Goal: Transaction & Acquisition: Subscribe to service/newsletter

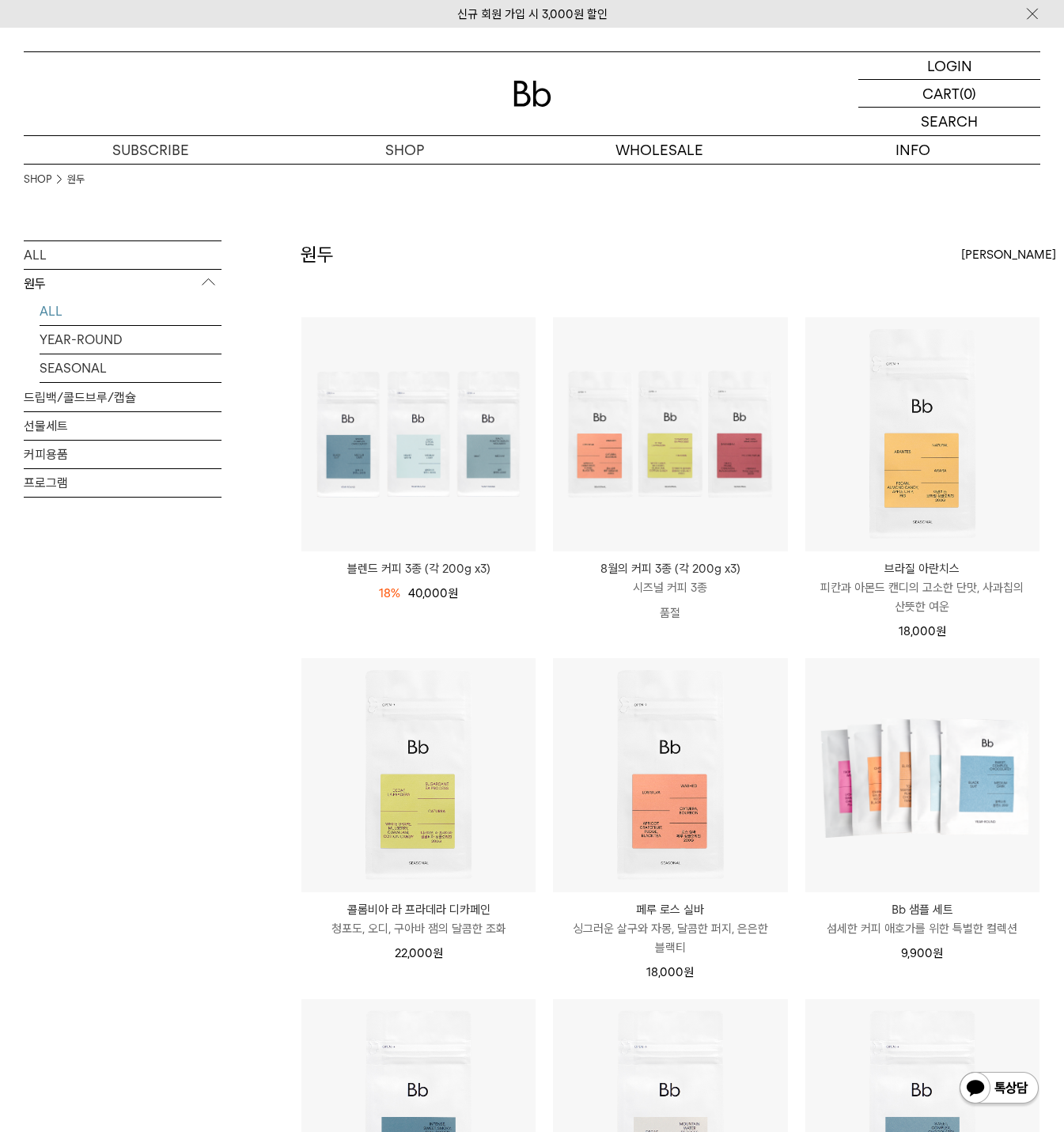
click at [683, 581] on p "시즈널 커피 3종" at bounding box center [670, 587] width 234 height 19
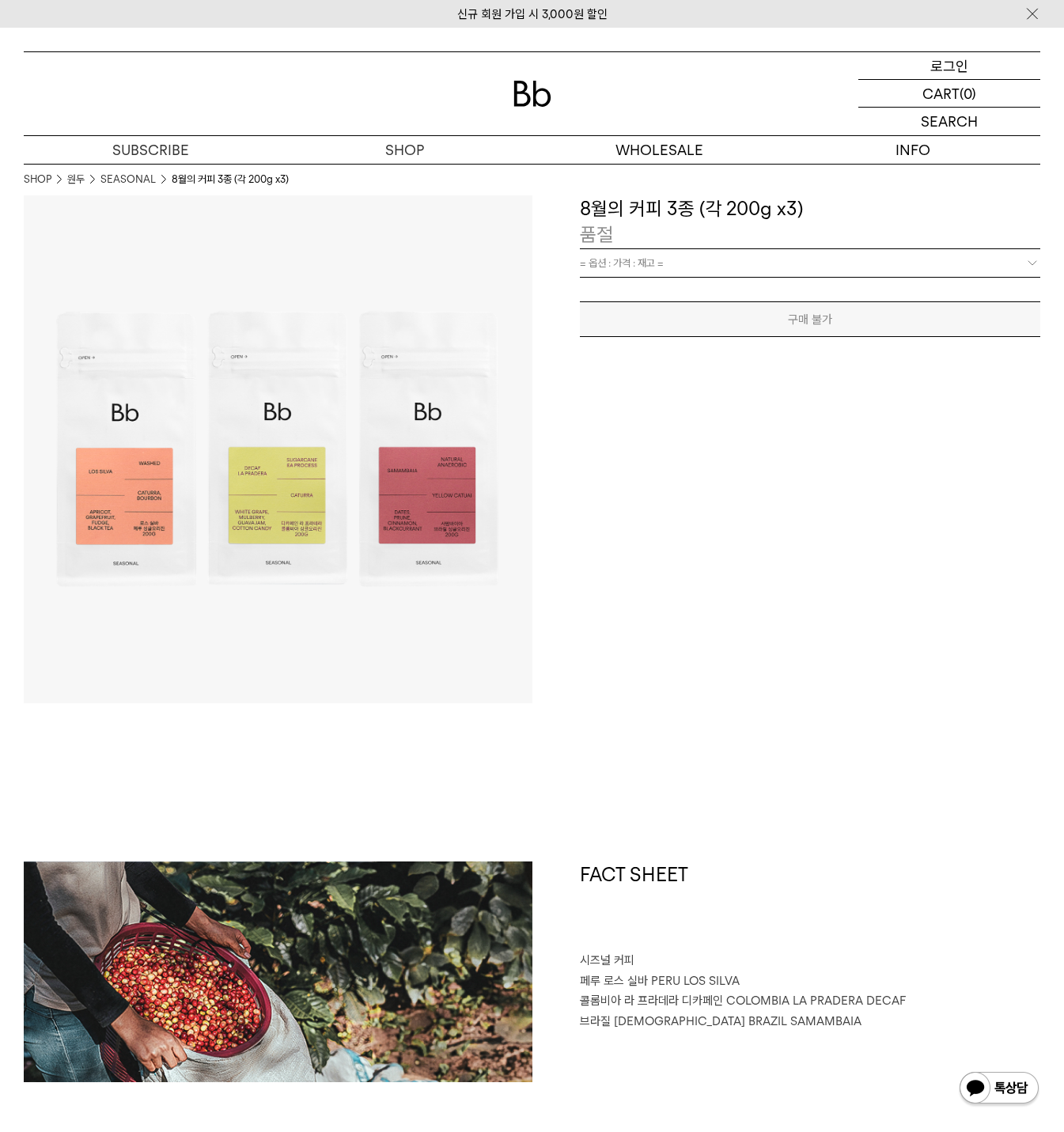
click at [930, 74] on p "로그인" at bounding box center [948, 65] width 38 height 27
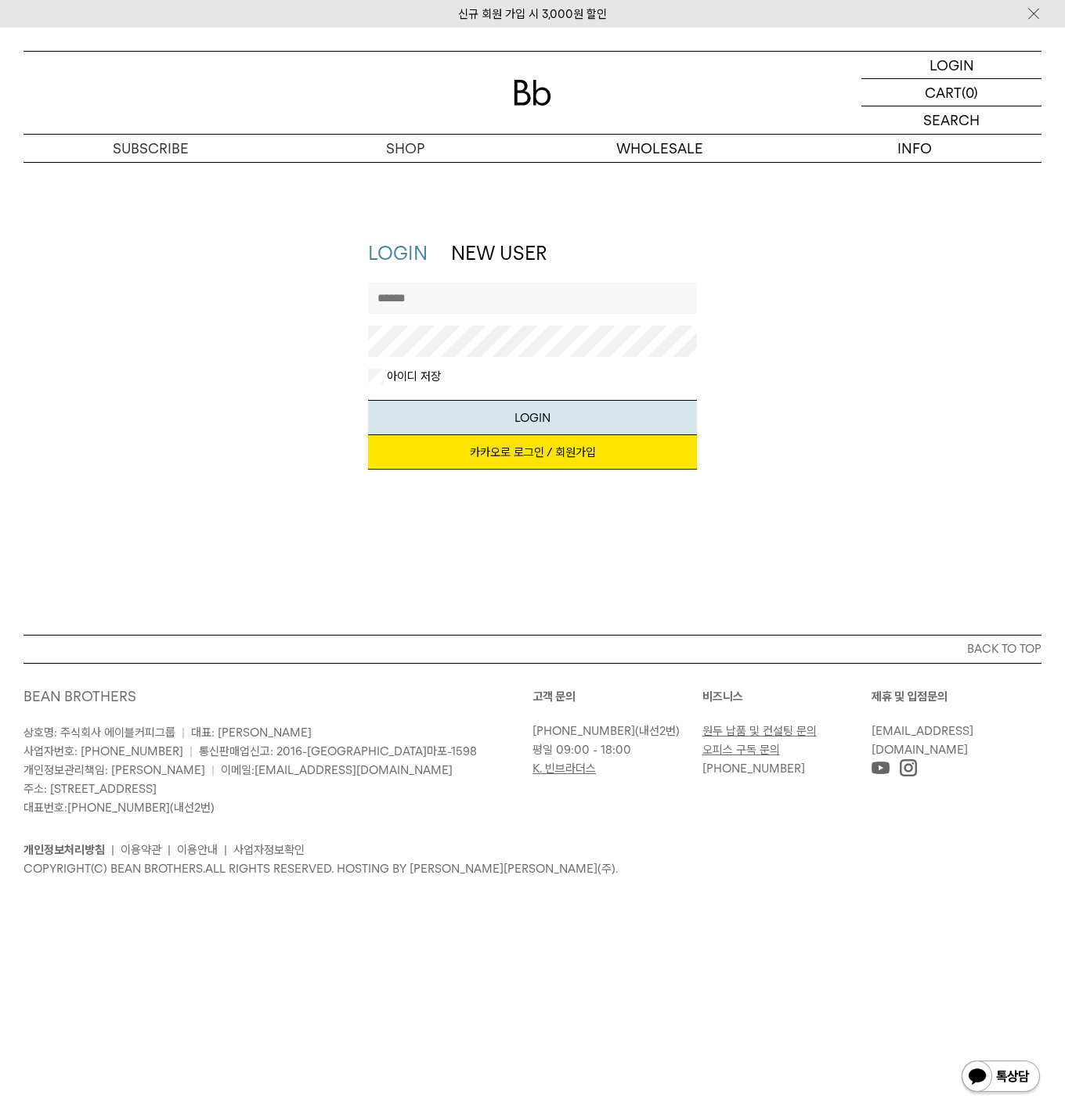
click at [450, 297] on input "text" at bounding box center [532, 298] width 328 height 31
type input "**********"
click at [550, 422] on button "LOGIN" at bounding box center [532, 417] width 328 height 35
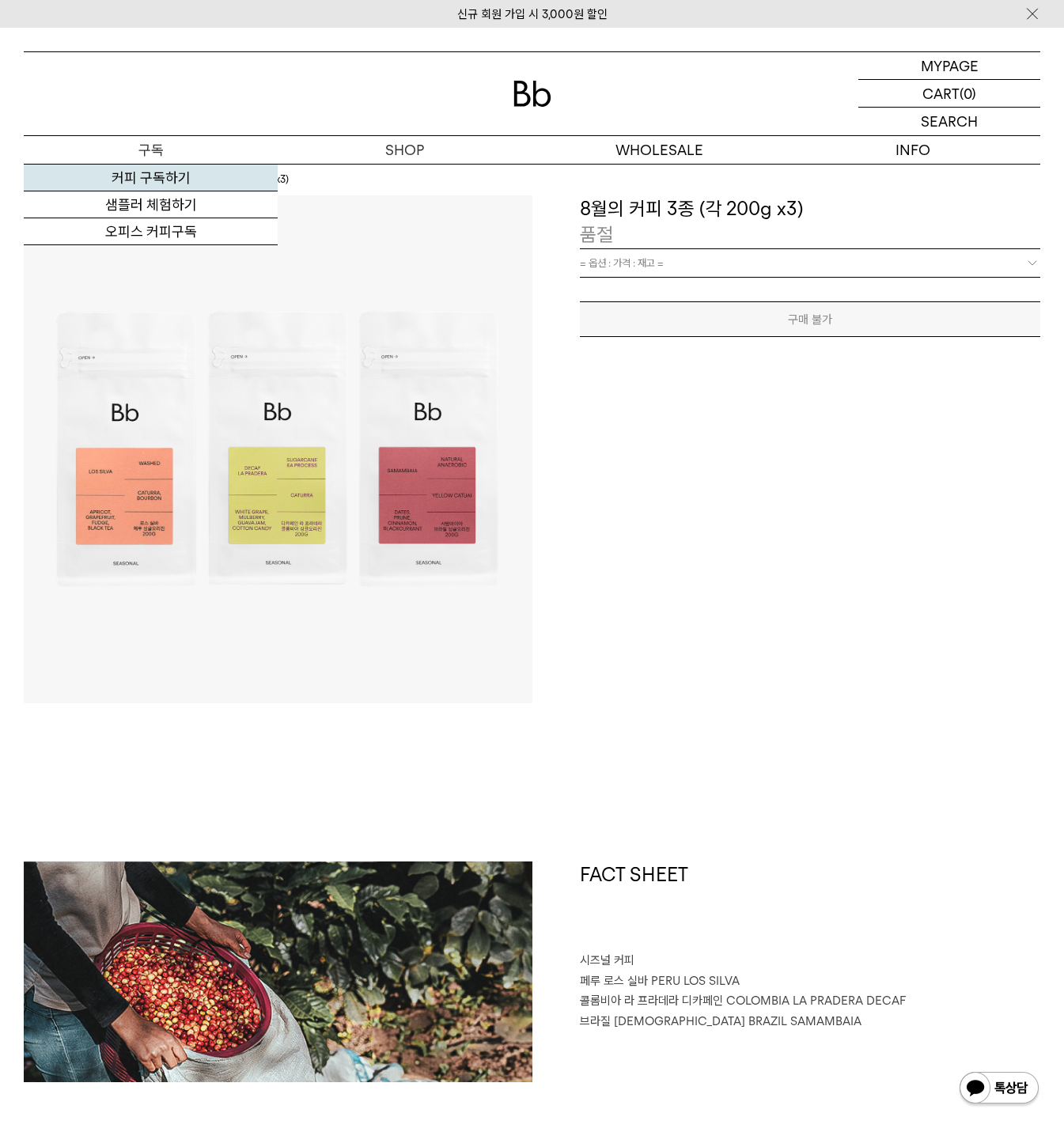
click at [139, 180] on link "커피 구독하기" at bounding box center [151, 177] width 254 height 27
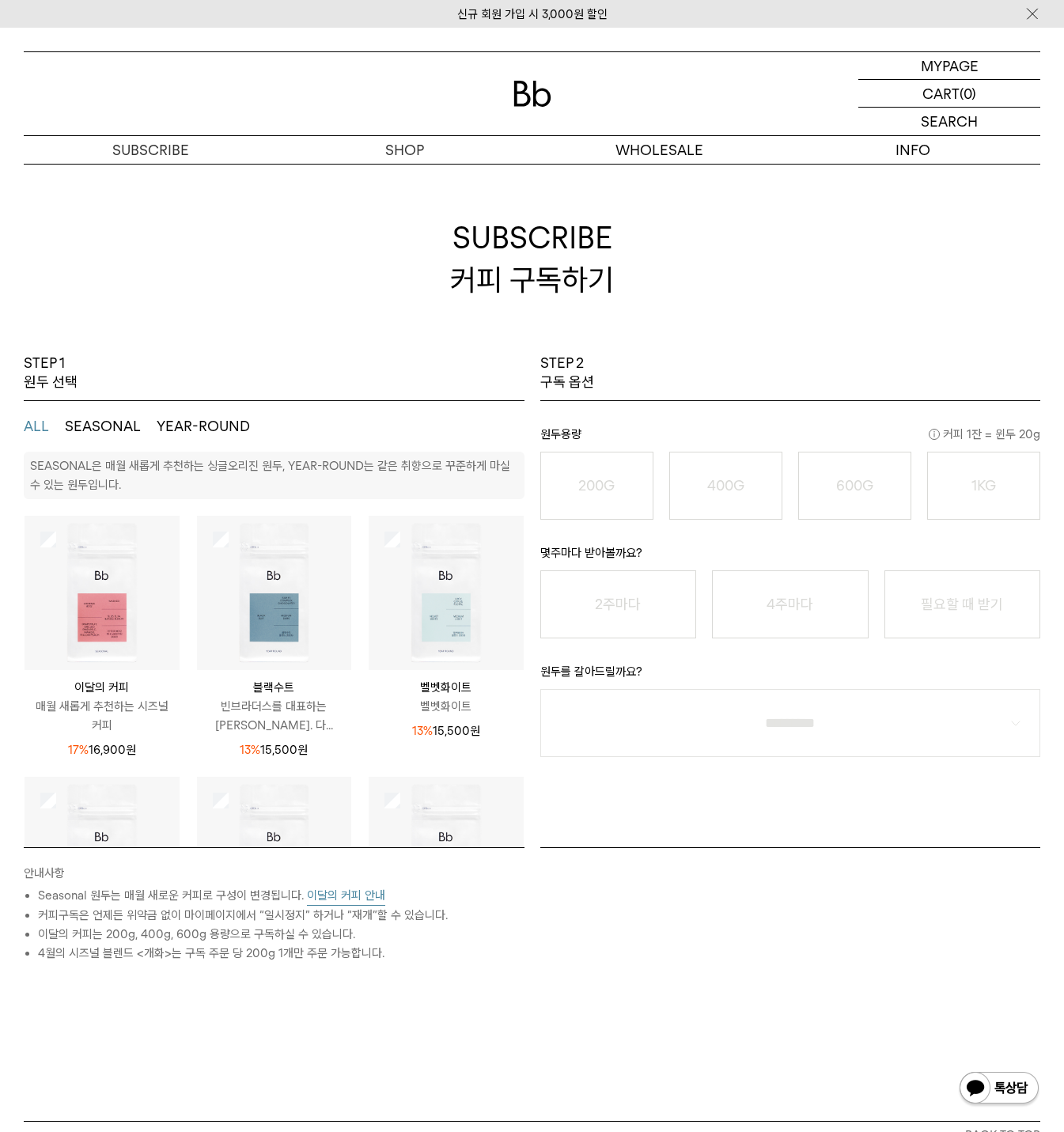
click at [111, 618] on img at bounding box center [102, 593] width 155 height 155
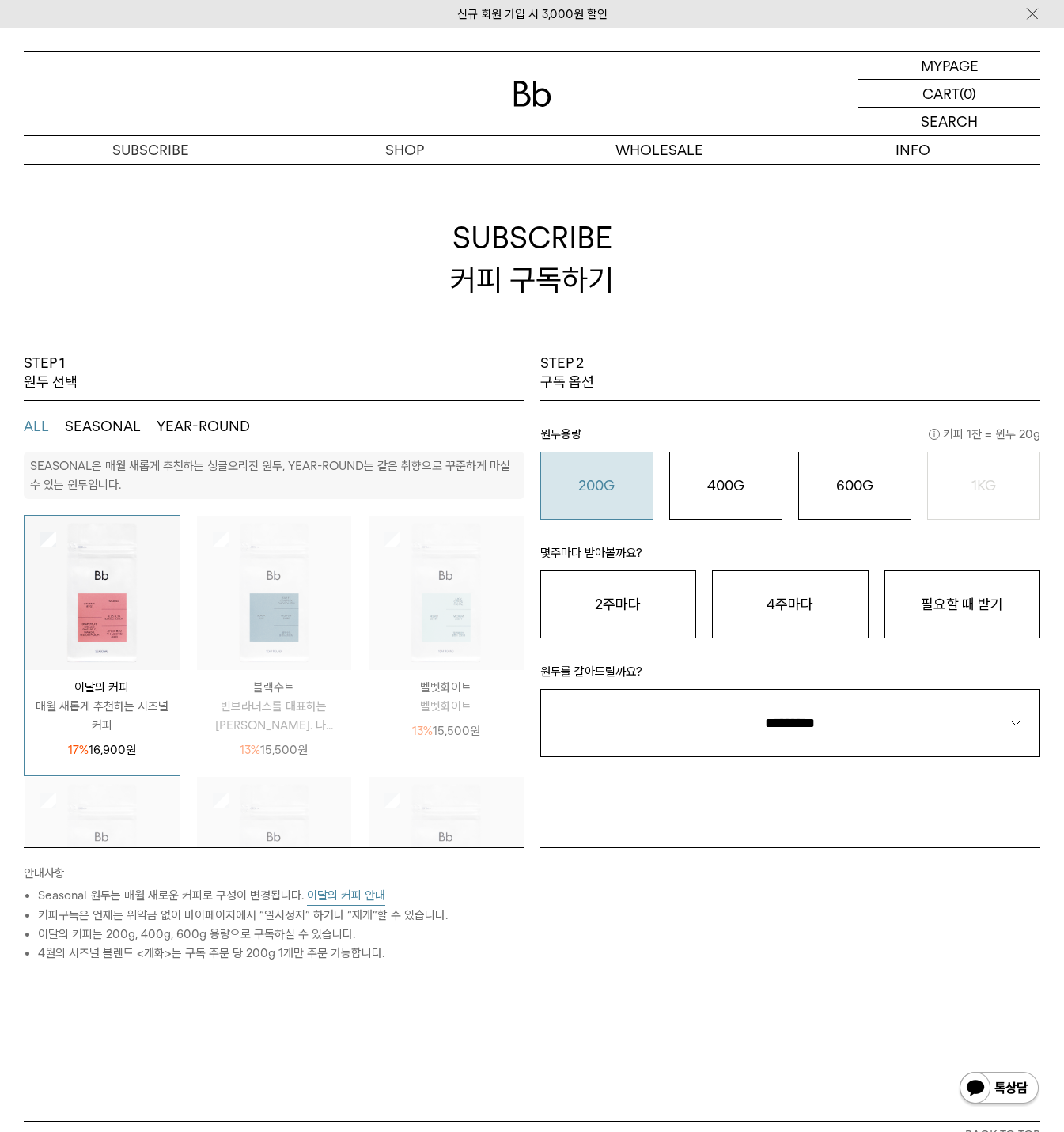
click at [606, 491] on o "200G" at bounding box center [596, 485] width 37 height 17
click at [943, 70] on p "마이페이지" at bounding box center [948, 65] width 63 height 27
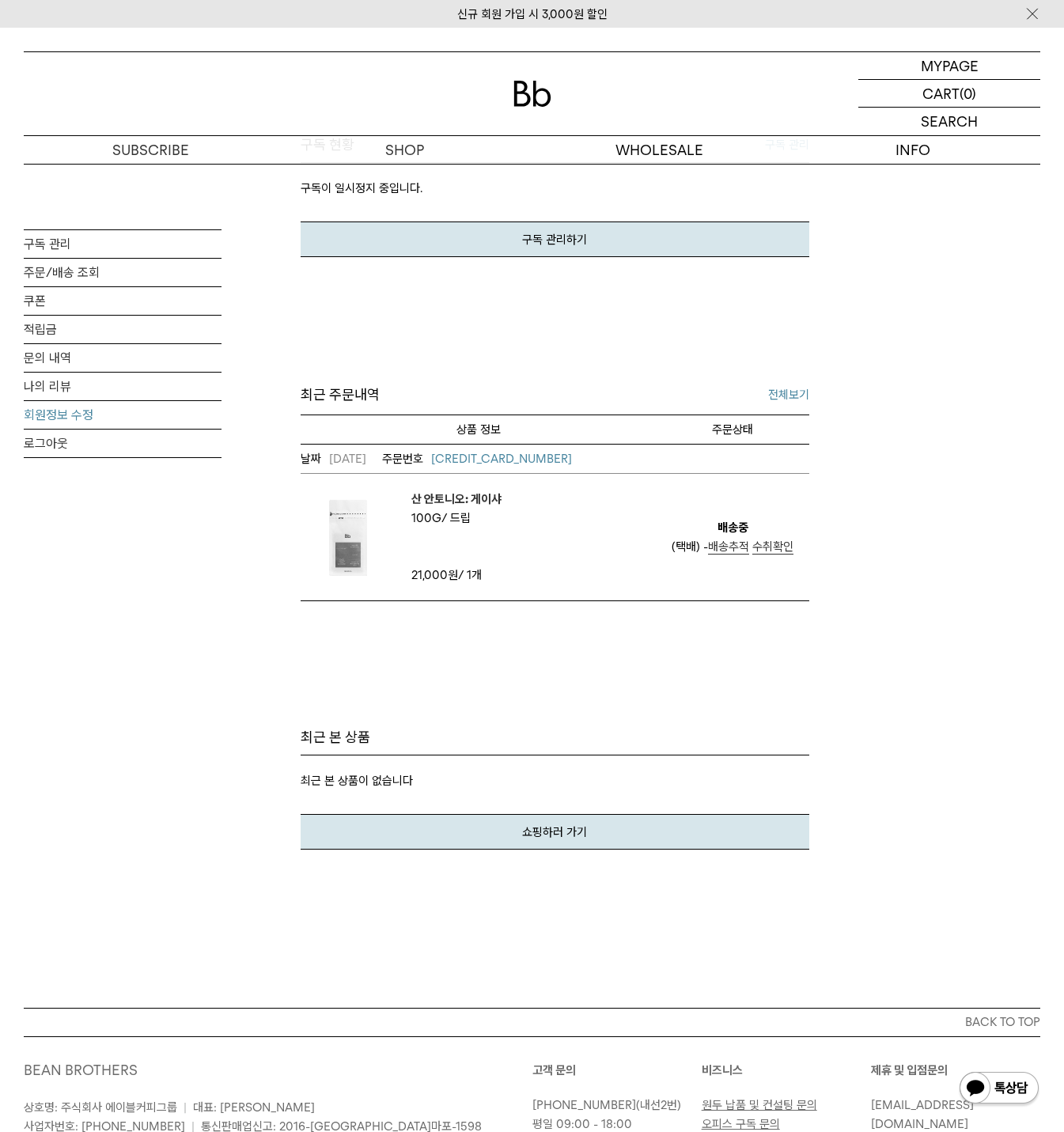
scroll to position [237, 0]
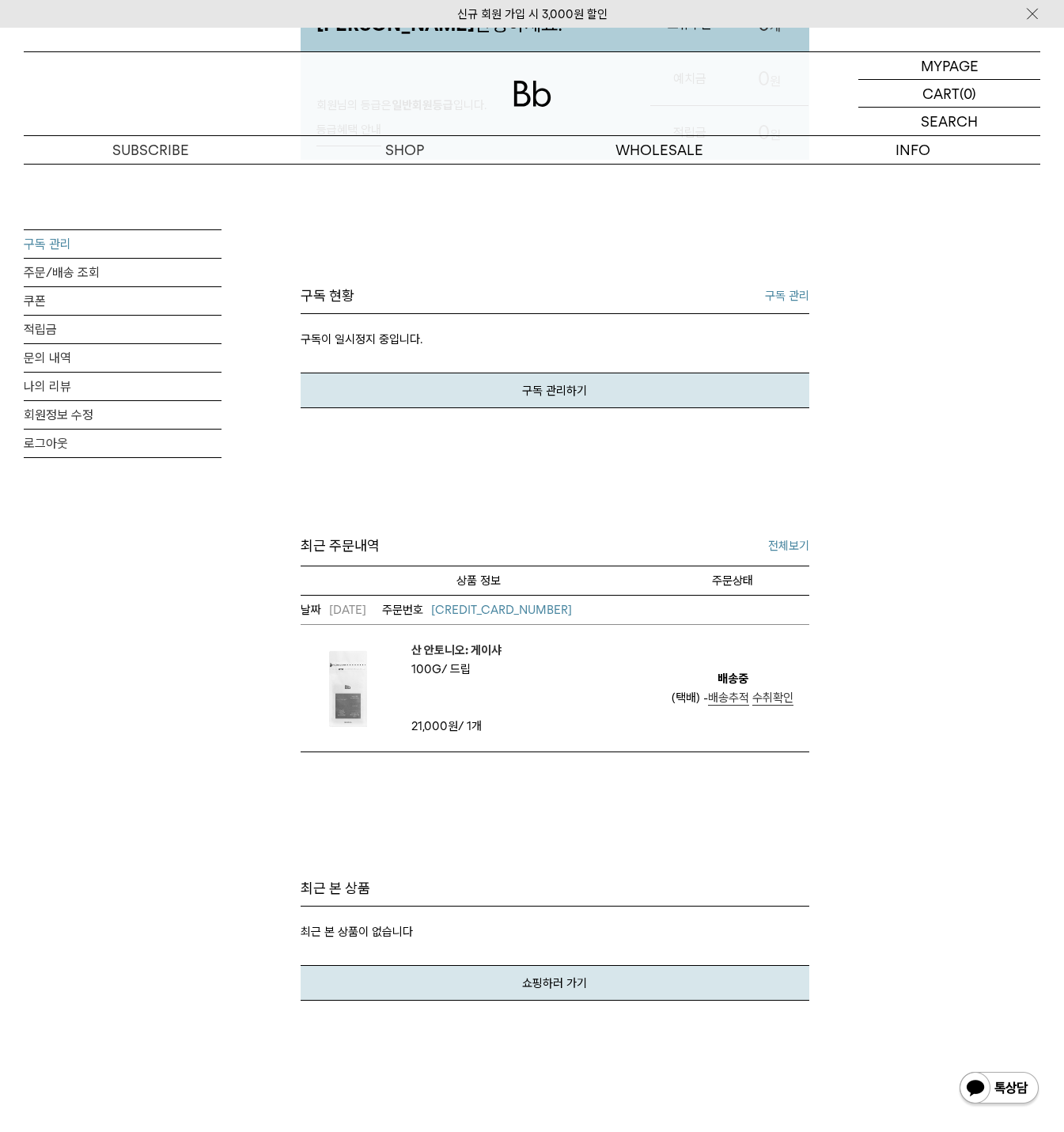
click at [55, 242] on link "구독 관리" at bounding box center [122, 243] width 198 height 28
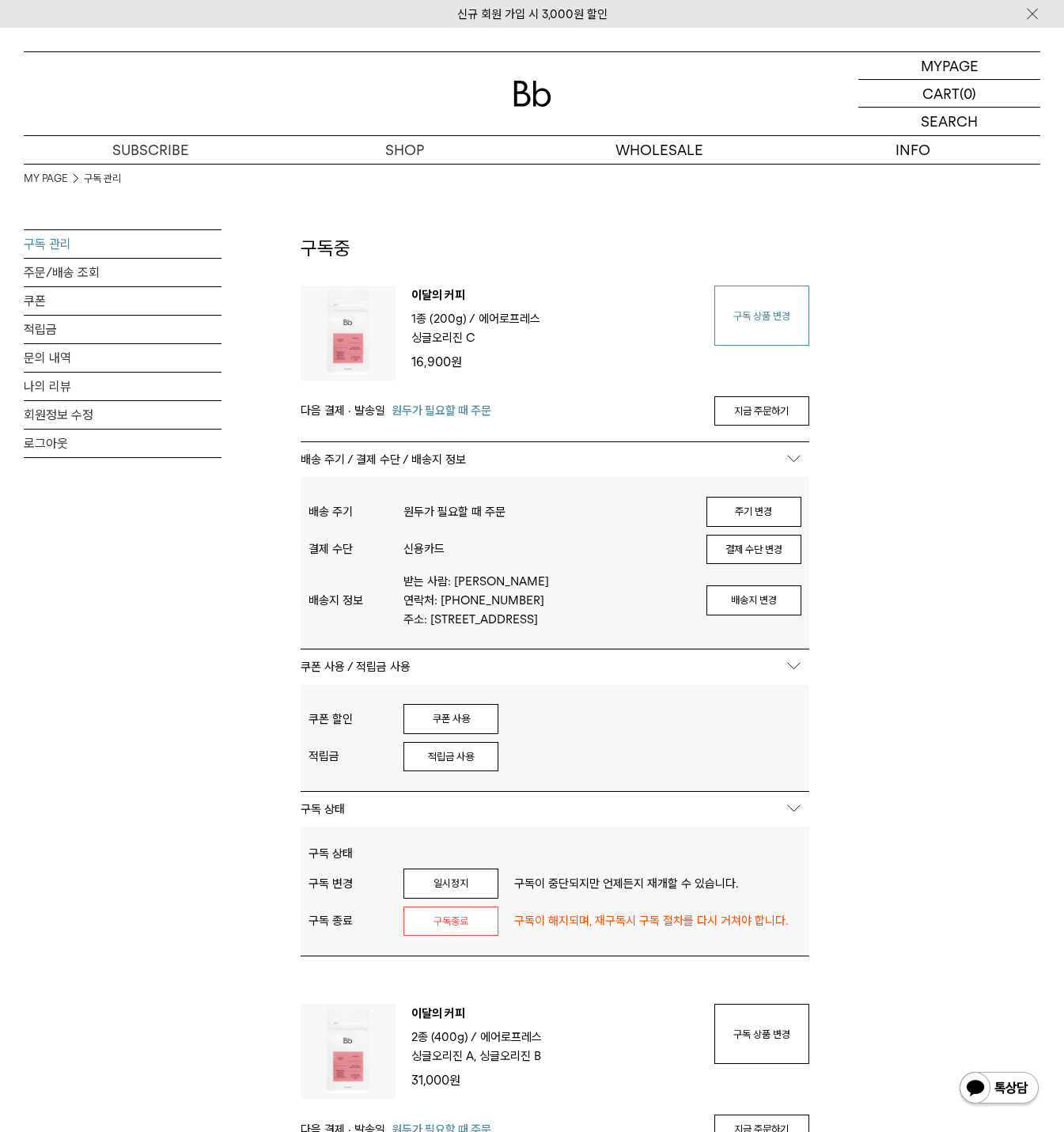
type input "**********"
click at [785, 311] on link "구독 상품 변경" at bounding box center [761, 315] width 95 height 60
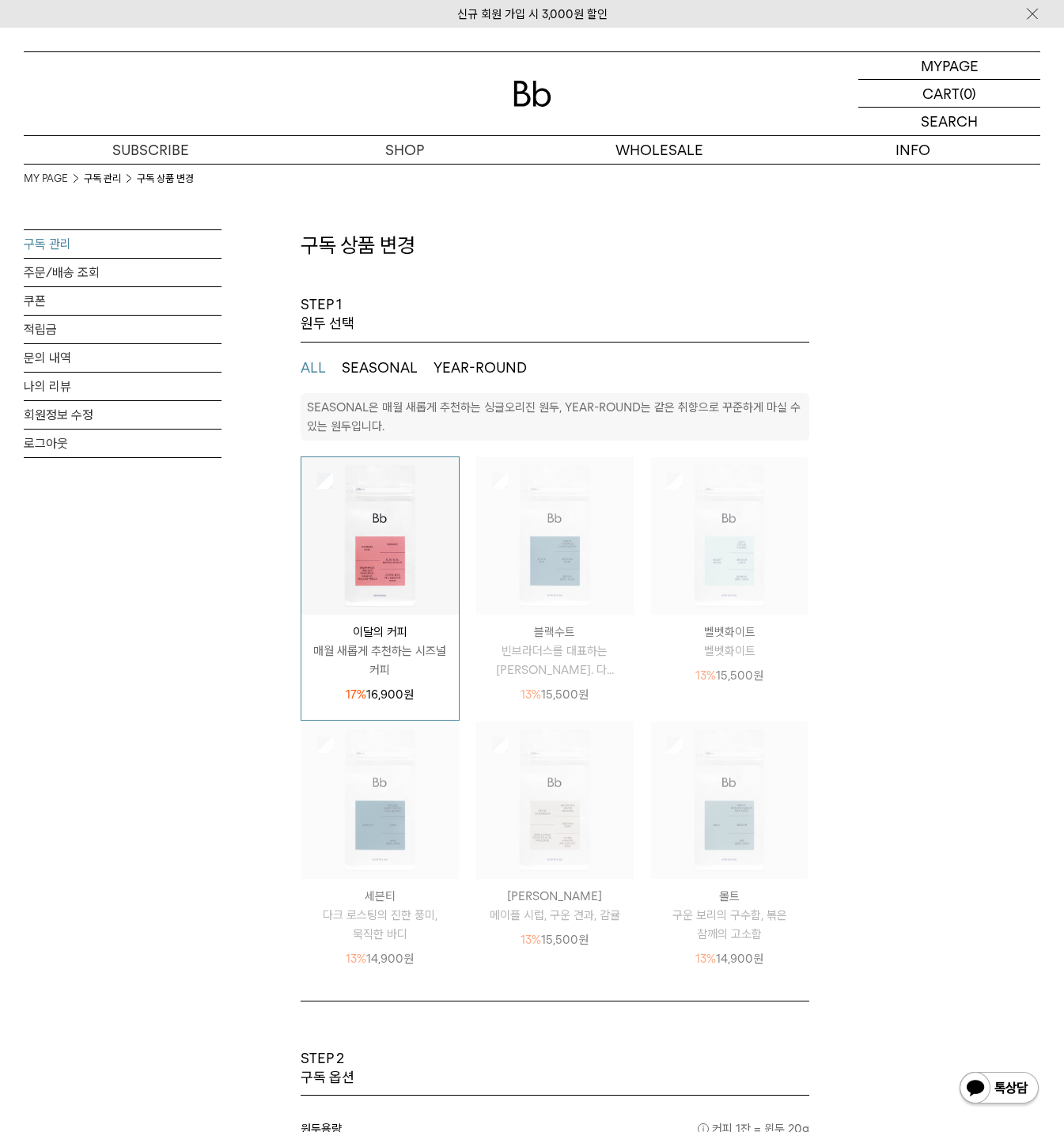
select select "**"
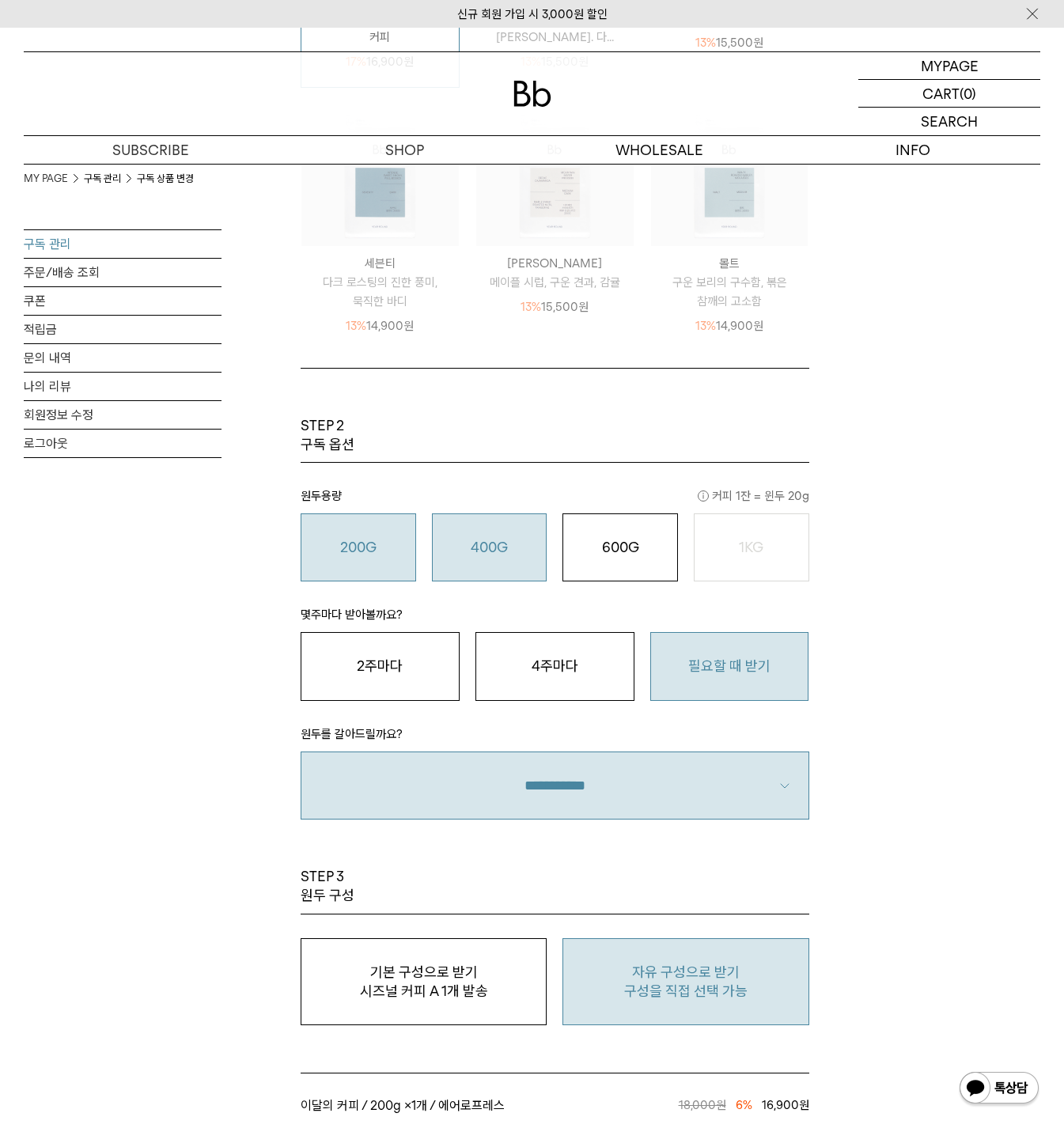
click at [481, 564] on button "400G 31,000 원" at bounding box center [490, 548] width 116 height 68
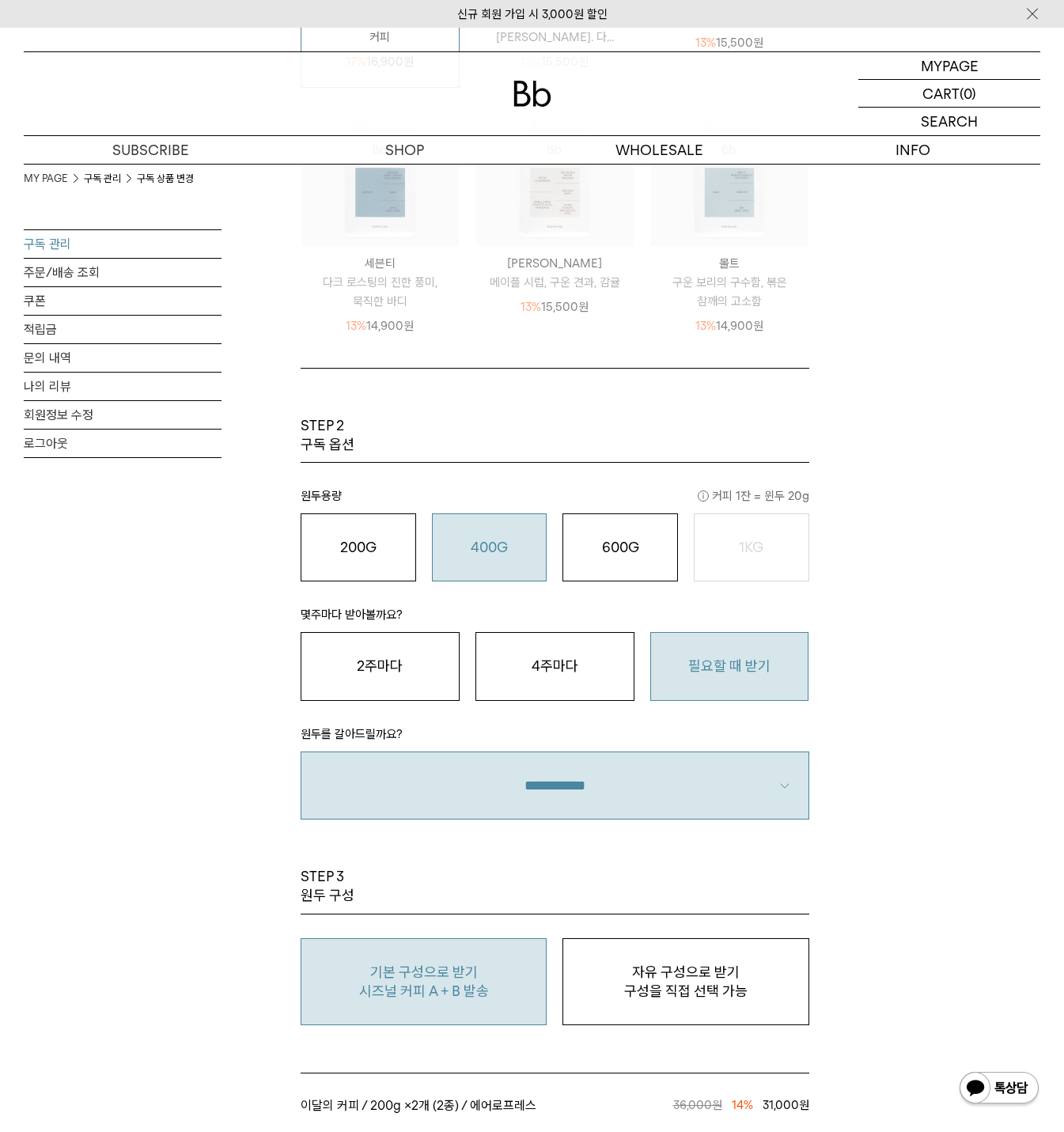
click at [748, 675] on button "필요할 때 받기" at bounding box center [729, 666] width 159 height 68
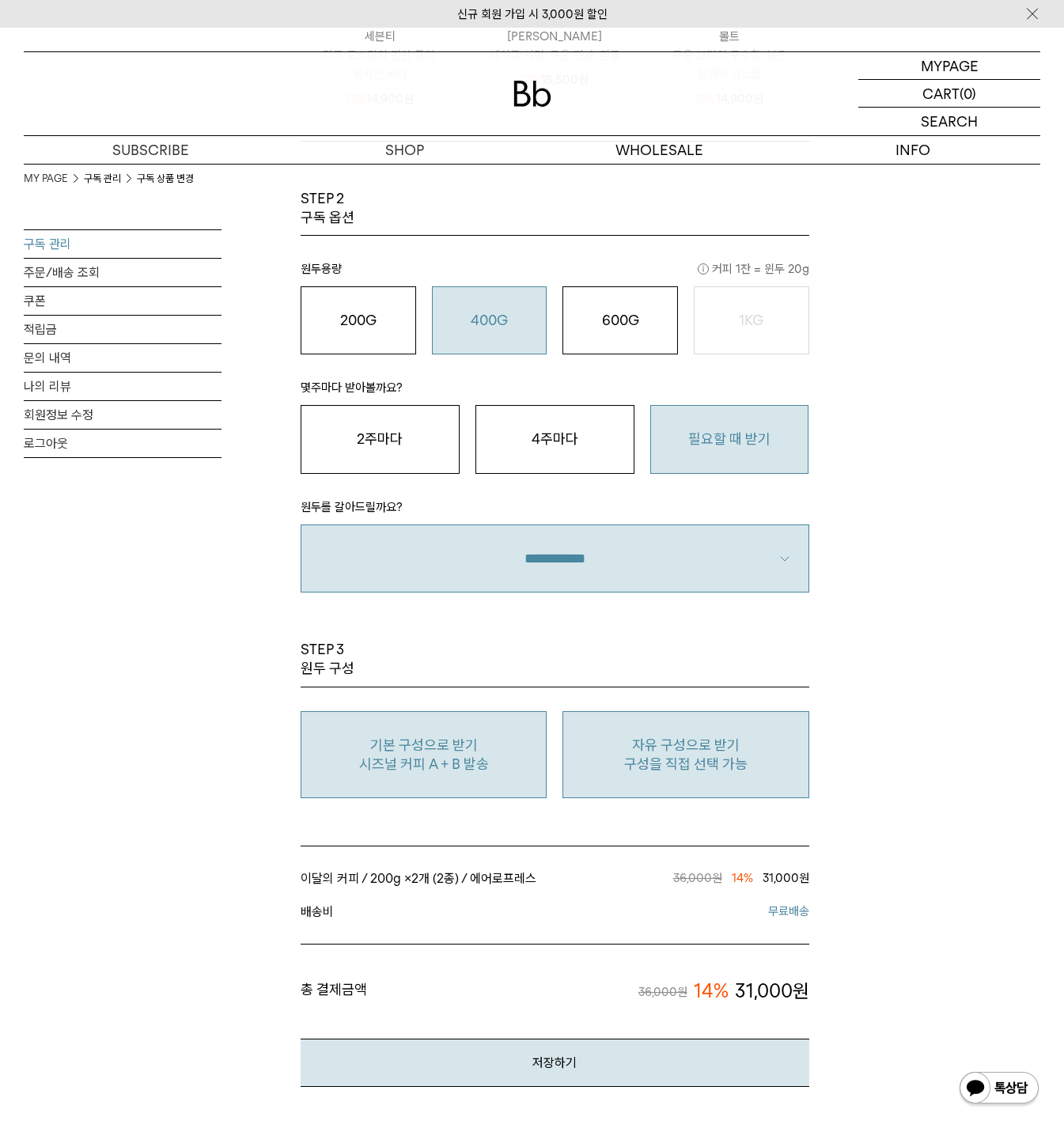
scroll to position [870, 0]
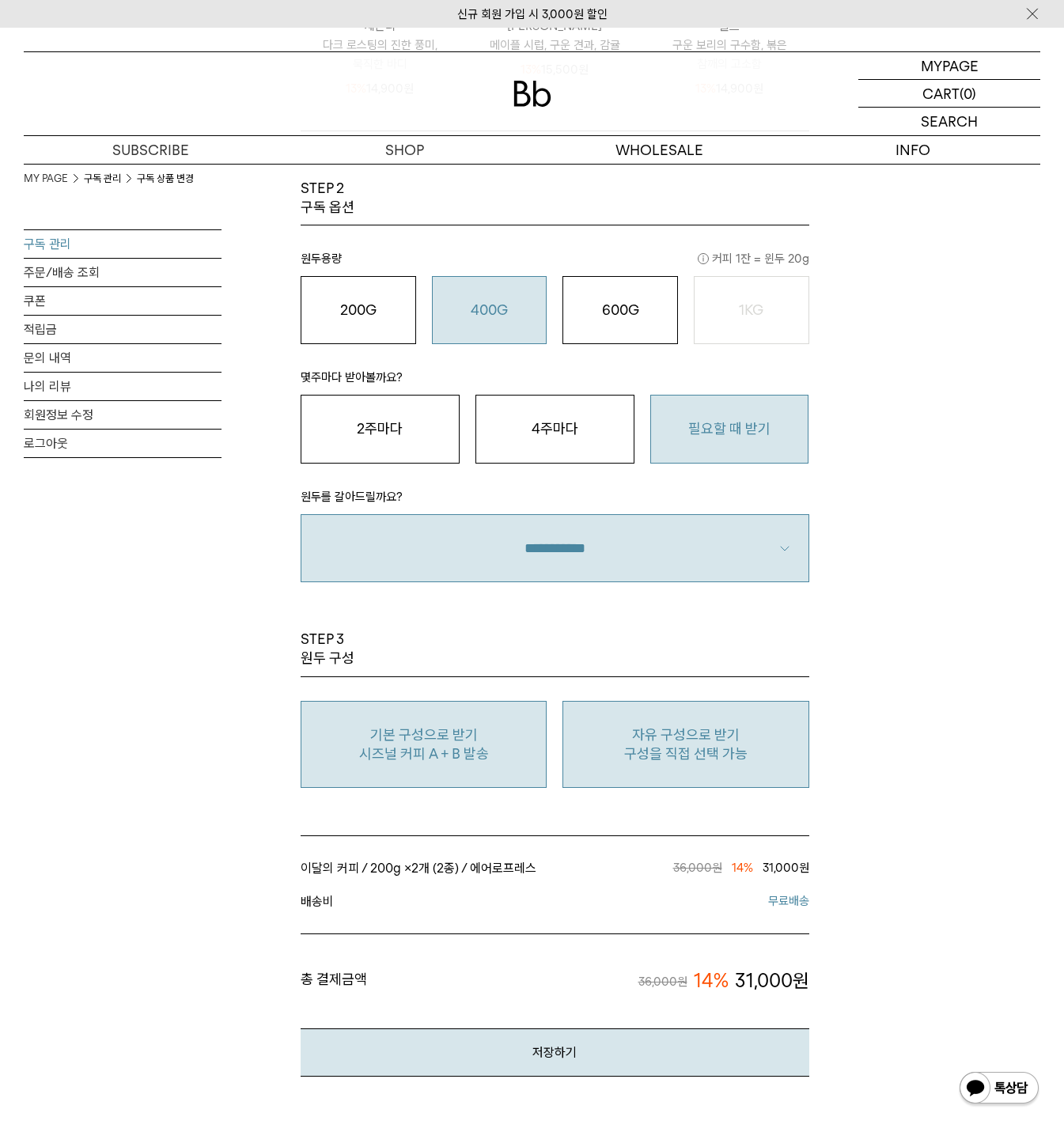
click at [665, 753] on p "구성을 직접 선택 가능" at bounding box center [685, 753] width 229 height 19
type input "*"
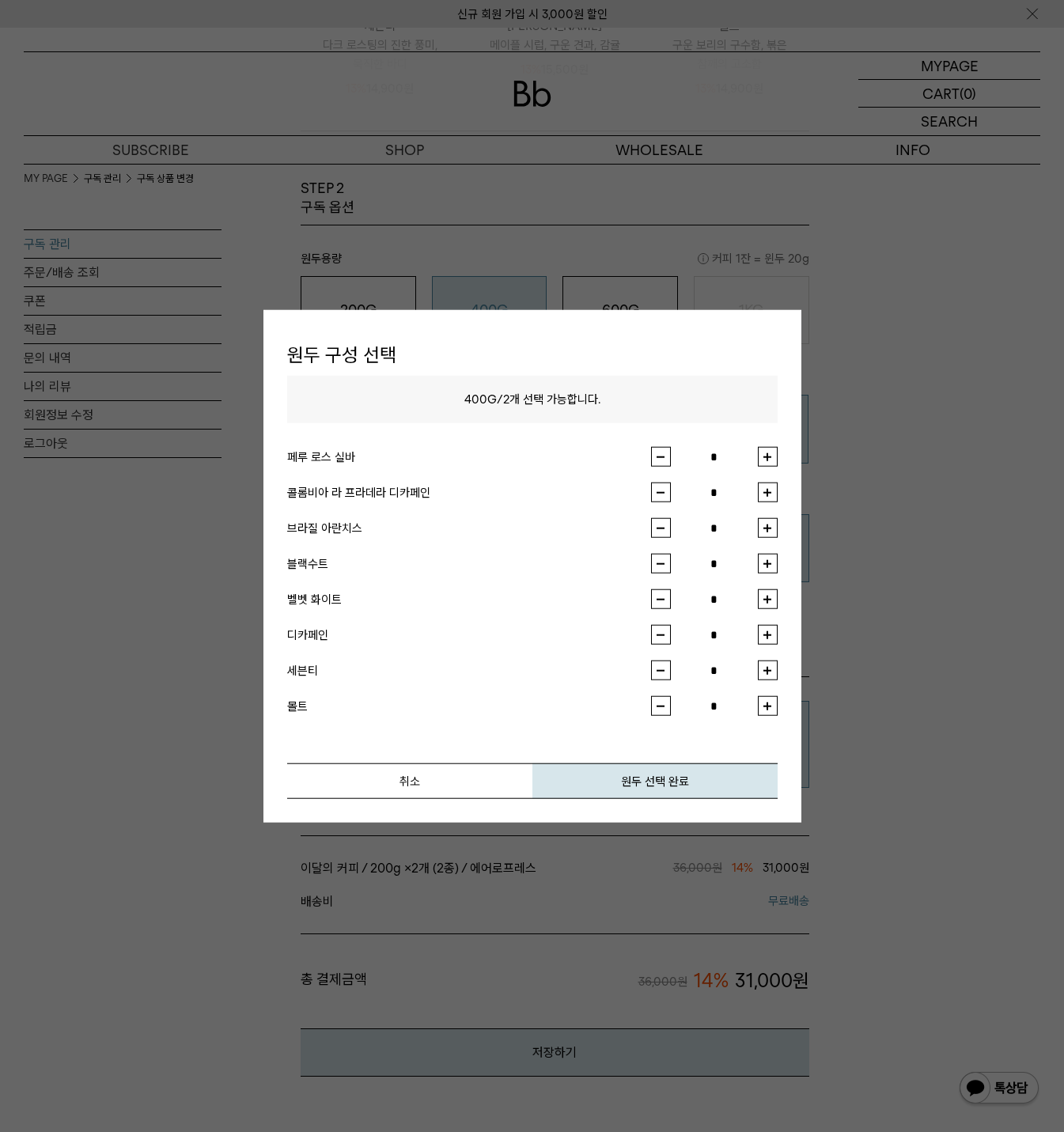
click at [767, 600] on button "button" at bounding box center [768, 599] width 20 height 20
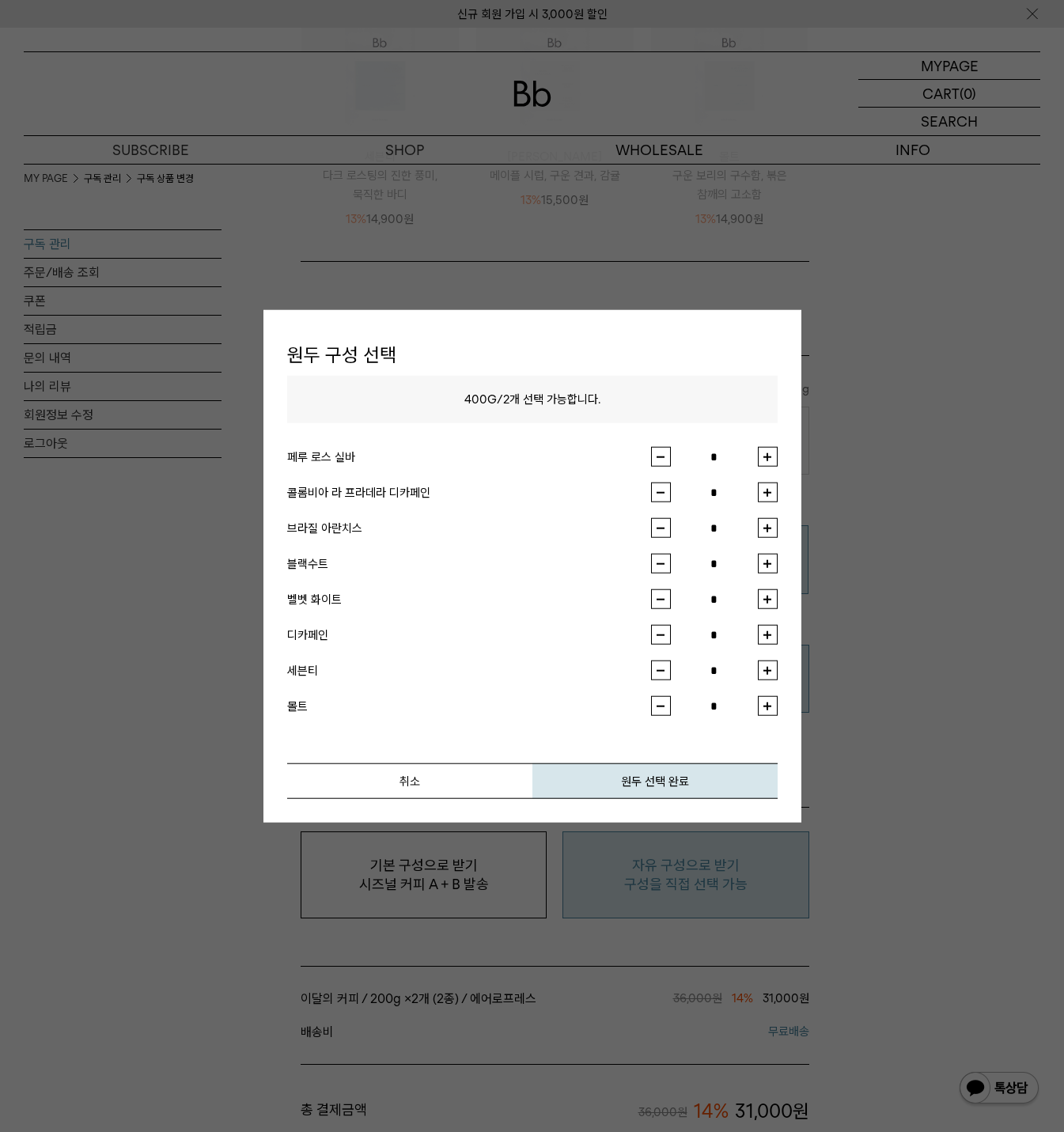
scroll to position [712, 0]
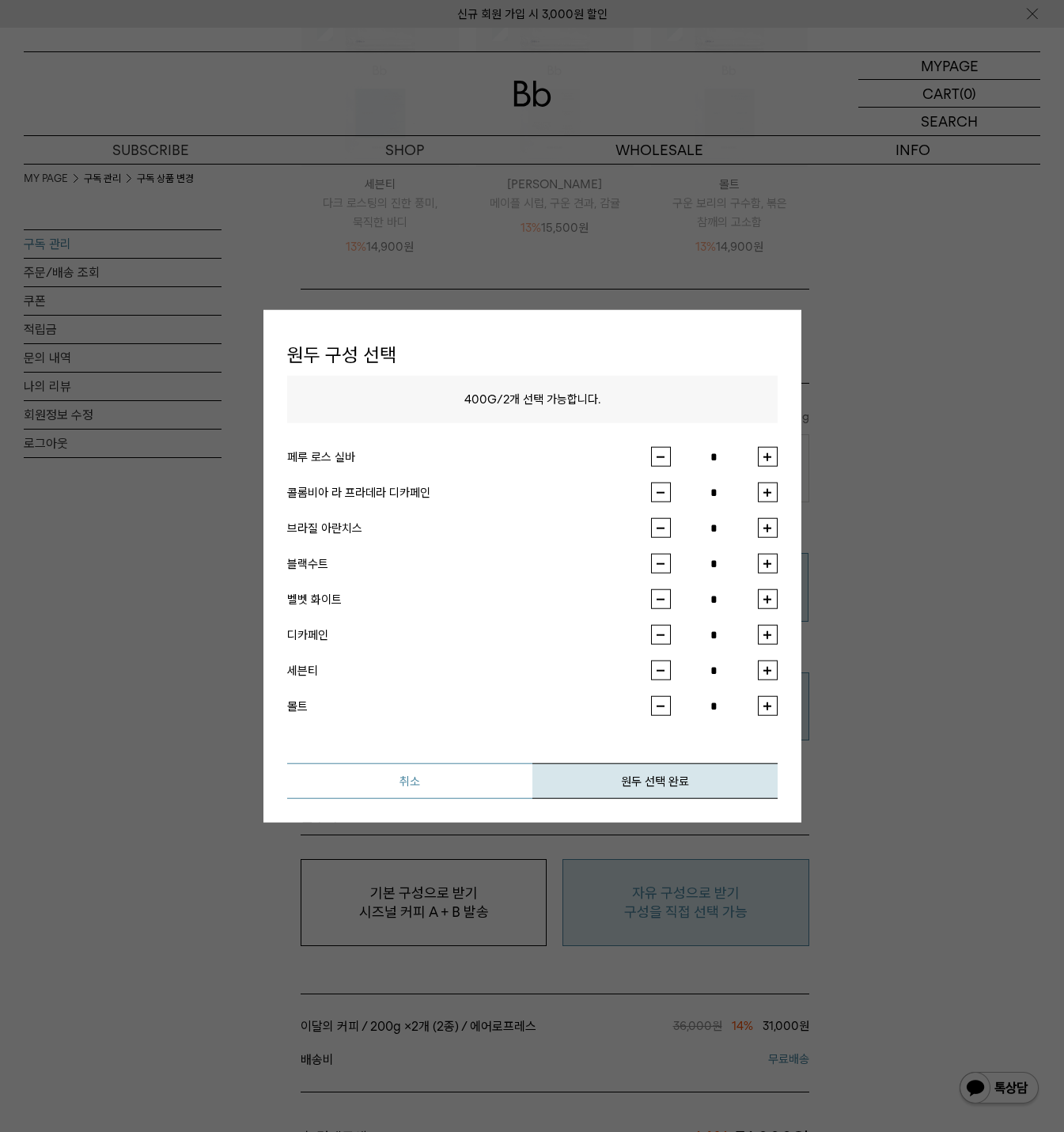
click at [446, 786] on button "취소" at bounding box center [409, 781] width 245 height 36
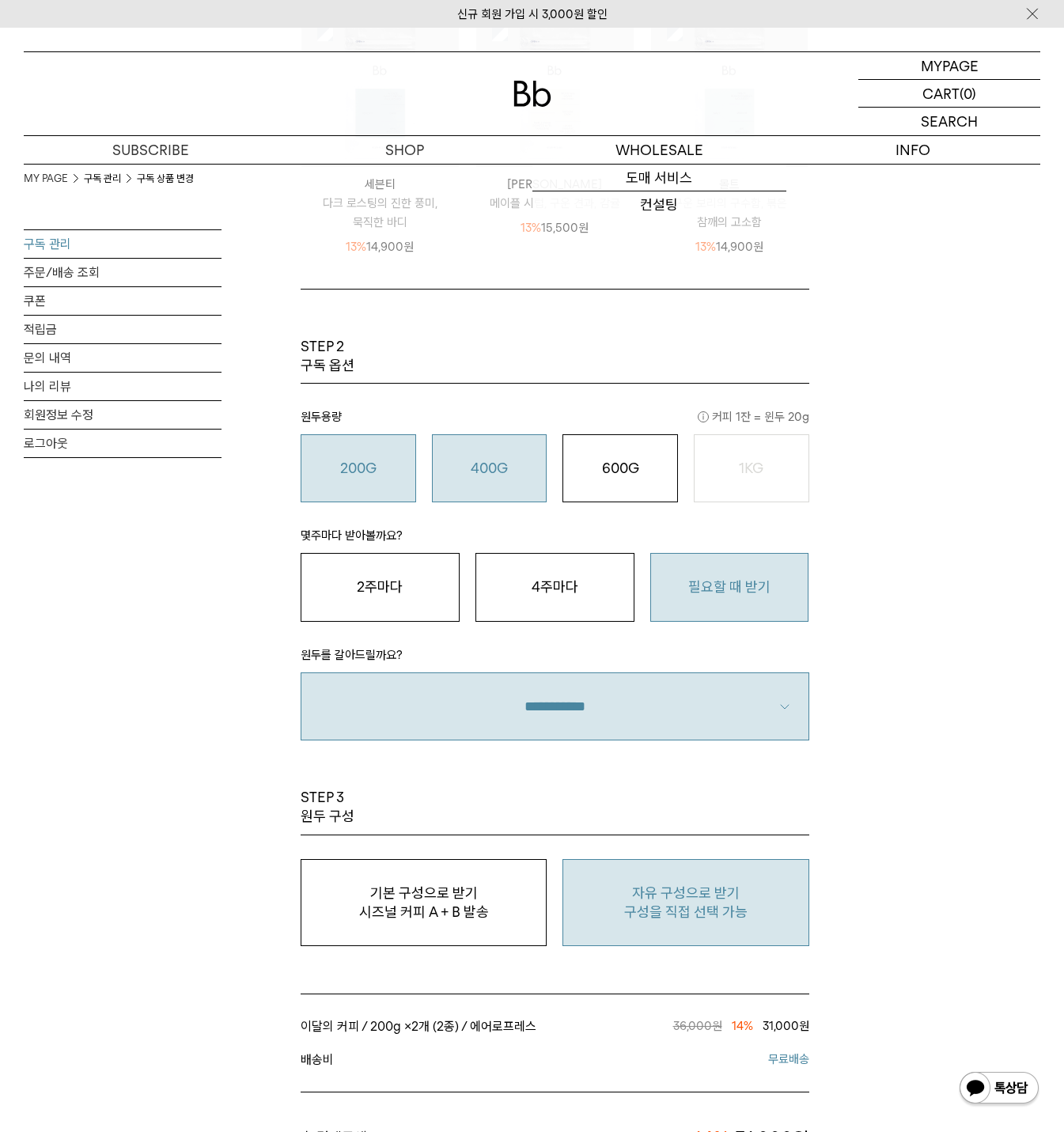
click at [368, 489] on button "200G 16,900 원" at bounding box center [358, 469] width 116 height 68
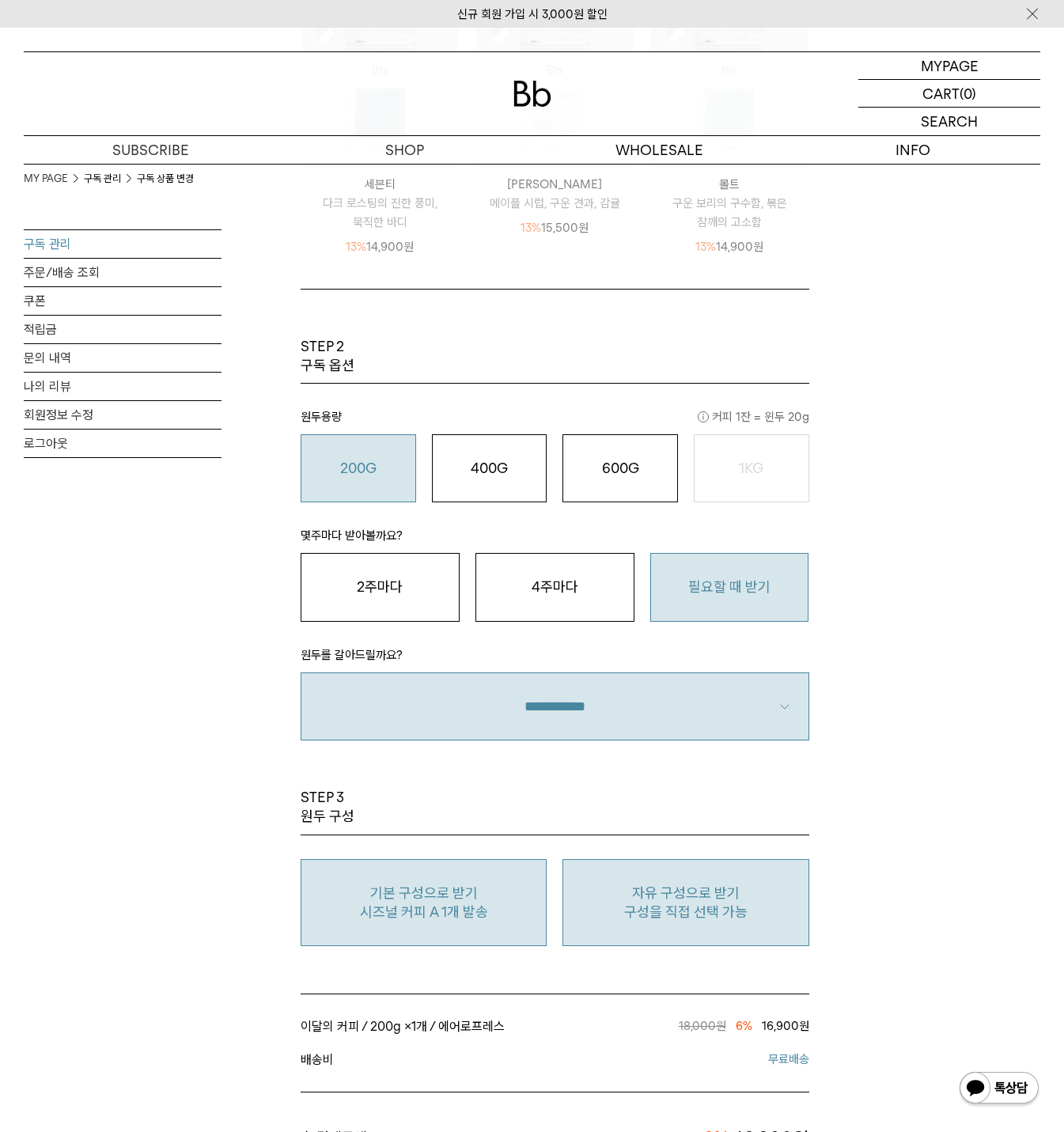
click at [731, 907] on p "구성을 직접 선택 가능" at bounding box center [685, 911] width 229 height 19
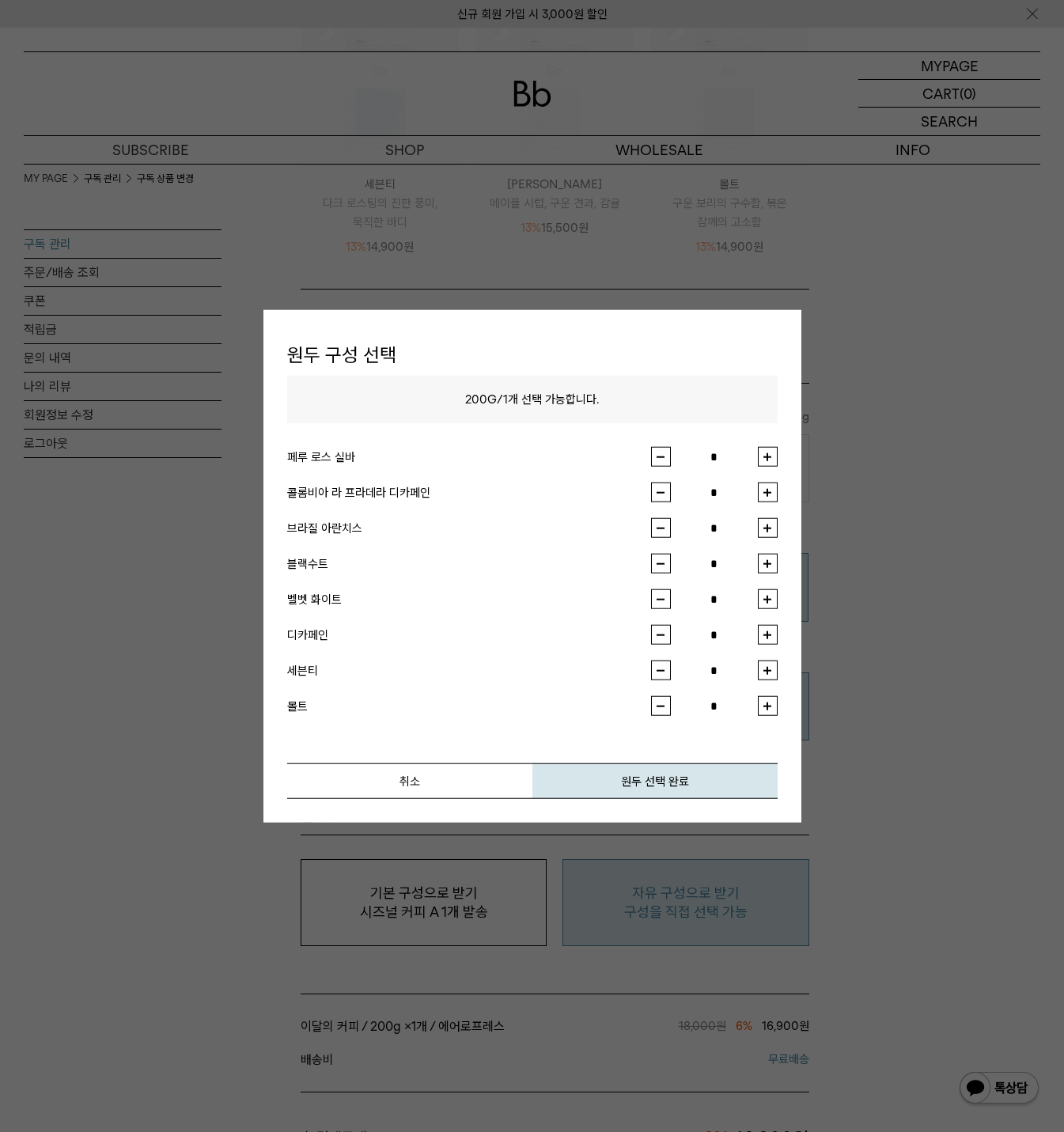
click at [756, 595] on input "*" at bounding box center [714, 599] width 87 height 20
click at [762, 601] on button "button" at bounding box center [768, 599] width 20 height 20
click at [621, 778] on button "원두 선택 완료" at bounding box center [654, 781] width 245 height 36
click at [769, 457] on button "button" at bounding box center [768, 457] width 20 height 20
click at [670, 607] on button "button" at bounding box center [661, 599] width 20 height 20
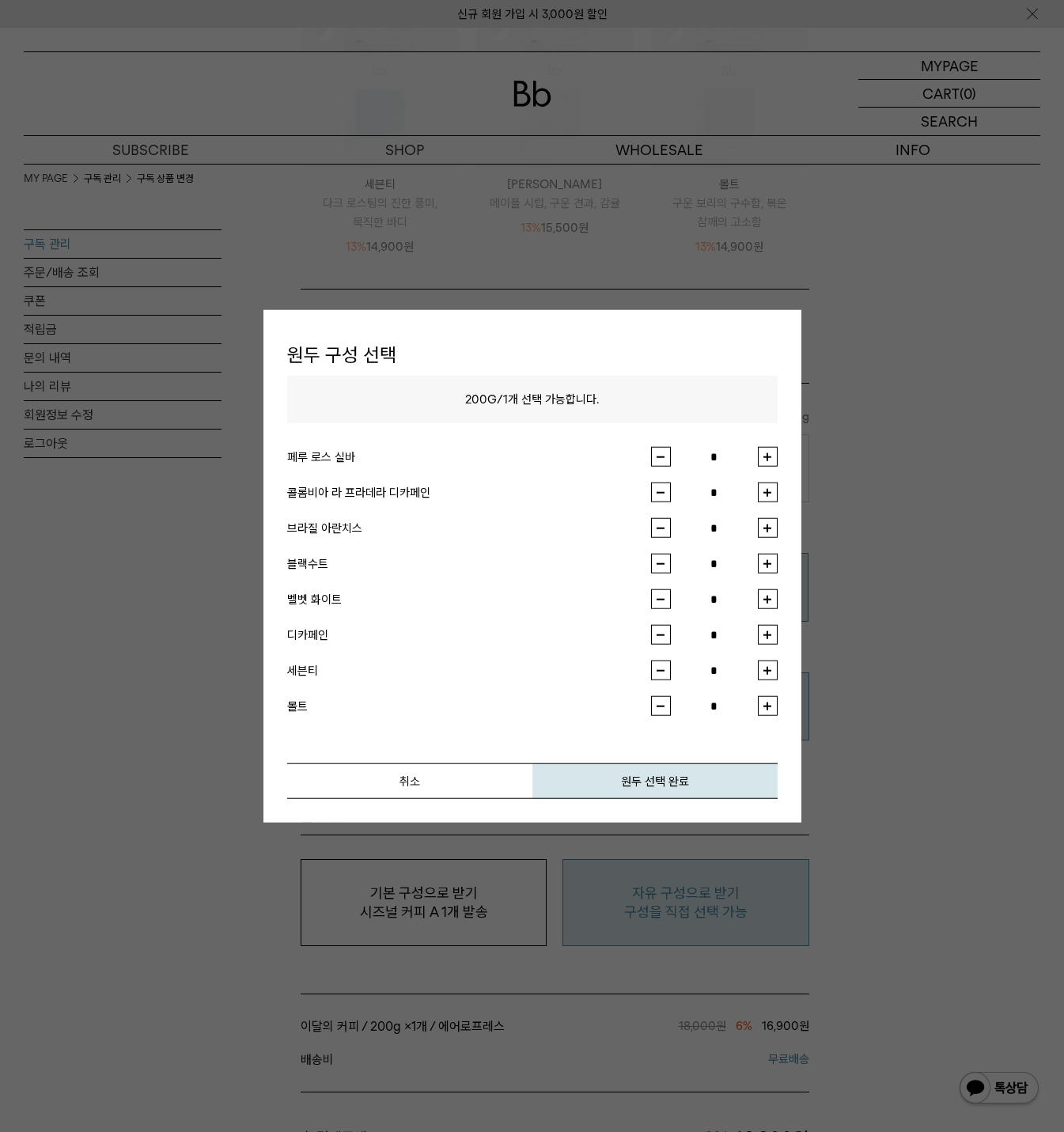
type input "*"
click at [951, 703] on div at bounding box center [532, 566] width 1064 height 1132
click at [425, 789] on button "취소" at bounding box center [409, 781] width 245 height 36
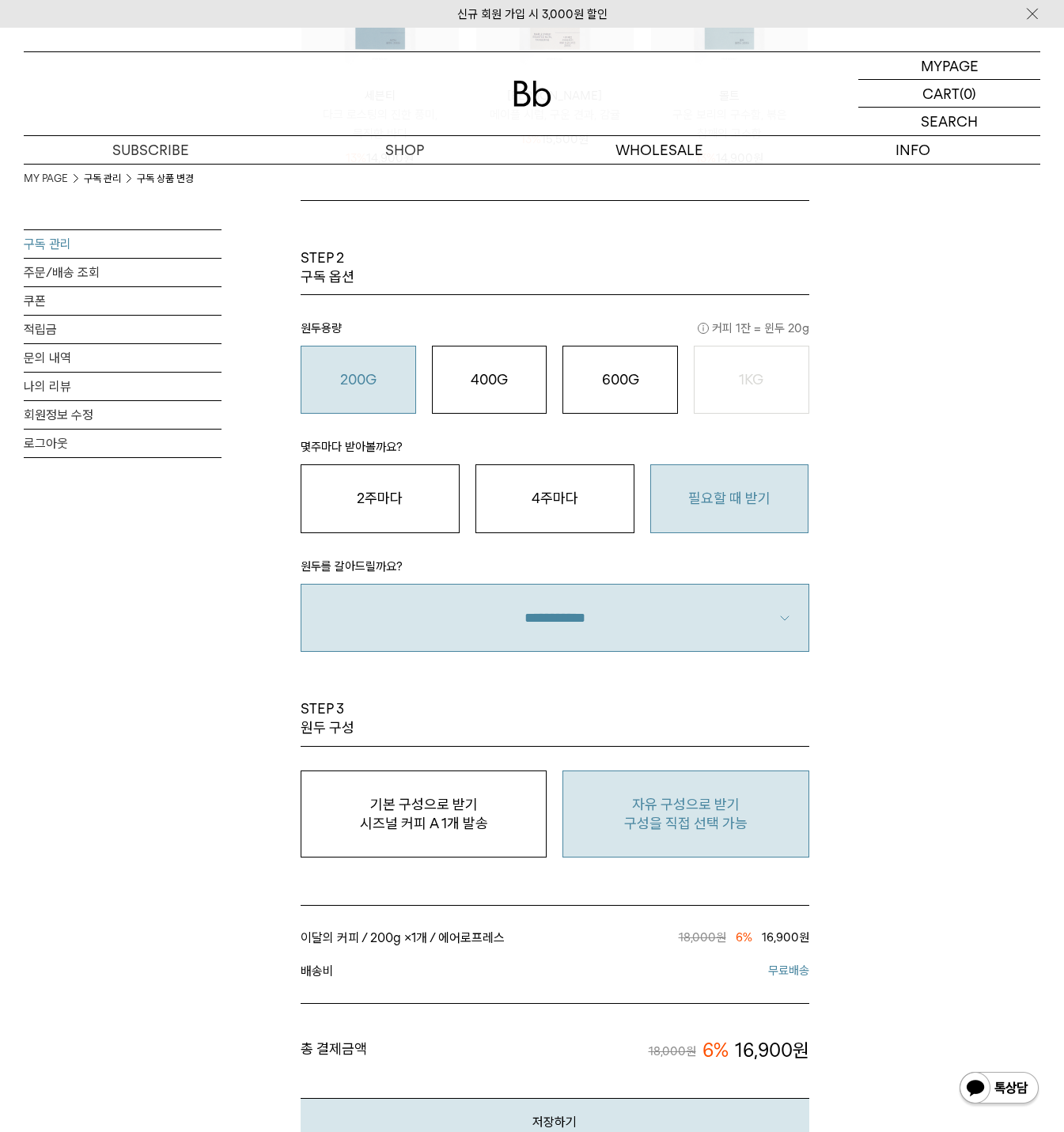
scroll to position [949, 0]
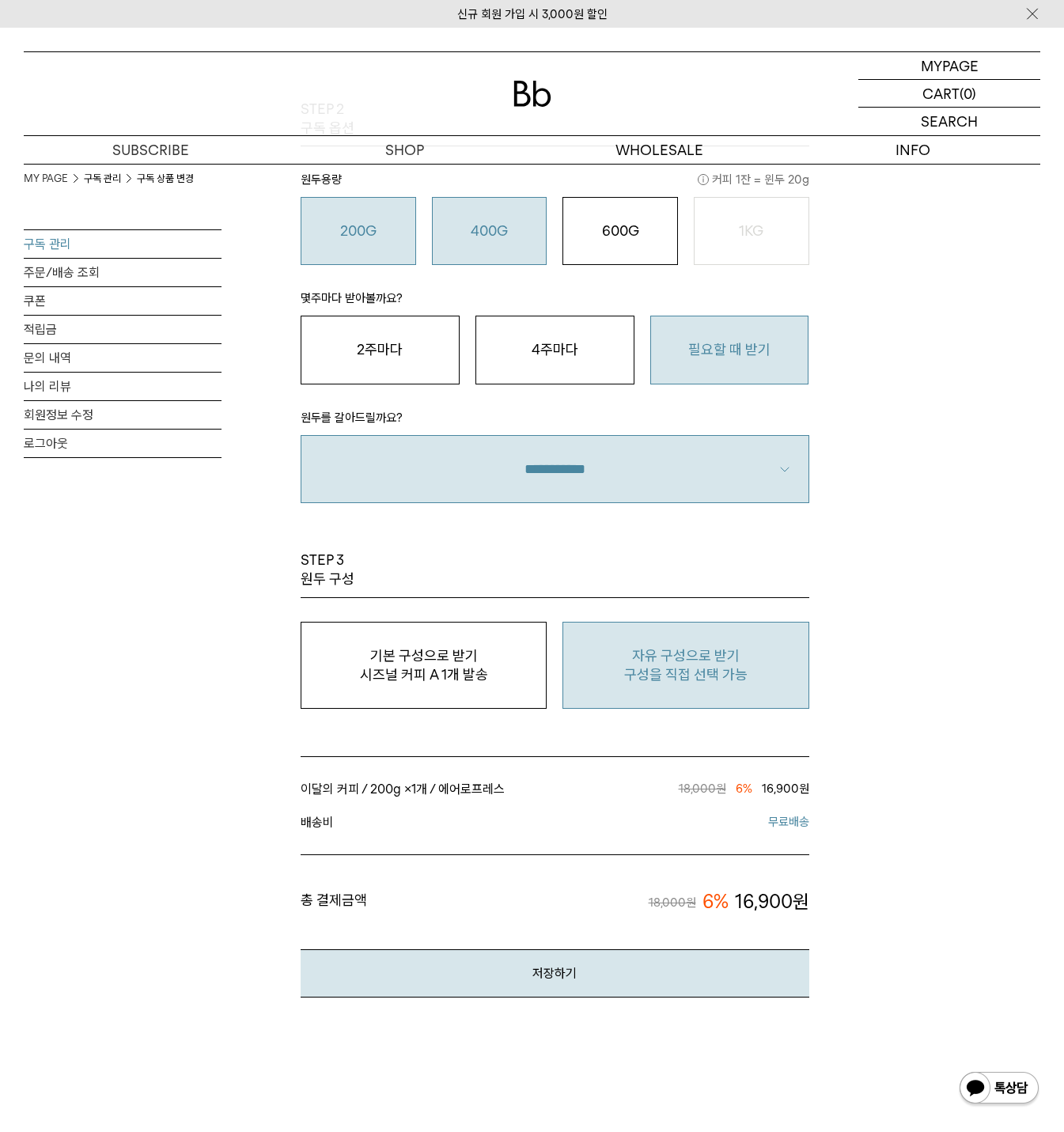
click at [468, 247] on button "400G 31,000 원" at bounding box center [490, 231] width 116 height 68
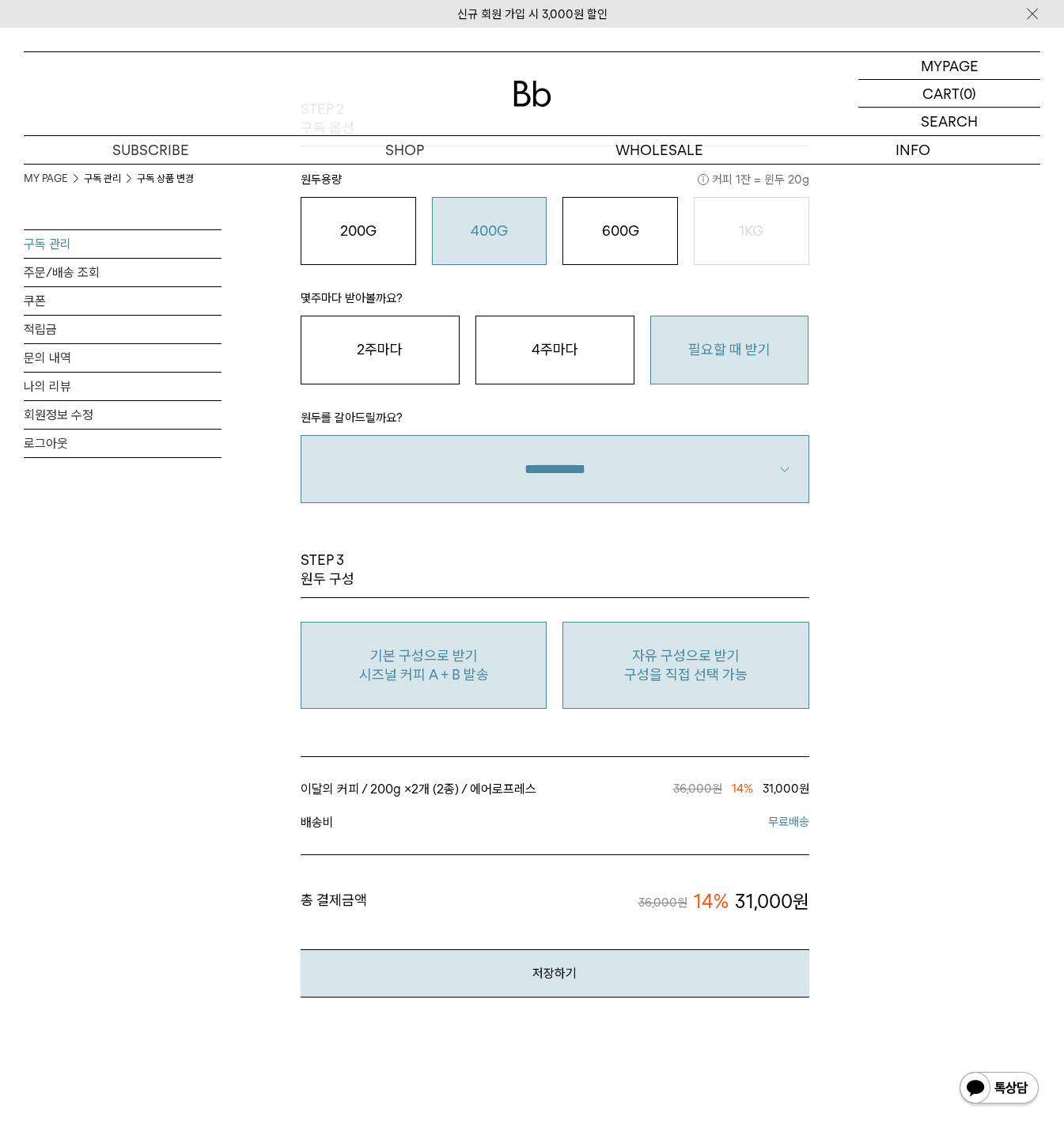
click at [677, 682] on p "구성을 직접 선택 가능" at bounding box center [685, 674] width 229 height 19
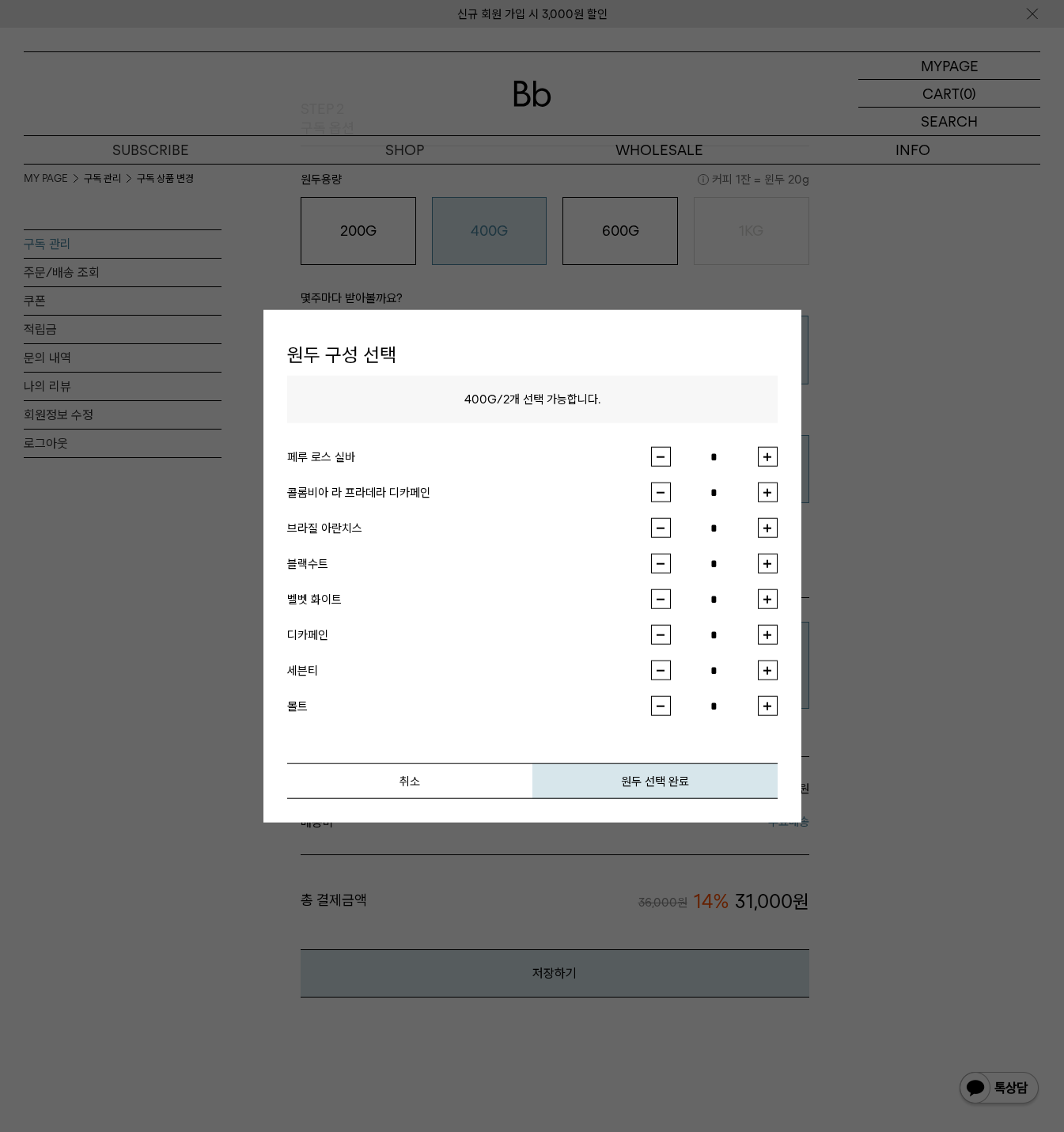
click at [769, 451] on button "button" at bounding box center [768, 457] width 20 height 20
type input "*"
click at [768, 599] on button "button" at bounding box center [768, 599] width 20 height 20
type input "*"
click at [860, 616] on div at bounding box center [532, 566] width 1064 height 1132
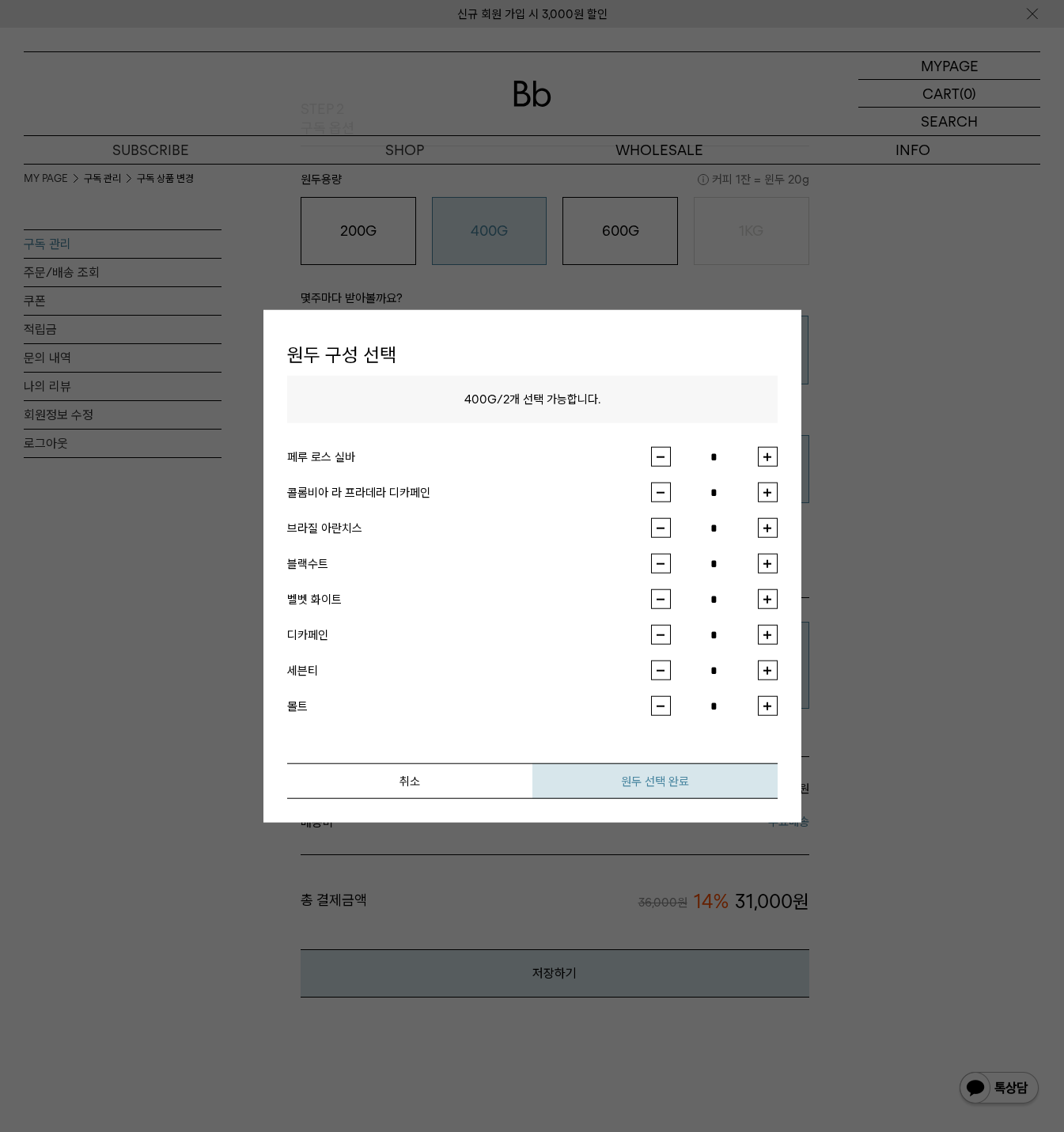
click at [640, 785] on button "원두 선택 완료" at bounding box center [654, 781] width 245 height 36
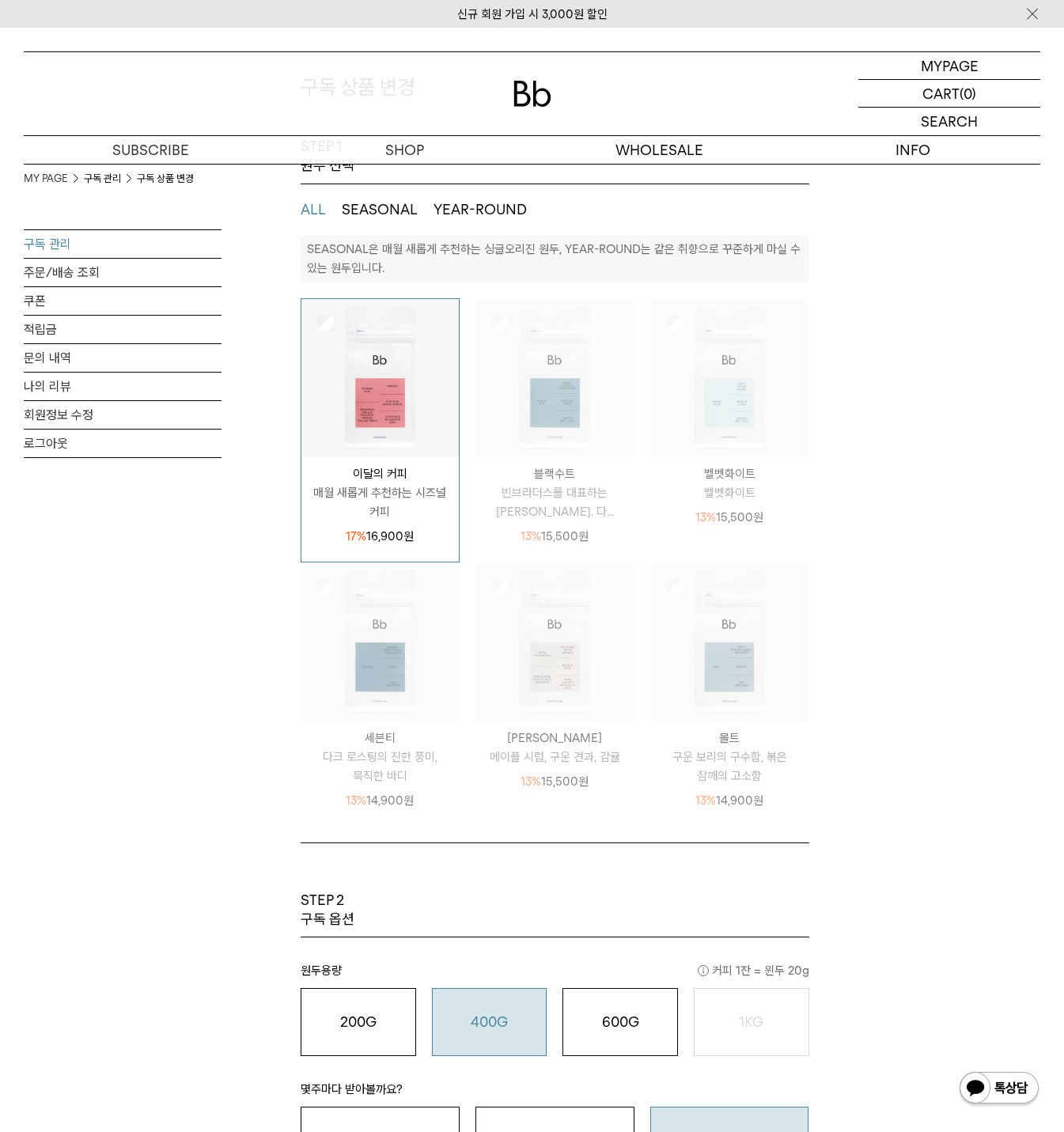
scroll to position [0, 0]
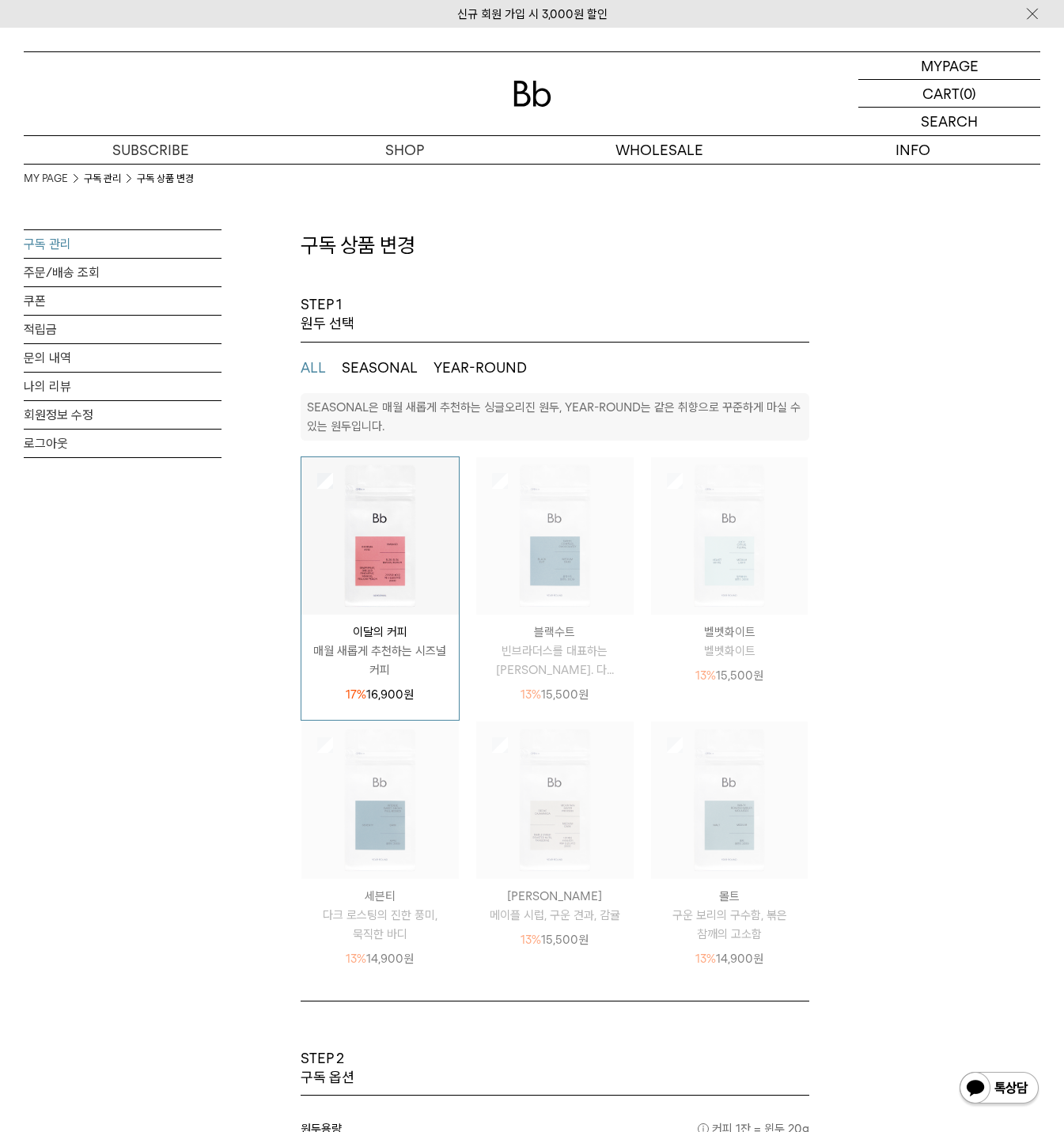
click at [379, 362] on button "SEASONAL" at bounding box center [379, 368] width 76 height 19
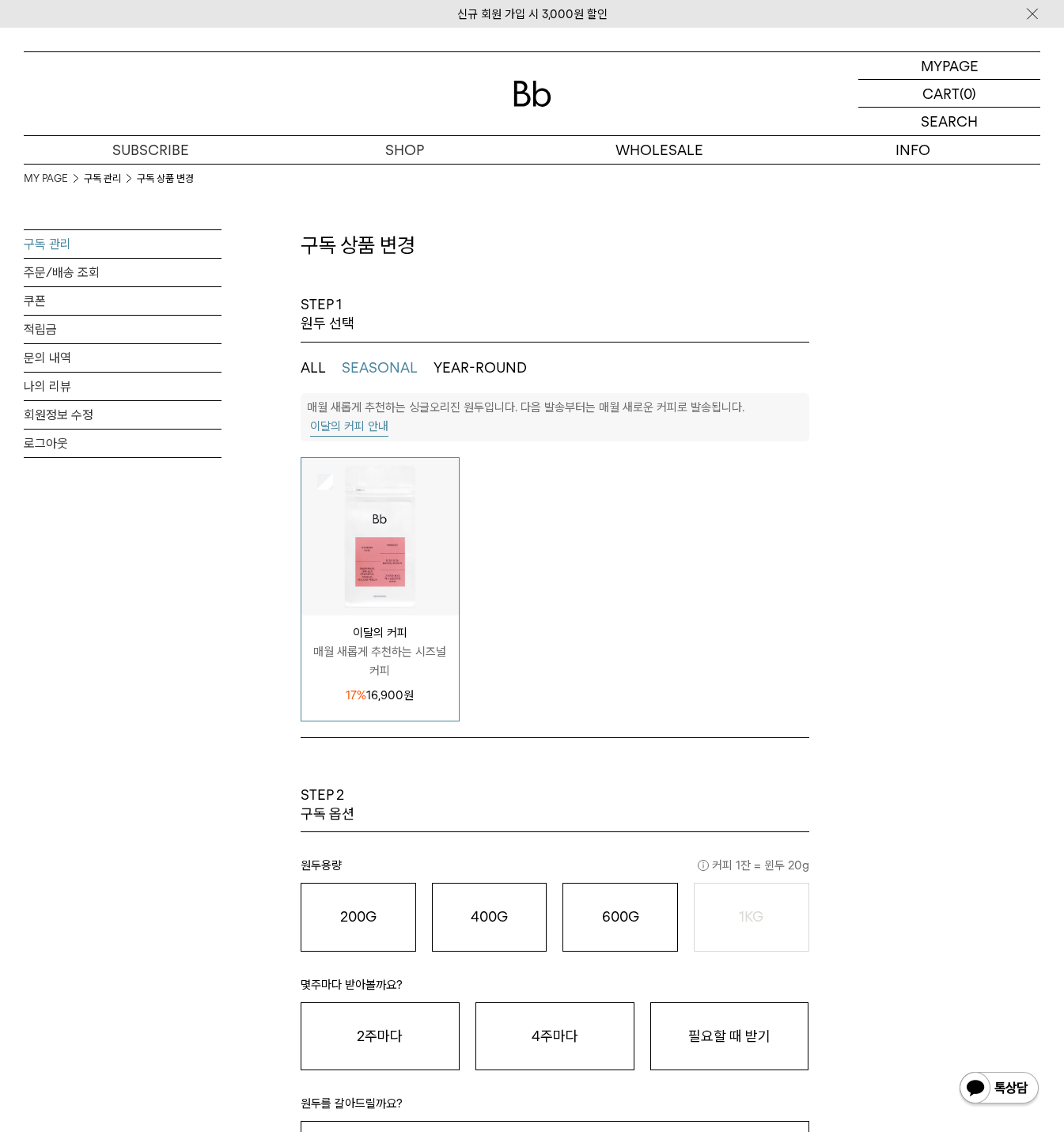
drag, startPoint x: 296, startPoint y: 372, endPoint x: 315, endPoint y: 367, distance: 19.6
click at [298, 372] on div "MY PAGE 구독 관리 구독 상품 변경 구독 관리 주문/배송 조회 쿠폰 적립금 문의 내역 나의 리뷰 회원정보 수정 로그아웃 구독 상품 변경 …" at bounding box center [532, 810] width 1016 height 1295
click at [540, 367] on ul "ALL SEASONAL YEAR-ROUND" at bounding box center [554, 368] width 508 height 51
click at [486, 372] on button "YEAR-ROUND" at bounding box center [481, 368] width 94 height 19
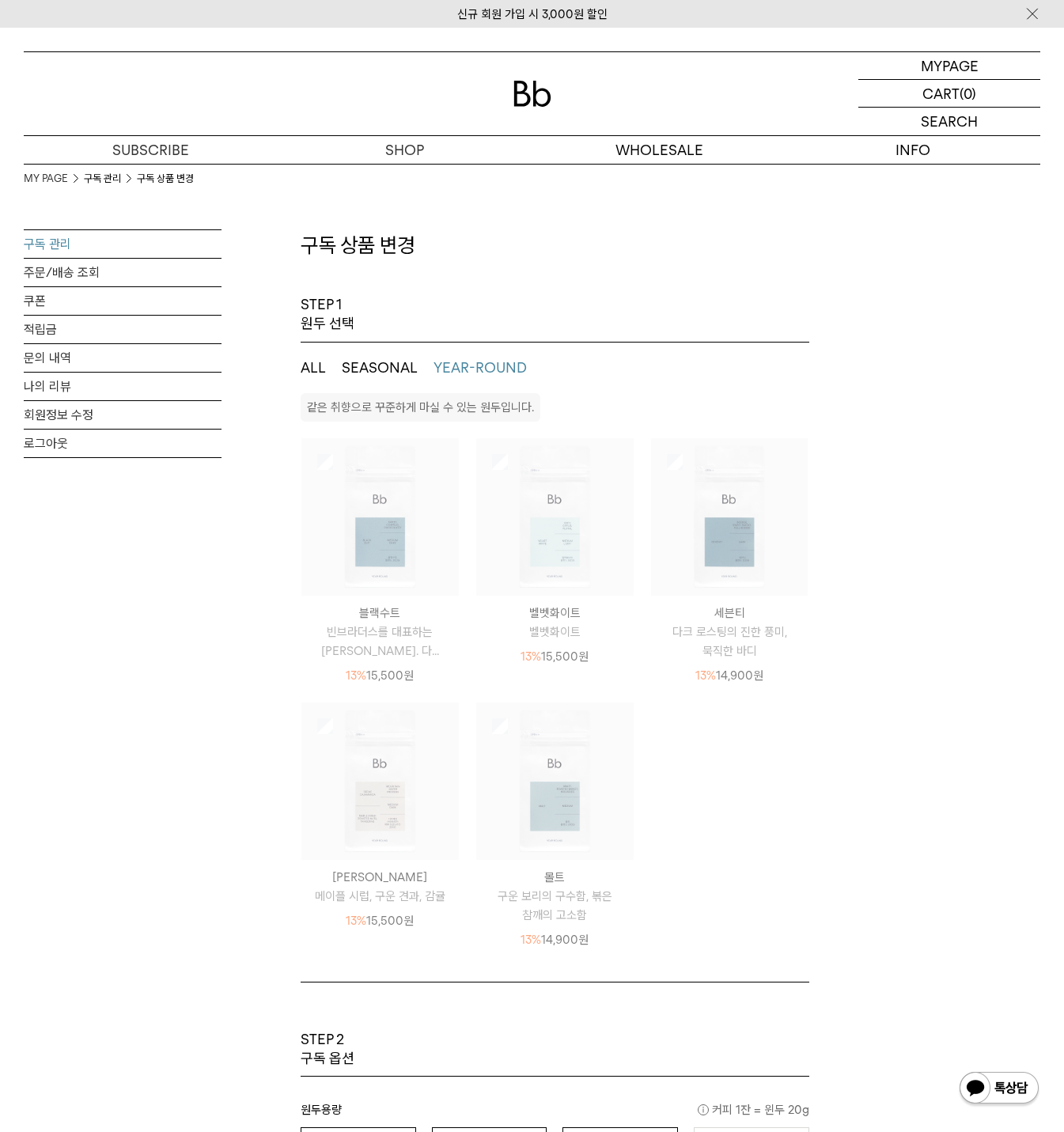
click at [486, 370] on button "YEAR-ROUND" at bounding box center [481, 368] width 94 height 19
click at [384, 512] on img at bounding box center [379, 516] width 157 height 157
click at [558, 572] on img at bounding box center [554, 516] width 157 height 157
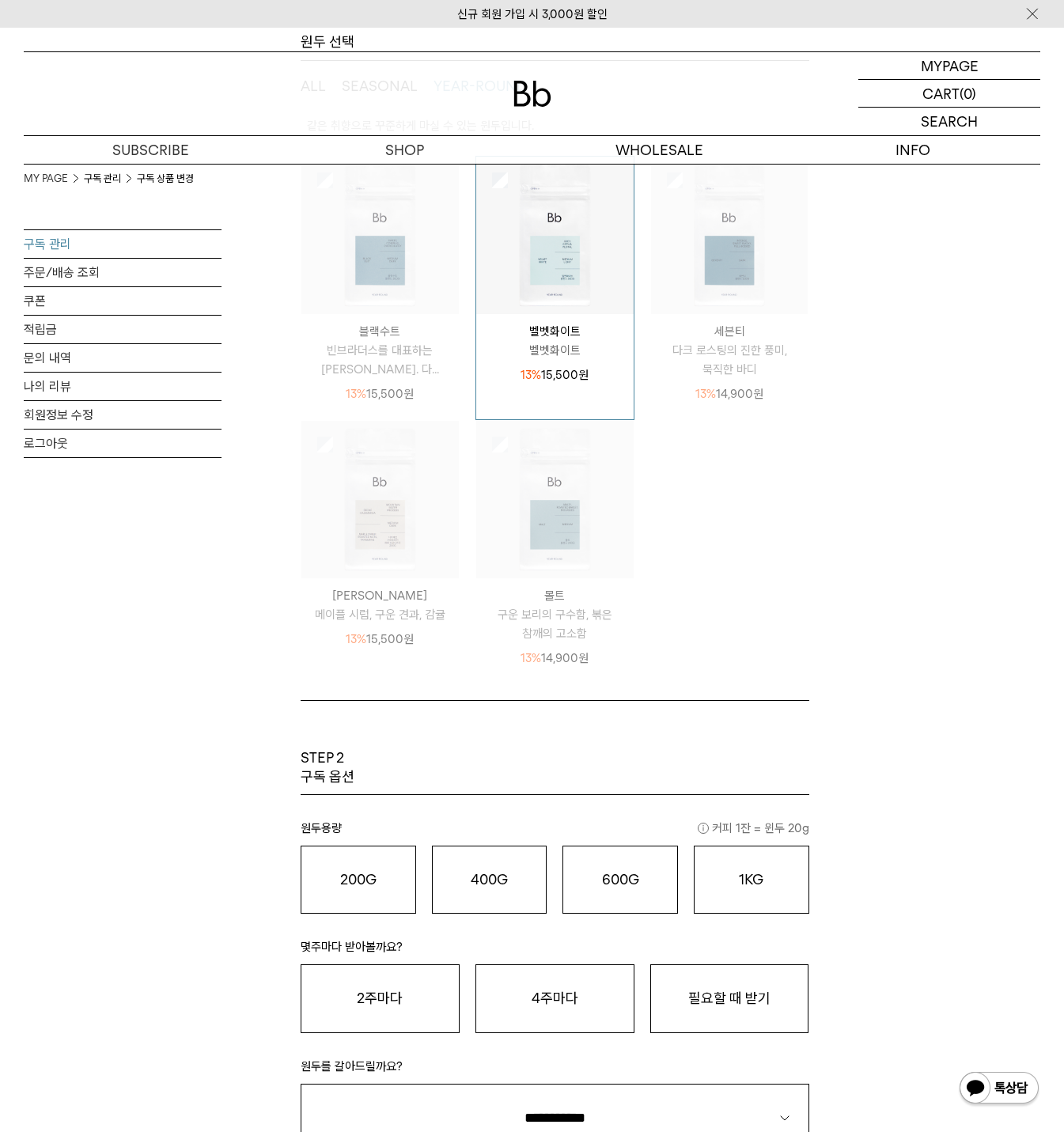
scroll to position [316, 0]
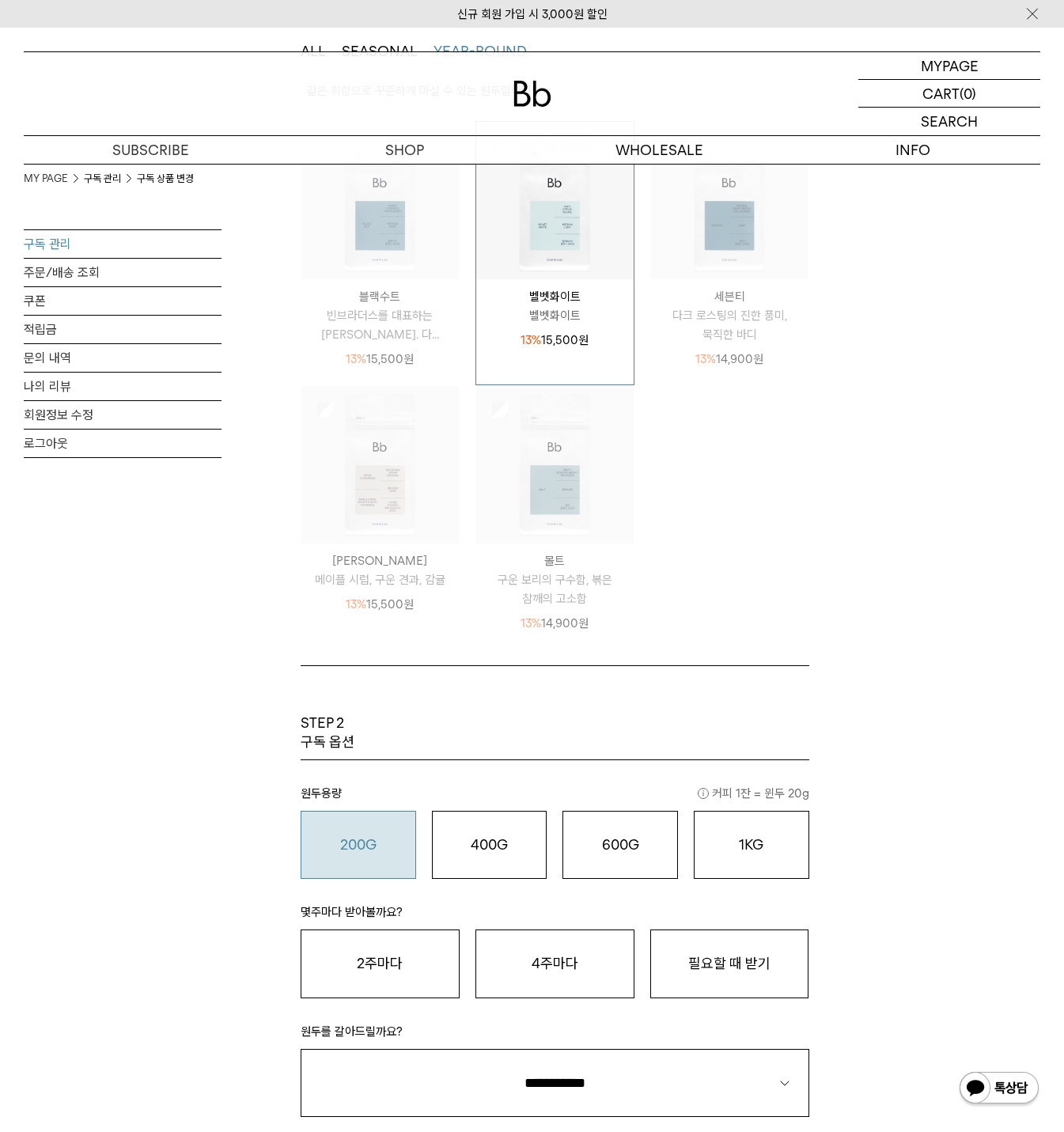
click at [324, 843] on div "200G 16,900 원" at bounding box center [358, 844] width 98 height 19
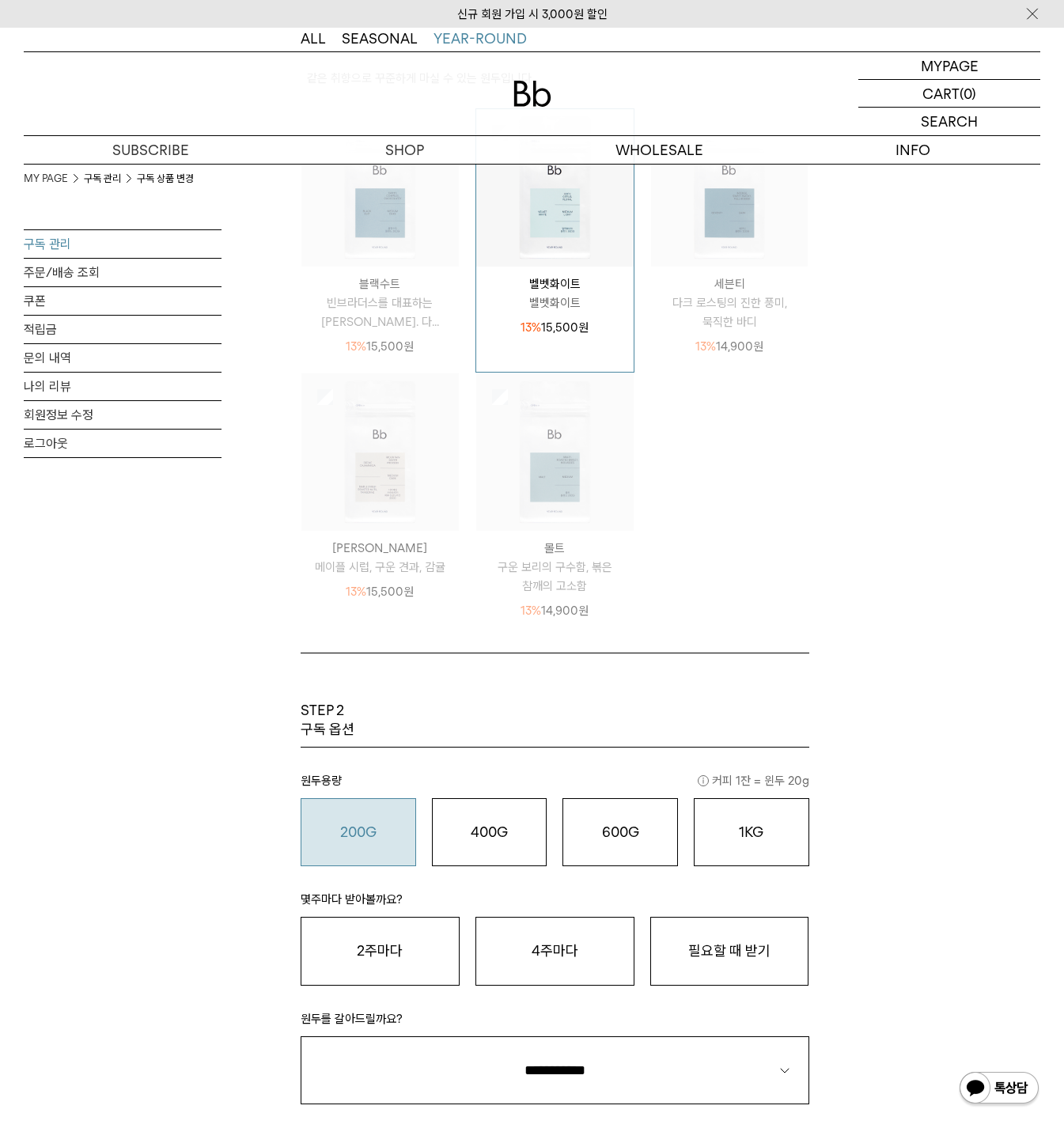
scroll to position [553, 0]
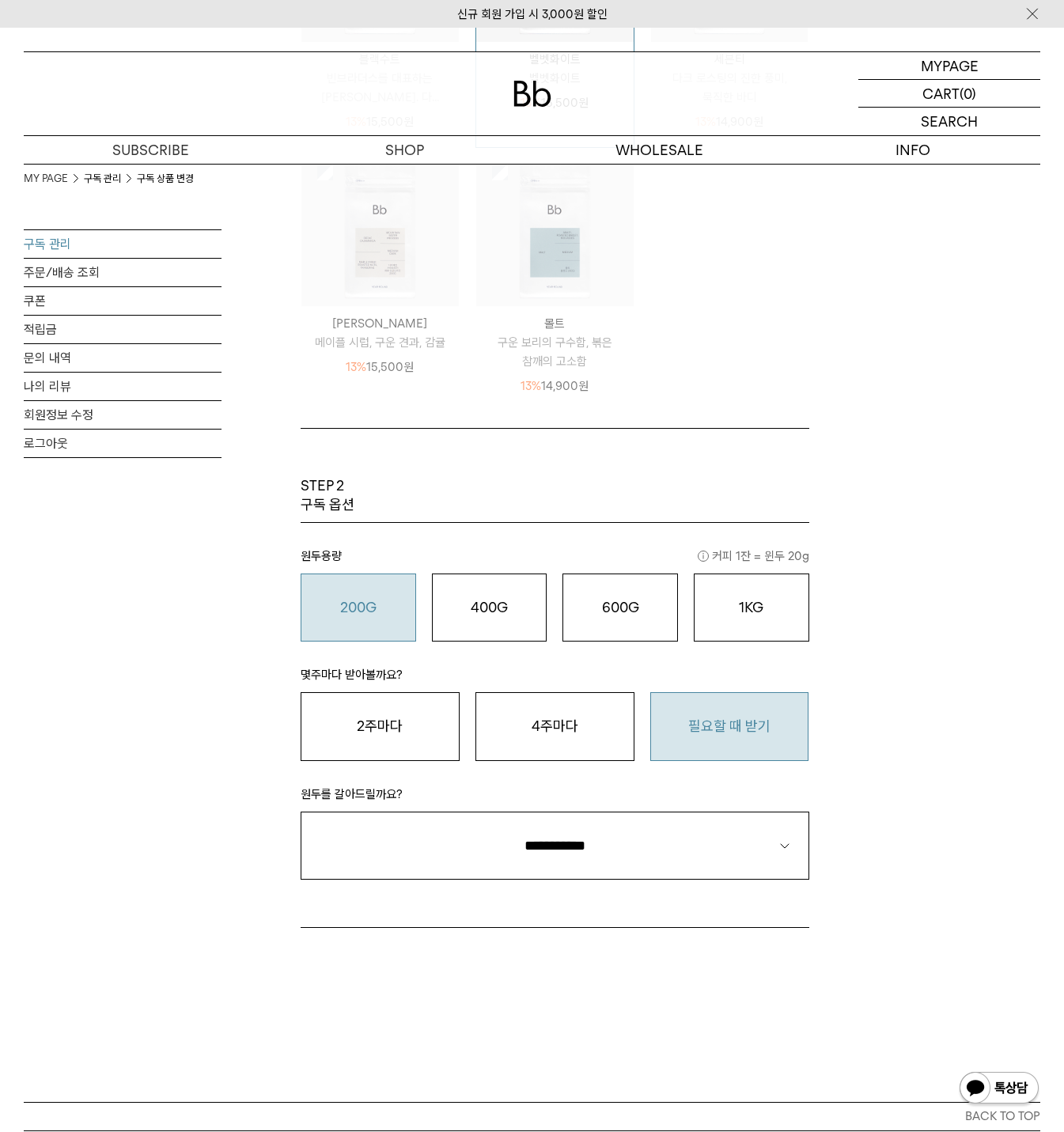
click at [758, 718] on button "필요할 때 받기" at bounding box center [729, 726] width 159 height 68
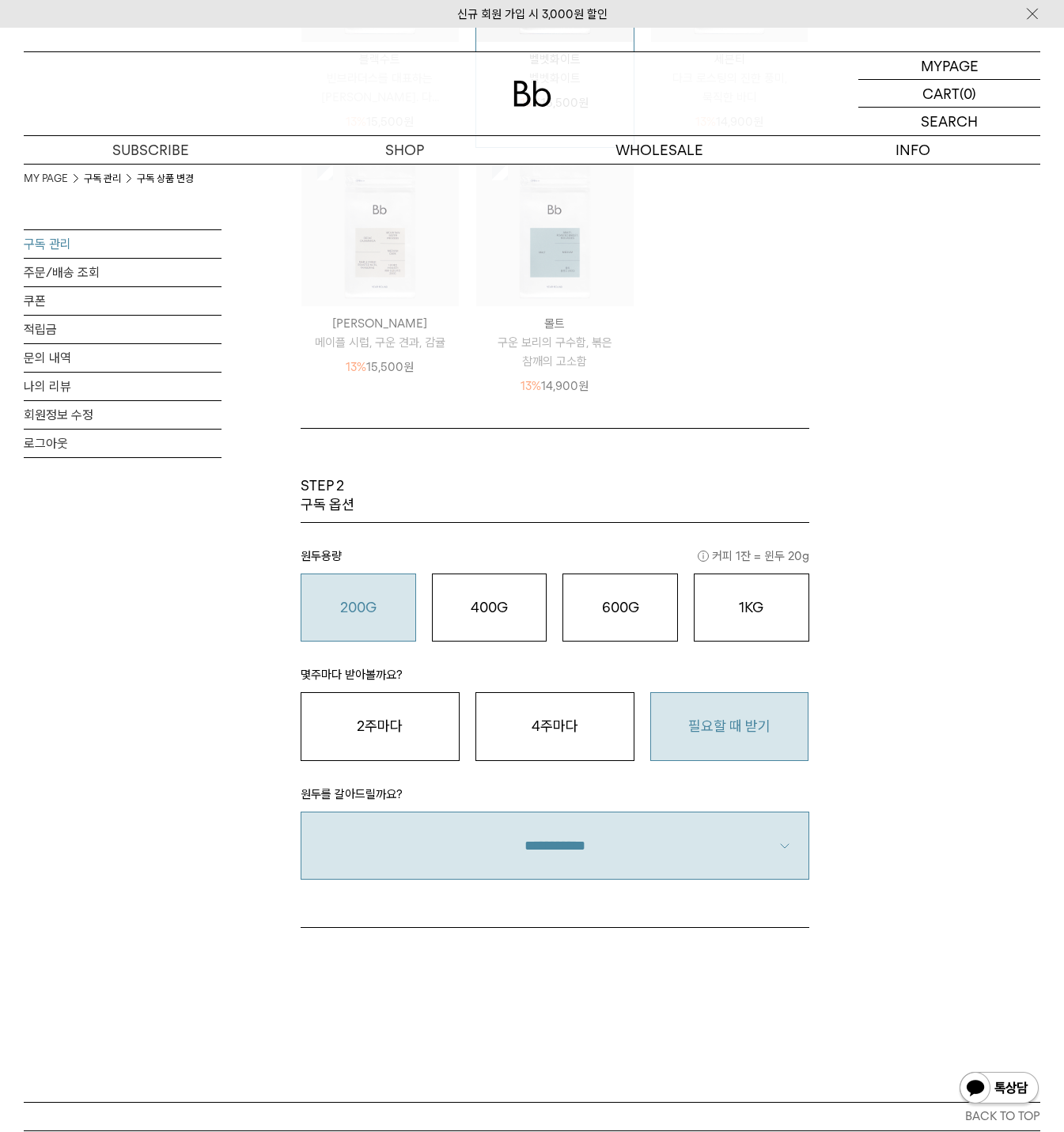
click at [640, 855] on select "**********" at bounding box center [554, 845] width 508 height 68
click at [300, 811] on select "**********" at bounding box center [554, 845] width 508 height 68
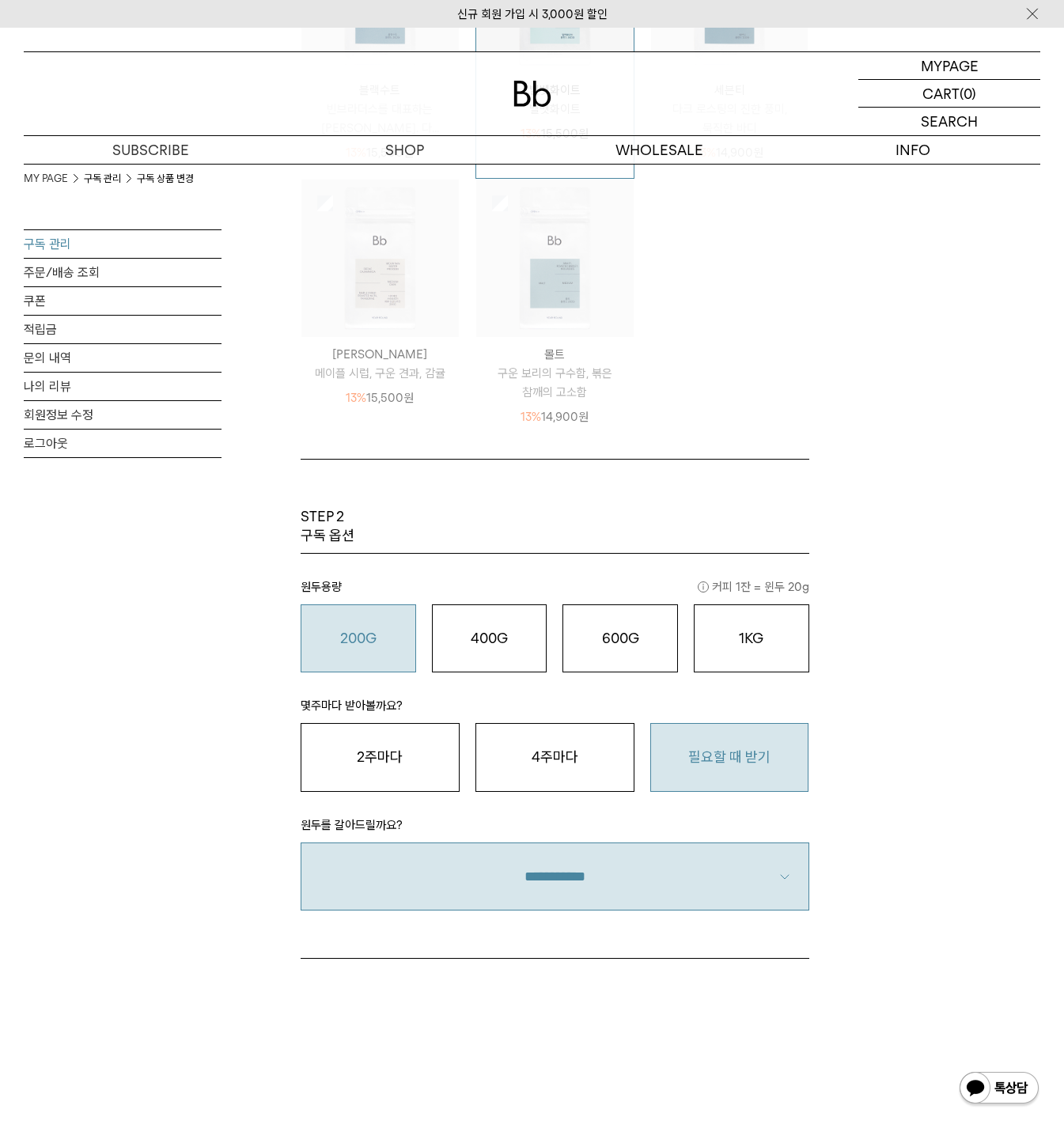
scroll to position [667, 0]
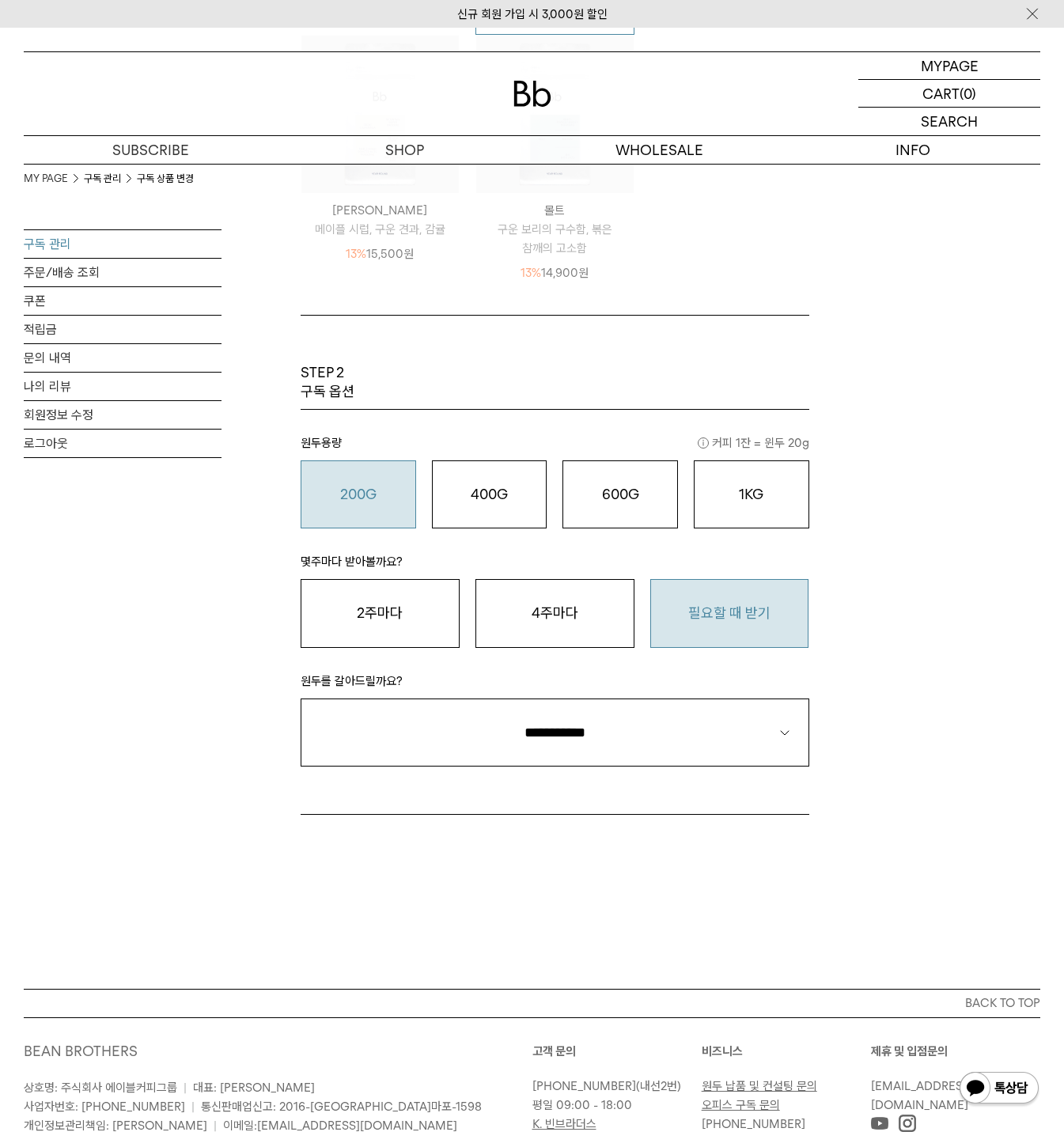
click at [673, 864] on div "MY PAGE MY PAGE 구독 관리 구독 상품 변경 구독 관리 주문/배송 조회 쿠폰 적립금 문의 내역 나의 리뷰 회원정보 수정 로그아웃 구…" at bounding box center [532, 175] width 1064 height 1627
click at [586, 861] on div "MY PAGE MY PAGE 구독 관리 구독 상품 변경 구독 관리 주문/배송 조회 쿠폰 적립금 문의 내역 나의 리뷰 회원정보 수정 로그아웃 구…" at bounding box center [532, 175] width 1064 height 1627
click at [576, 822] on div "벨벳화이트 / 200g × 1개 / 에어로프레스 / 필요할 때 받기 17,000원 9% 15,500원 벨벳화이트 / 200g / 에어로프레스 …" at bounding box center [554, 822] width 508 height 17
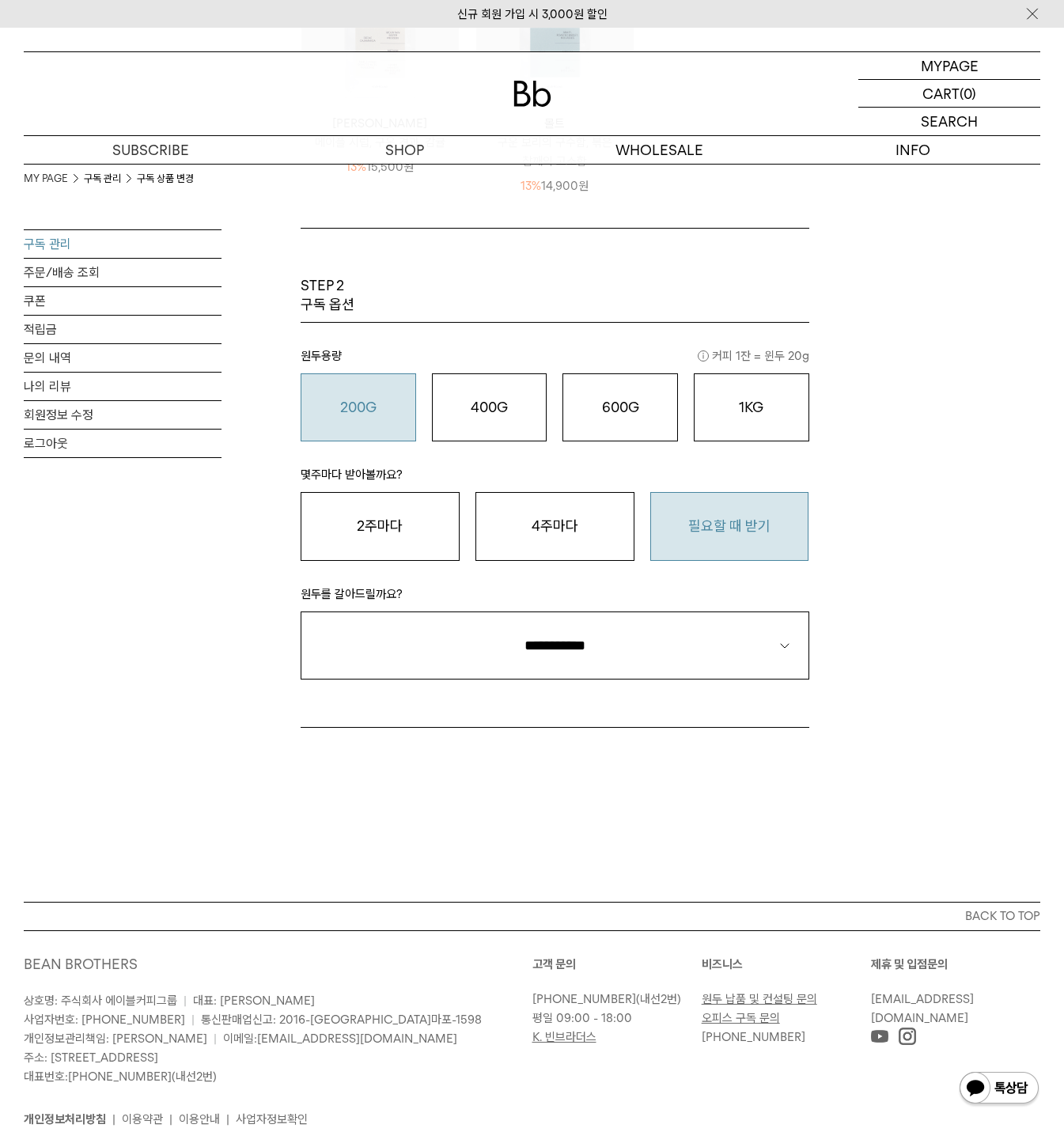
scroll to position [825, 0]
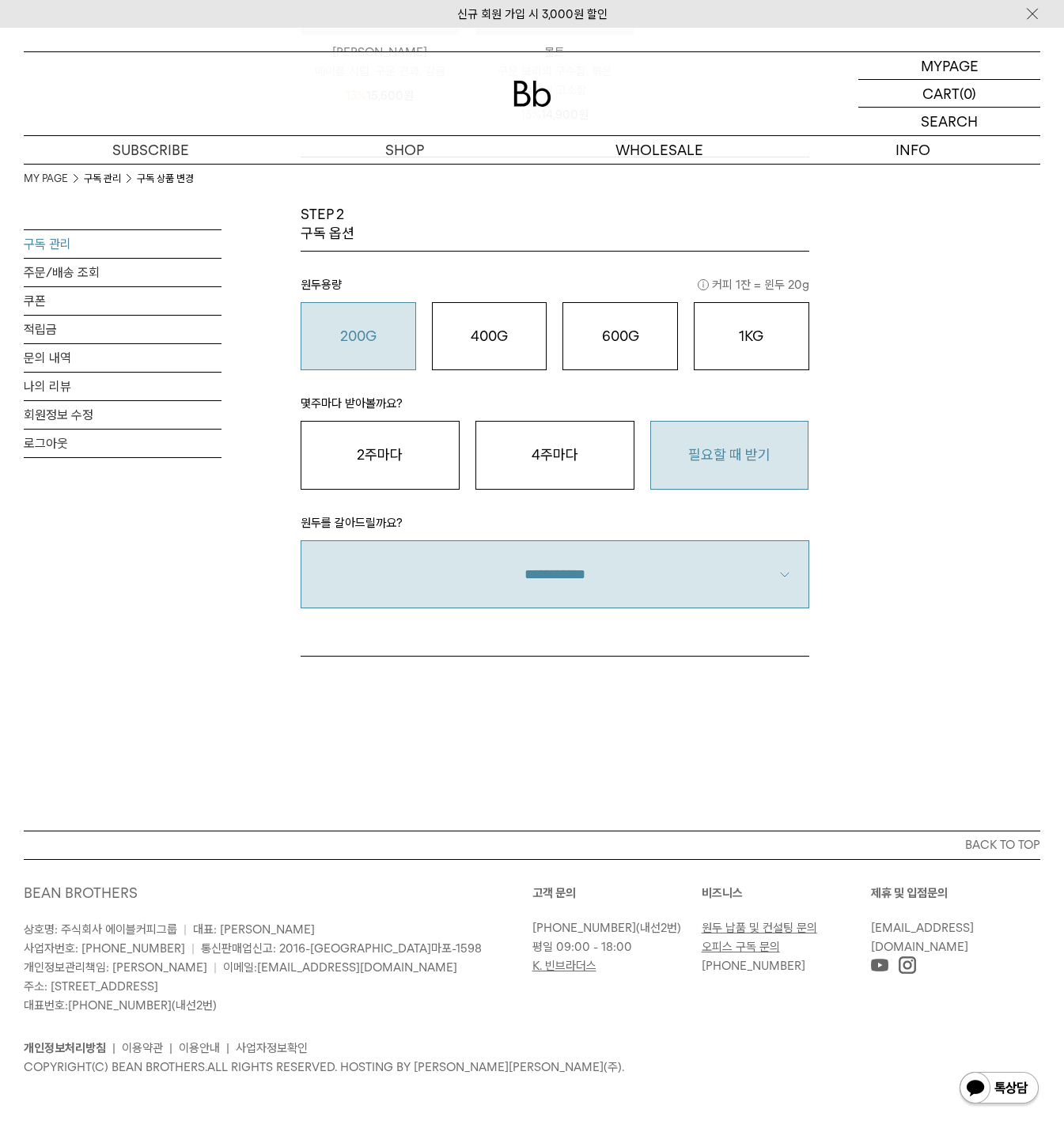
click at [531, 573] on select "**********" at bounding box center [554, 574] width 508 height 68
click at [300, 540] on select "**********" at bounding box center [554, 574] width 508 height 68
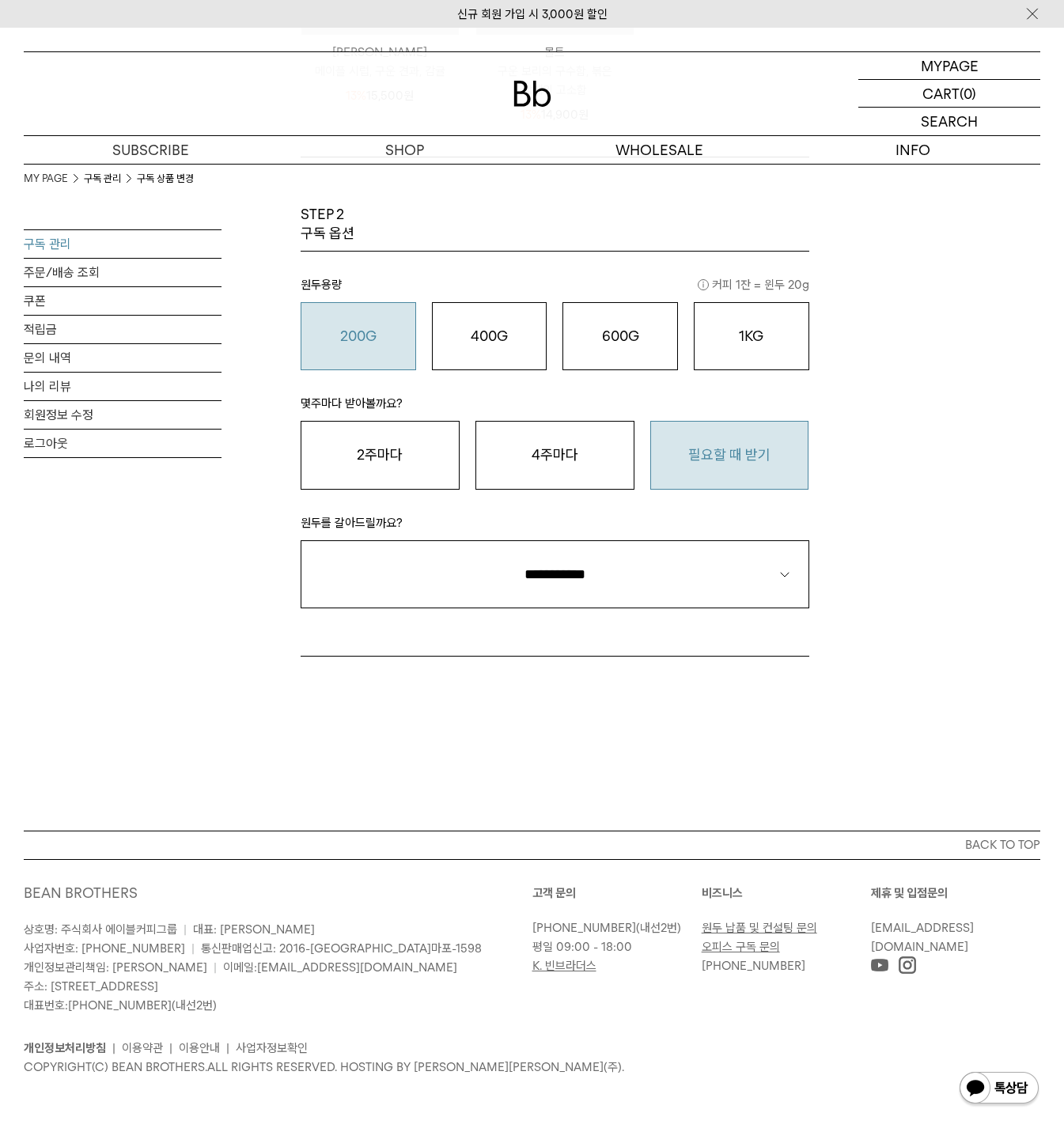
click at [548, 685] on div "MY PAGE MY PAGE 구독 관리 구독 상품 변경 구독 관리 주문/배송 조회 쿠폰 적립금 문의 내역 나의 리뷰 회원정보 수정 로그아웃 구…" at bounding box center [532, 16] width 1064 height 1627
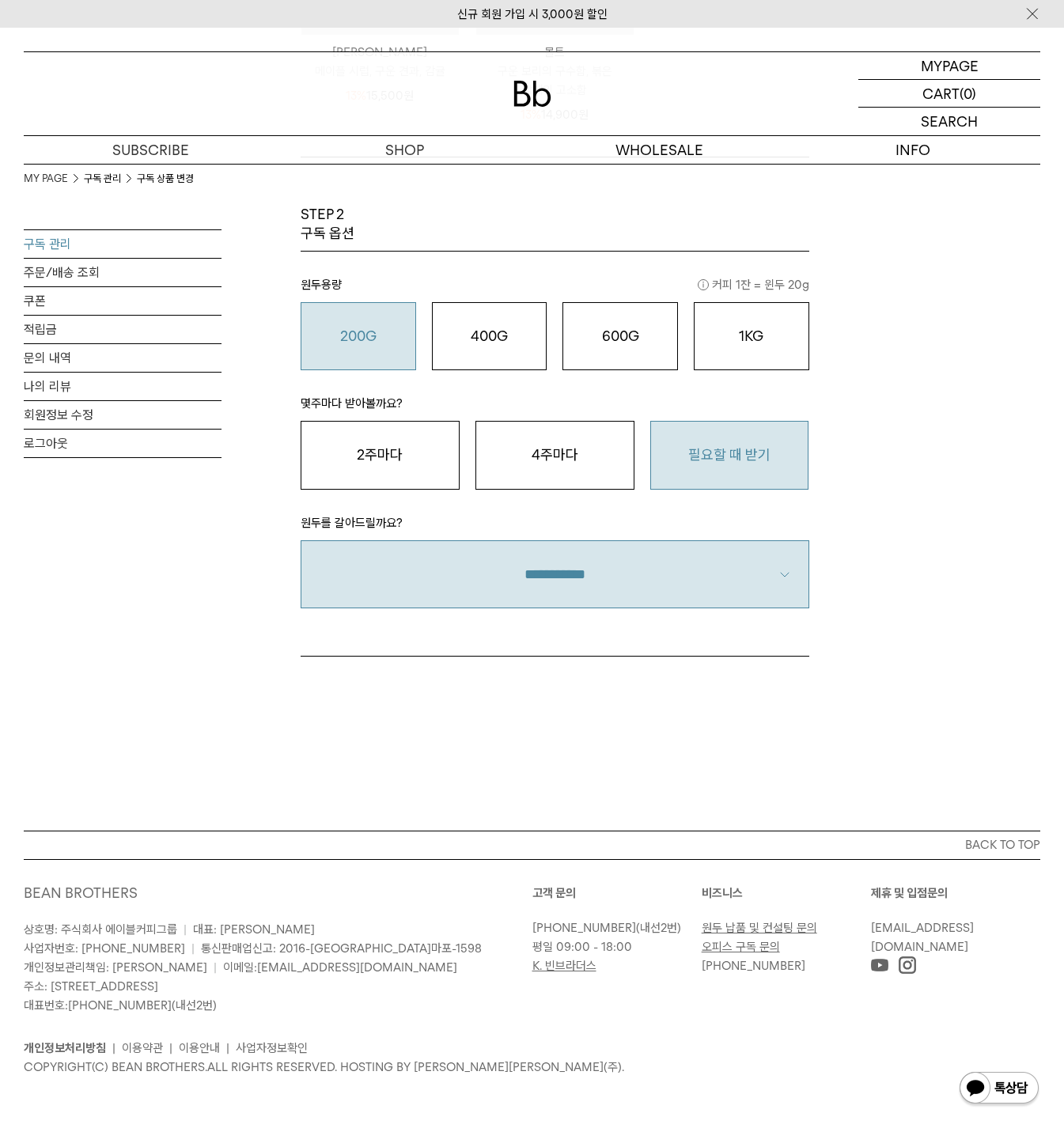
click at [565, 579] on select "**********" at bounding box center [554, 574] width 508 height 68
click at [300, 540] on select "**********" at bounding box center [554, 574] width 508 height 68
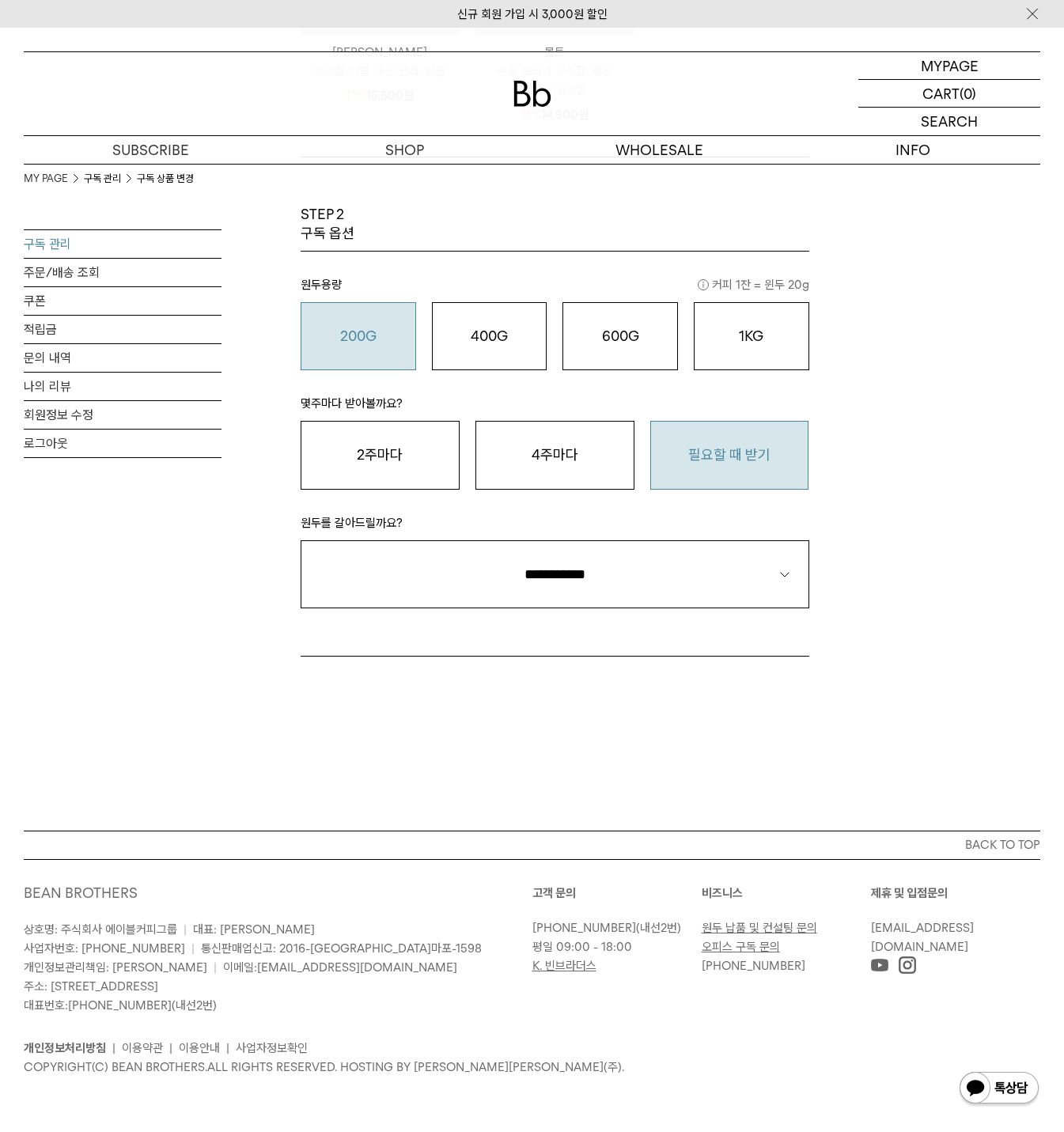
click at [1053, 702] on div "MY PAGE MY PAGE 구독 관리 구독 상품 변경 구독 관리 주문/배송 조회 쿠폰 적립금 문의 내역 나의 리뷰 회원정보 수정 로그아웃 구…" at bounding box center [532, 16] width 1064 height 1627
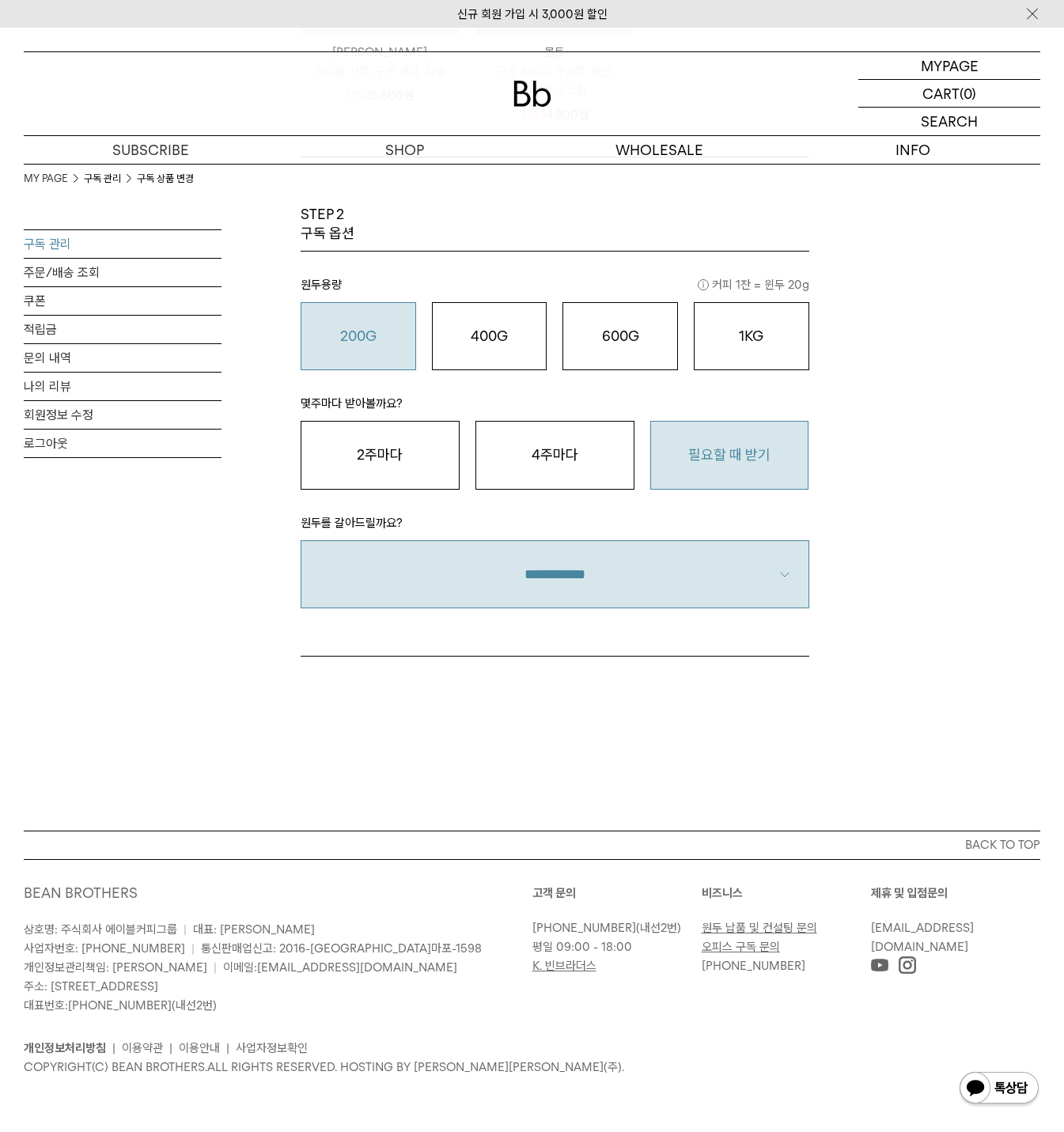
click at [725, 607] on select "**********" at bounding box center [554, 574] width 508 height 68
click at [300, 540] on select "**********" at bounding box center [554, 574] width 508 height 68
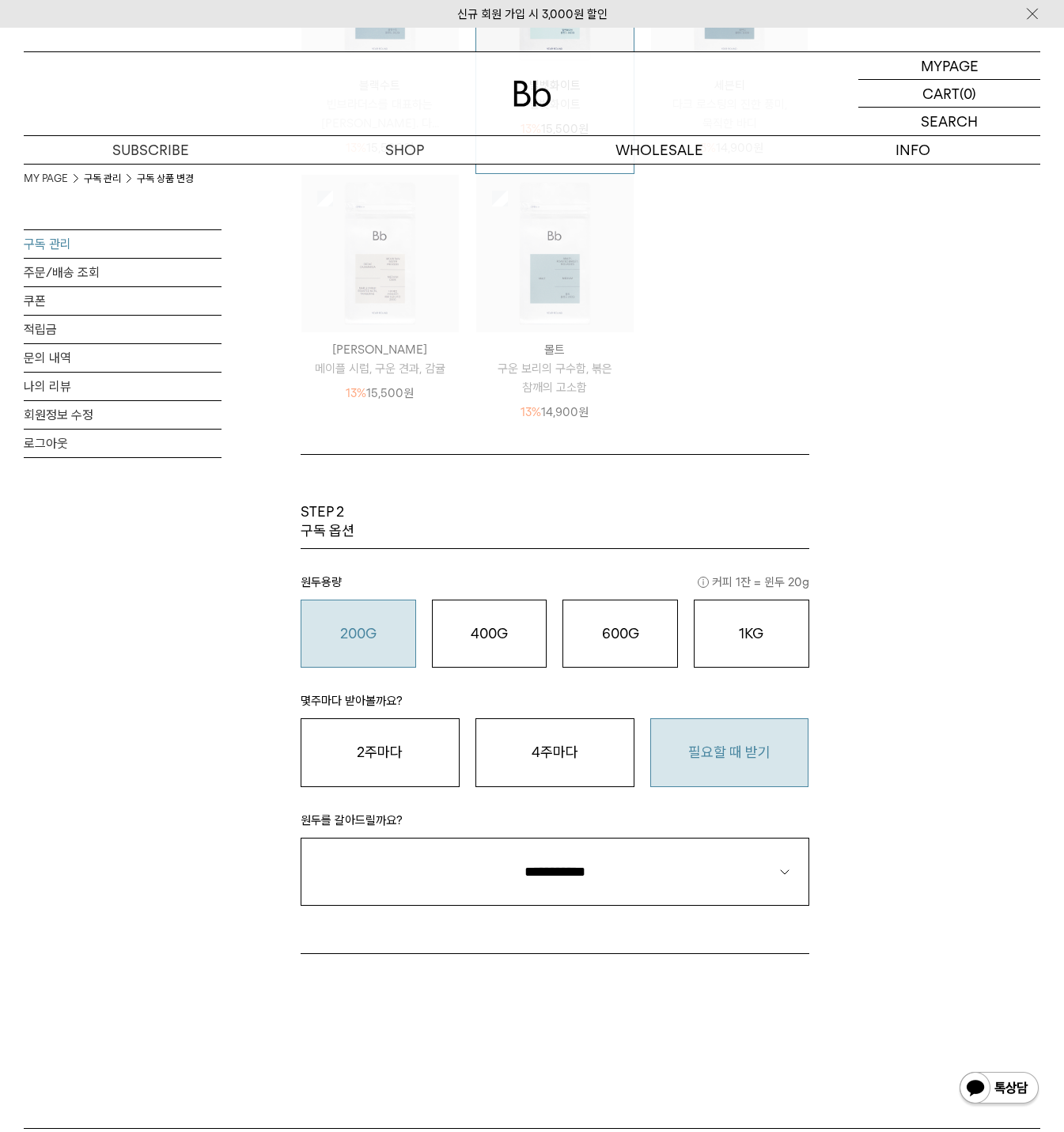
scroll to position [633, 0]
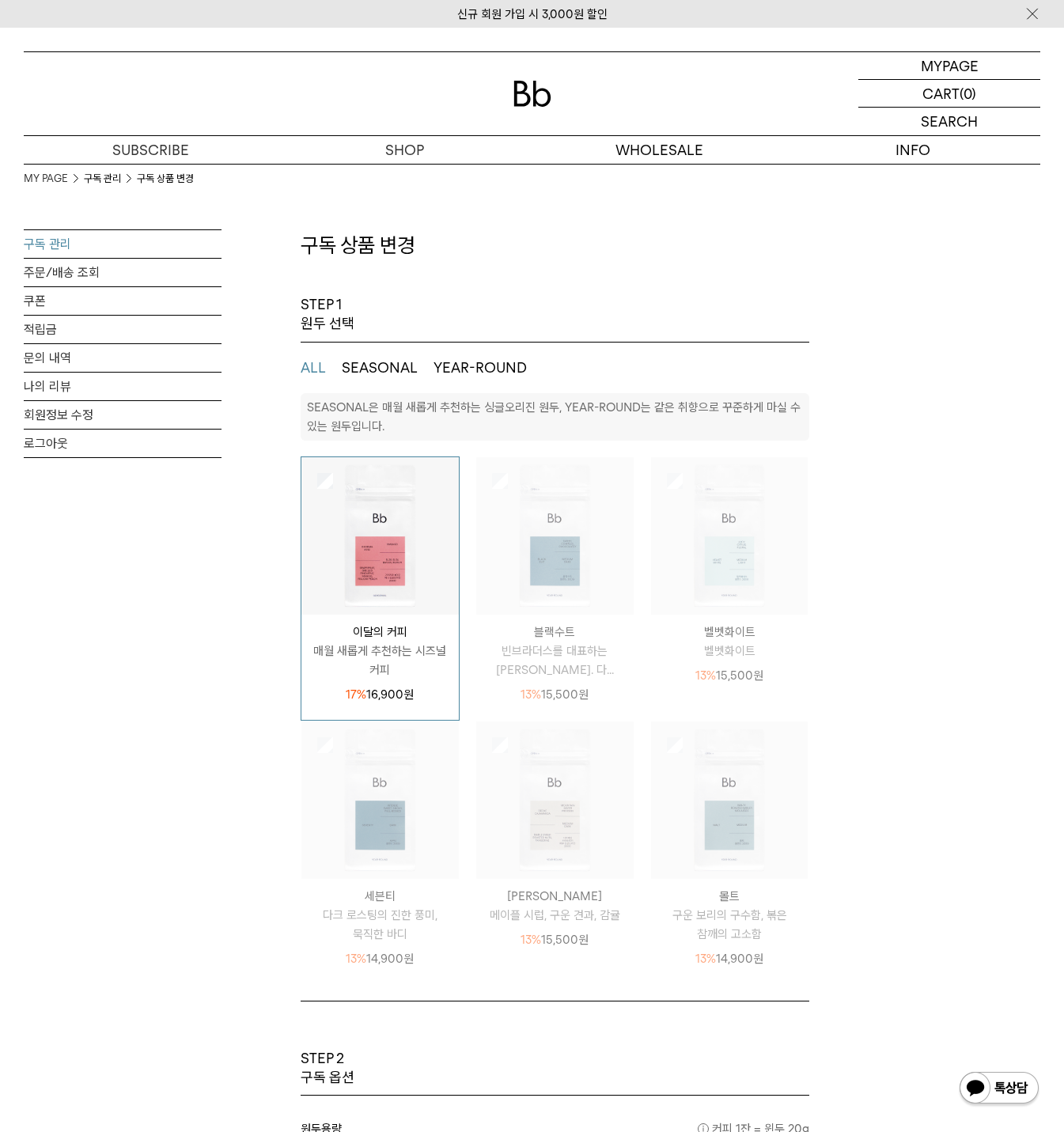
select select "**"
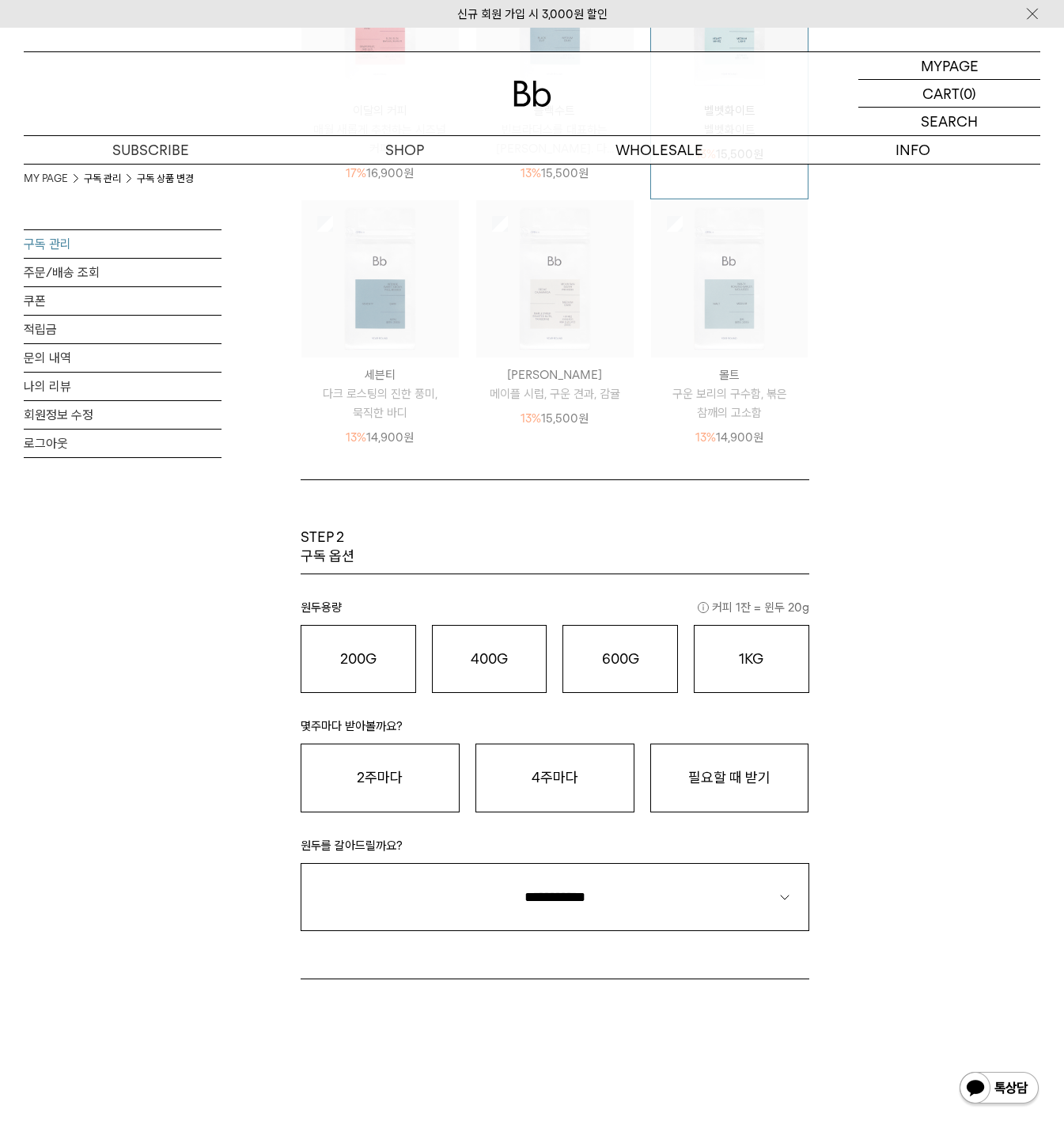
scroll to position [526, 0]
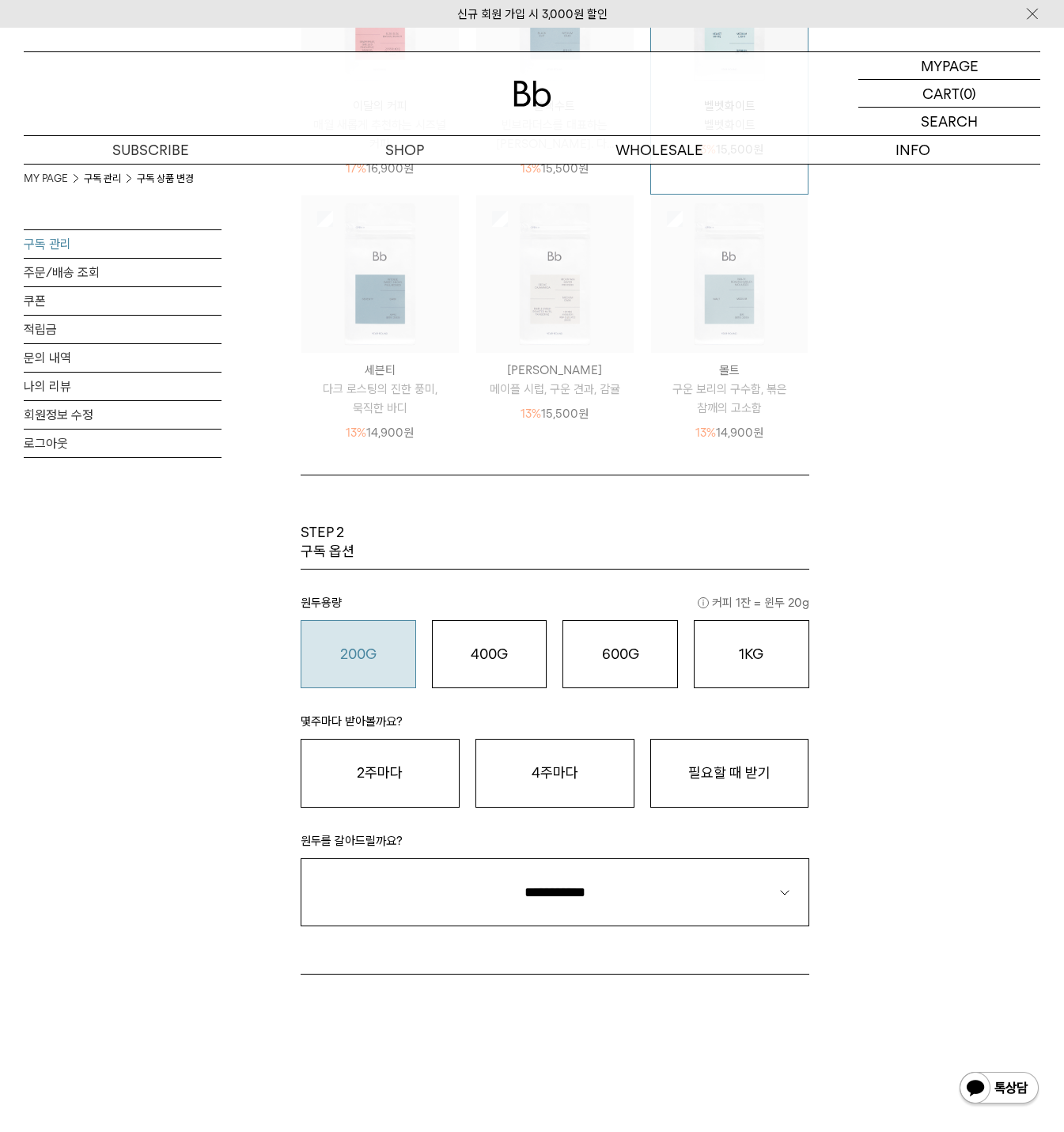
click at [370, 662] on div "200G 16,900 원" at bounding box center [358, 653] width 98 height 19
click at [762, 765] on button "필요할 때 받기" at bounding box center [729, 773] width 159 height 68
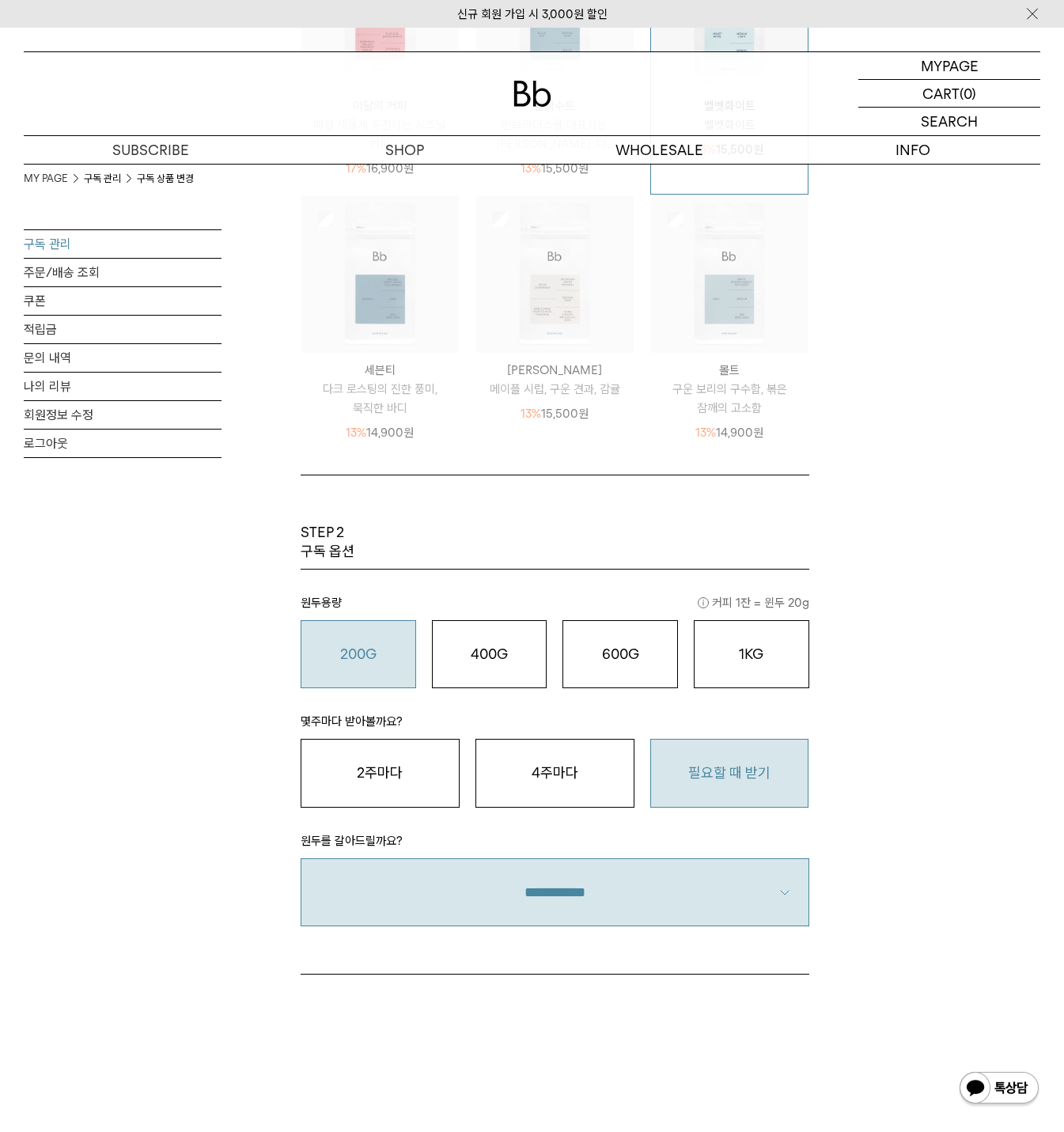
click at [558, 889] on select "**********" at bounding box center [554, 892] width 508 height 68
click at [300, 858] on select "**********" at bounding box center [554, 892] width 508 height 68
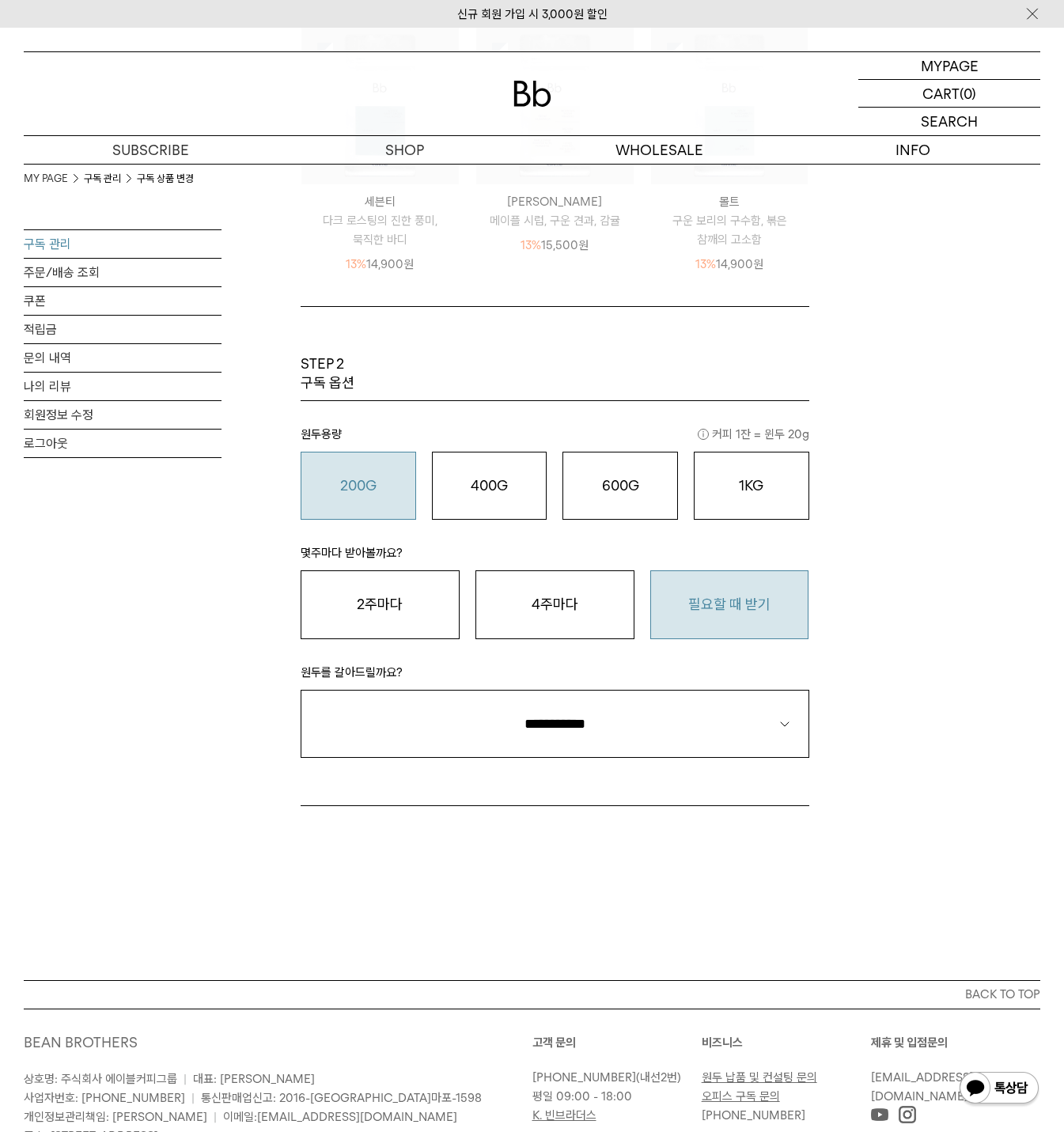
scroll to position [843, 0]
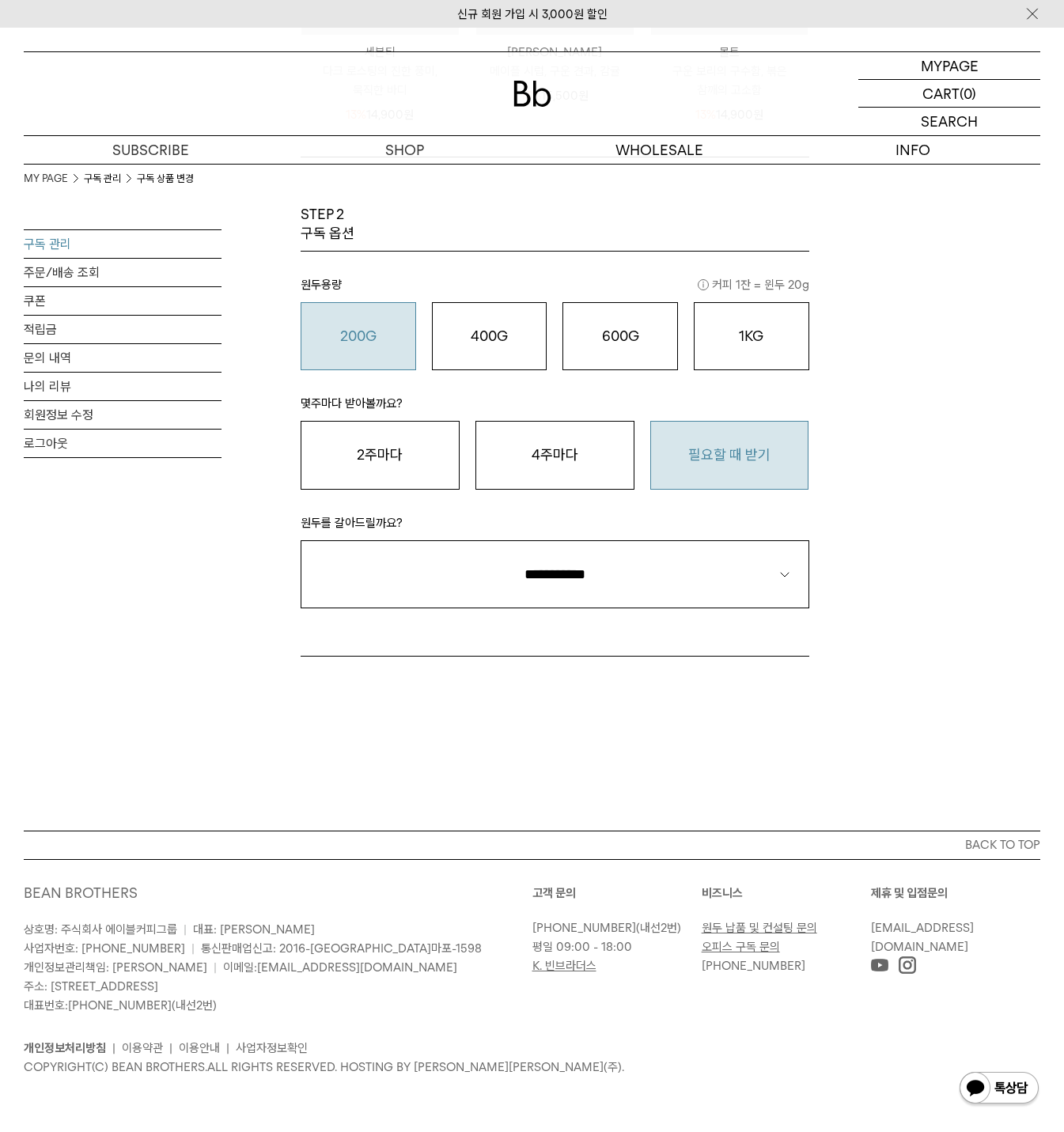
click at [985, 849] on button "BACK TO TOP" at bounding box center [532, 844] width 1016 height 28
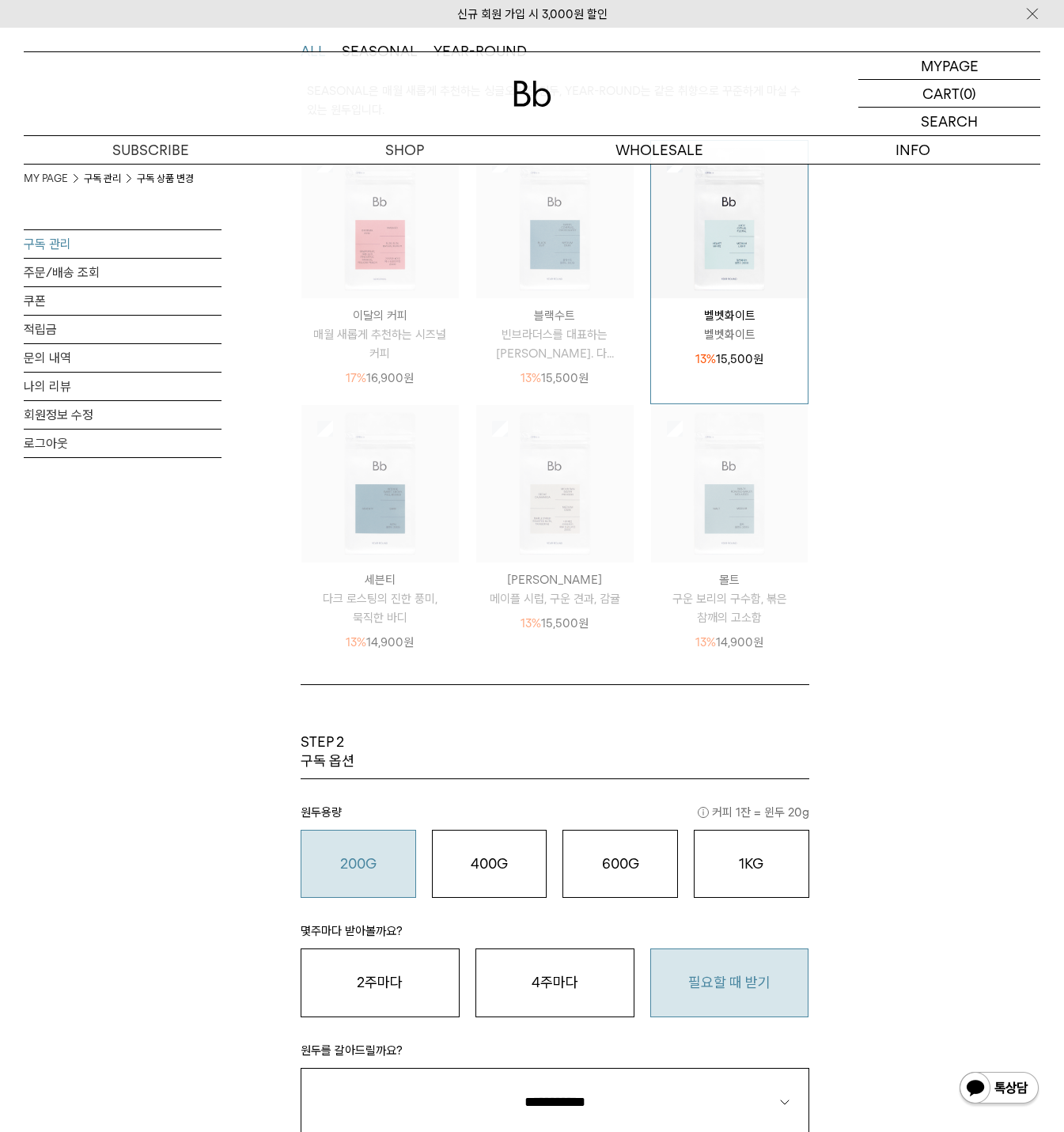
scroll to position [0, 0]
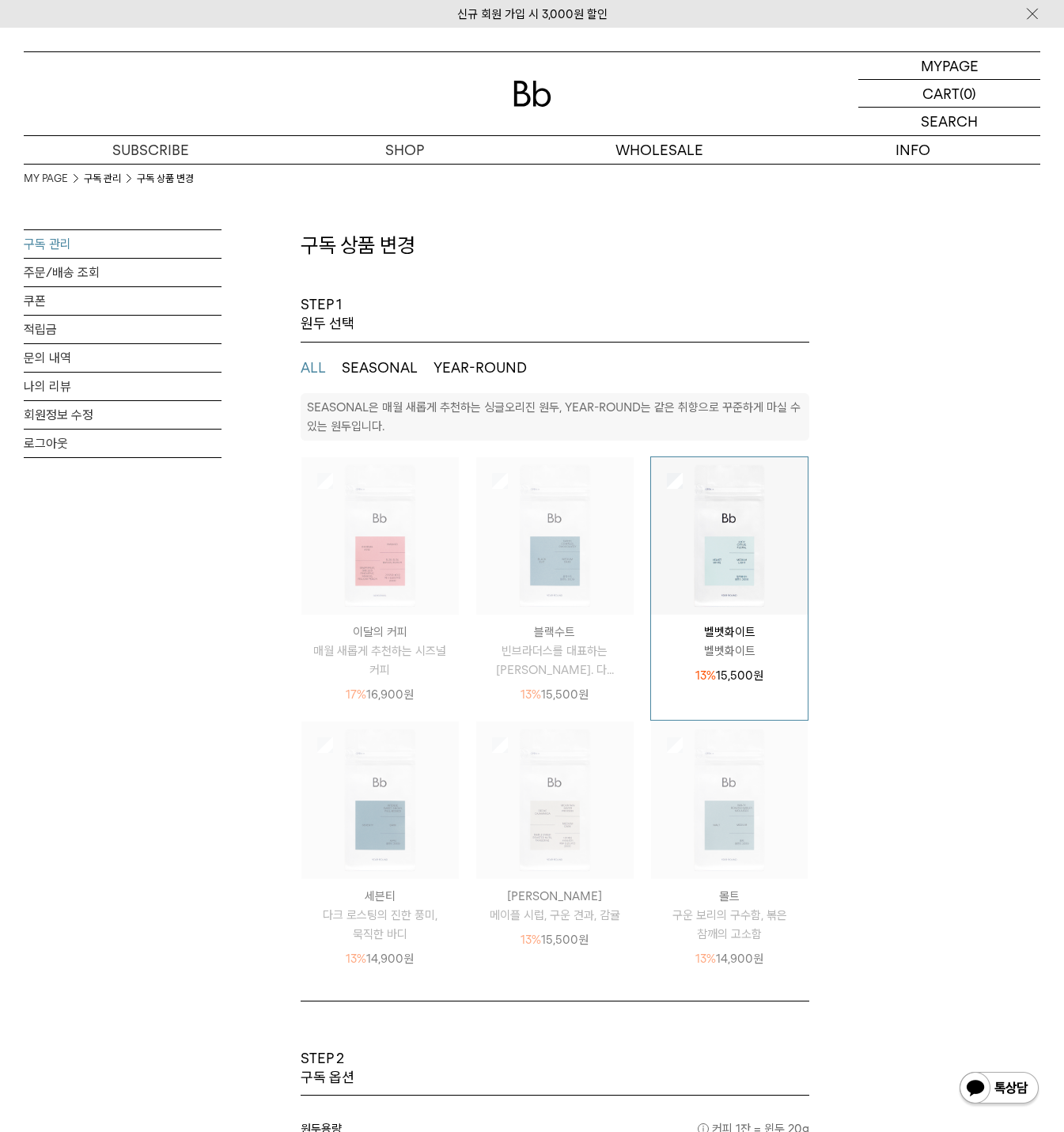
click at [458, 371] on button "YEAR-ROUND" at bounding box center [481, 368] width 94 height 19
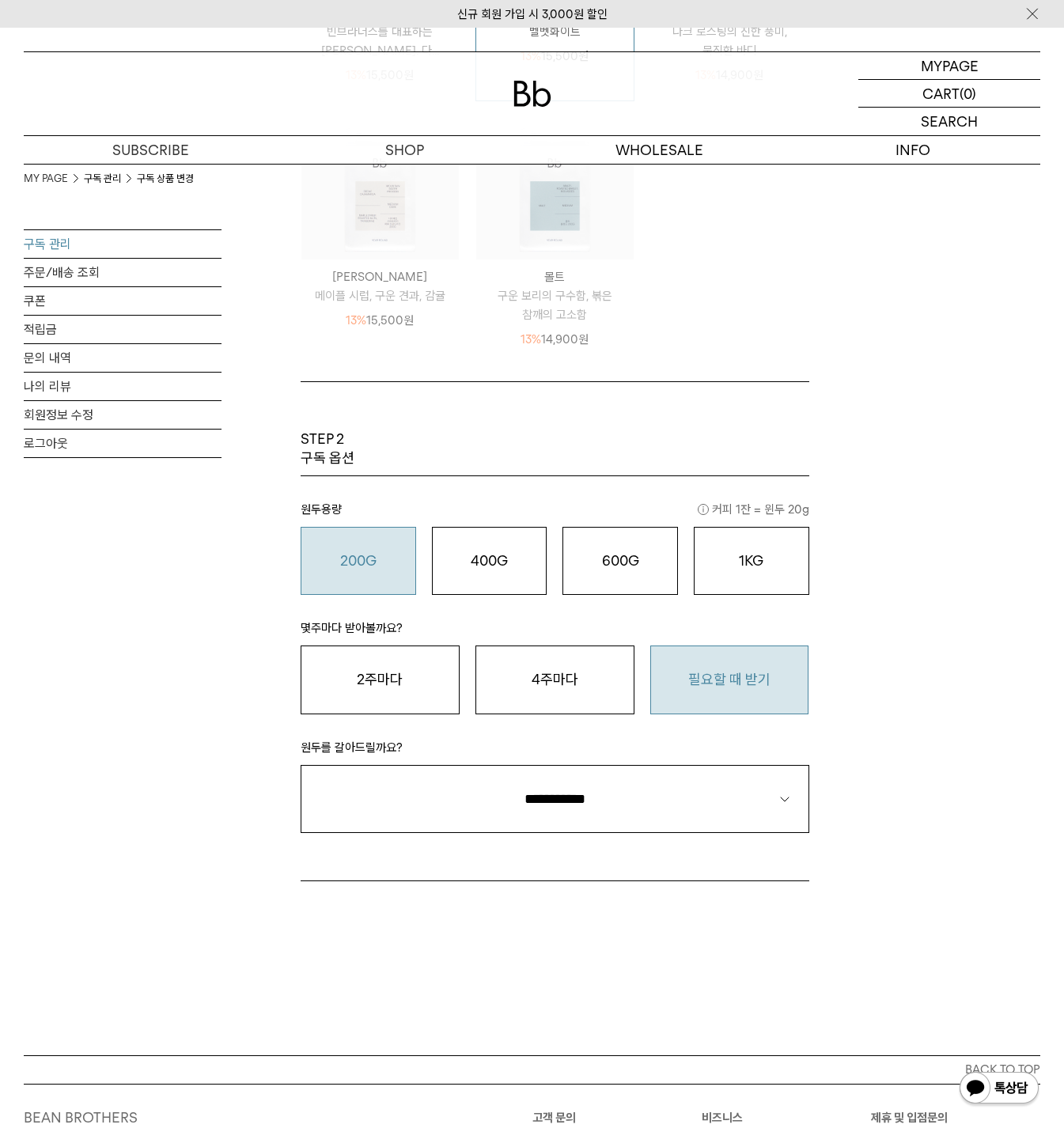
scroll to position [633, 0]
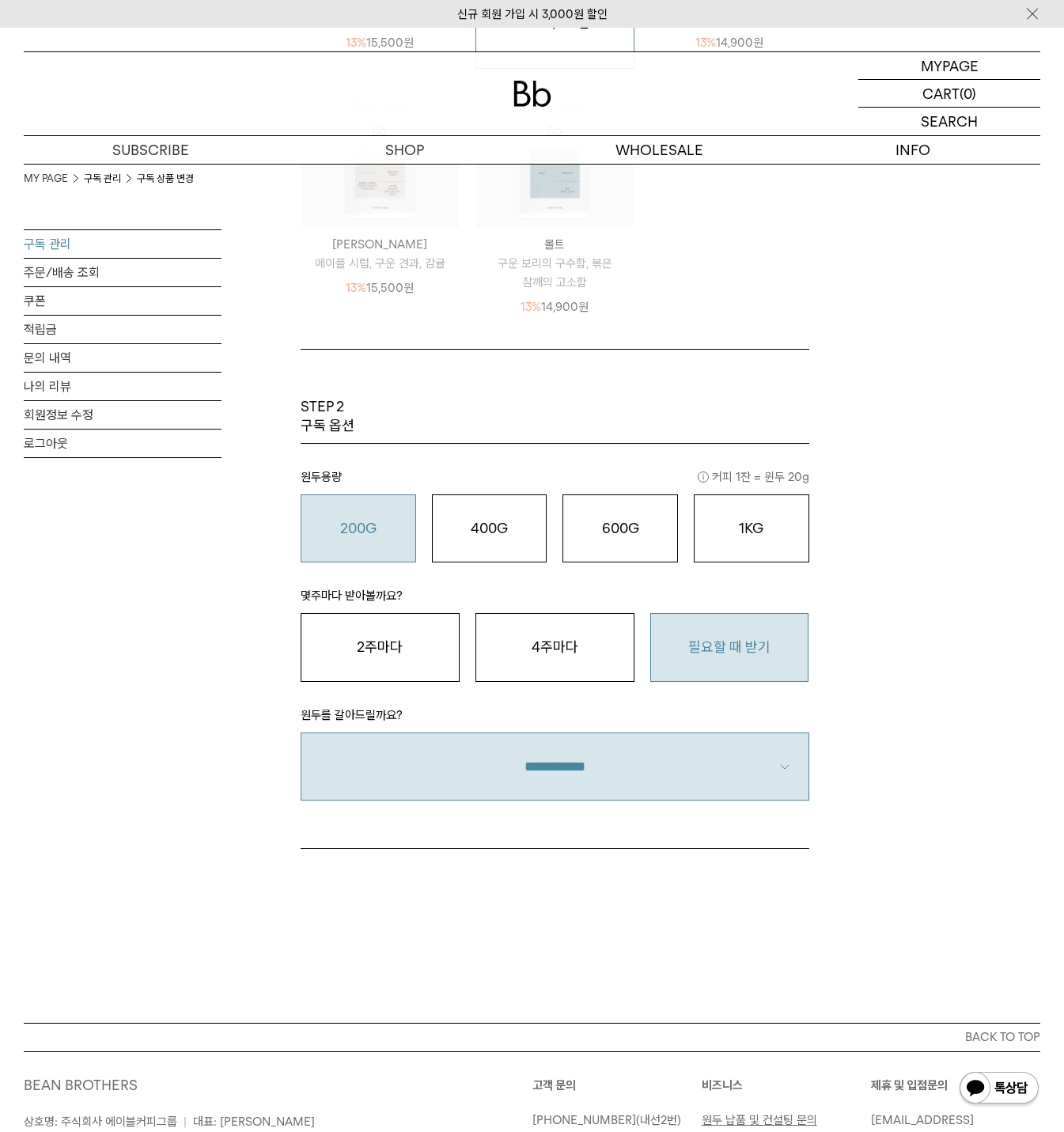
click at [596, 776] on select "**********" at bounding box center [554, 766] width 508 height 68
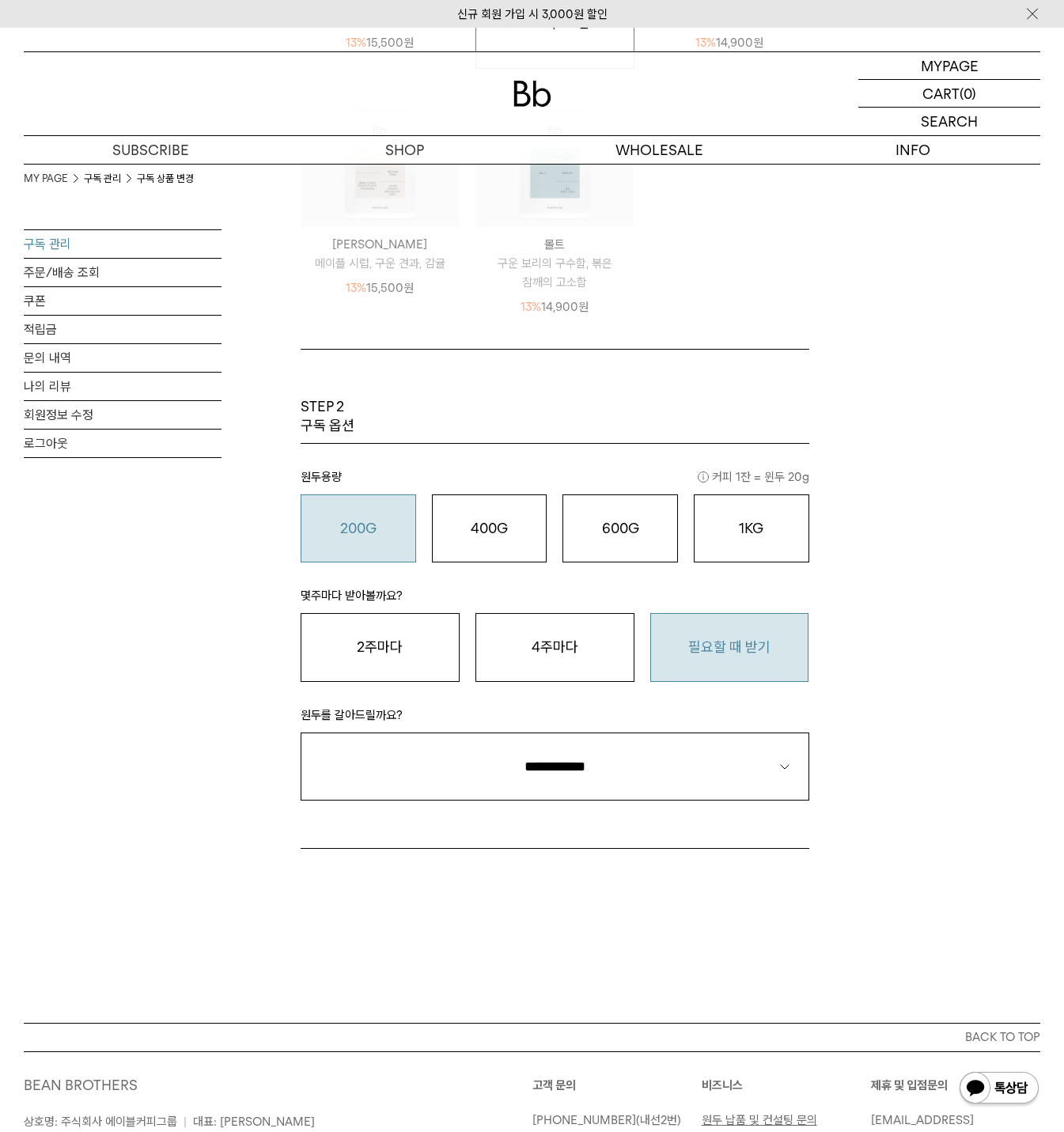
click at [300, 732] on select "**********" at bounding box center [554, 766] width 508 height 68
click at [801, 889] on div "MY PAGE MY PAGE 구독 관리 구독 상품 변경 구독 관리 주문/배송 조회 쿠폰 적립금 문의 내역 나의 리뷰 회원정보 수정 로그아웃 구…" at bounding box center [532, 209] width 1064 height 1627
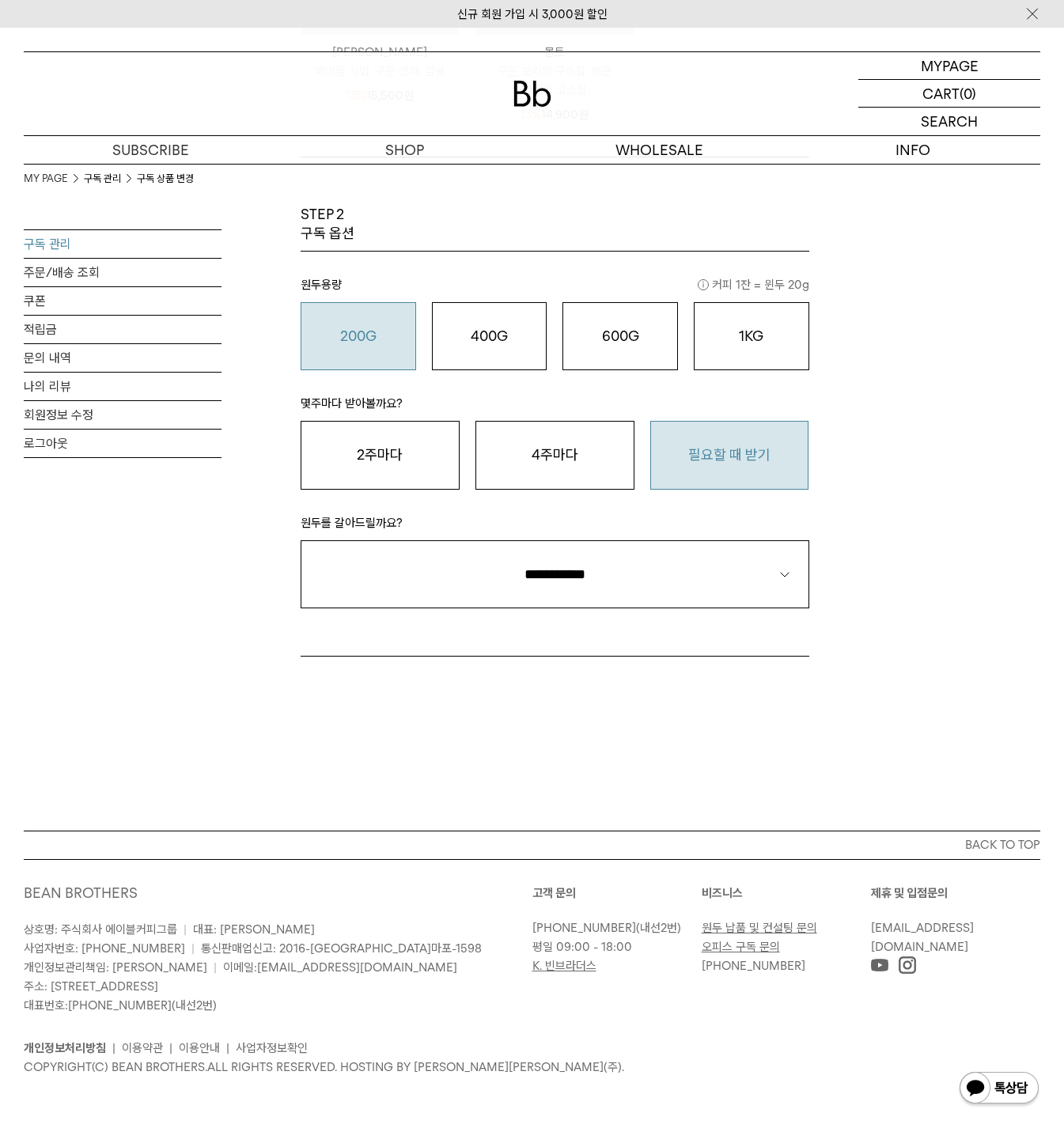
scroll to position [0, 0]
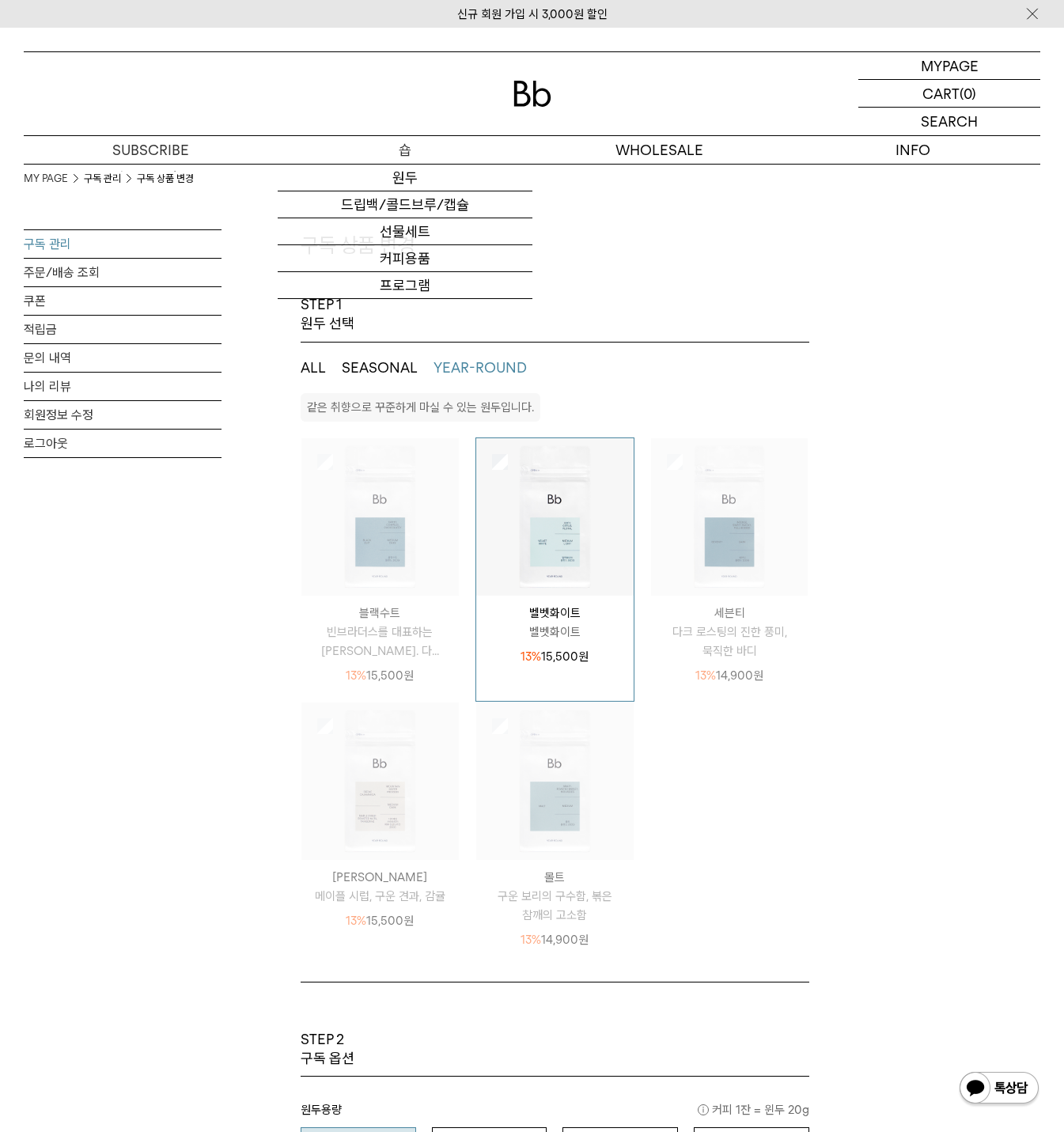
click at [424, 154] on p "숍" at bounding box center [404, 150] width 254 height 28
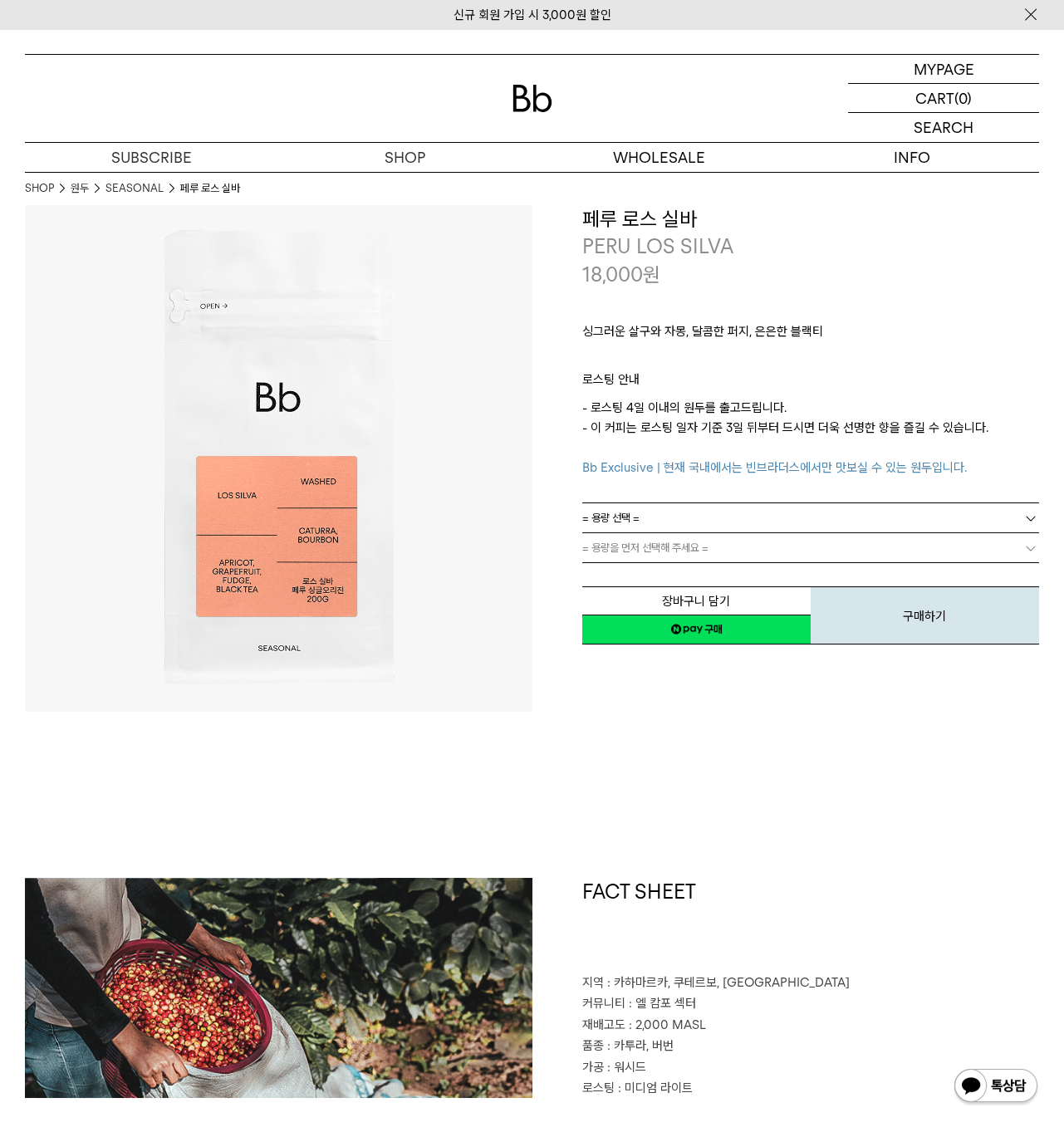
click at [136, 190] on link "SEASONAL" at bounding box center [134, 188] width 58 height 16
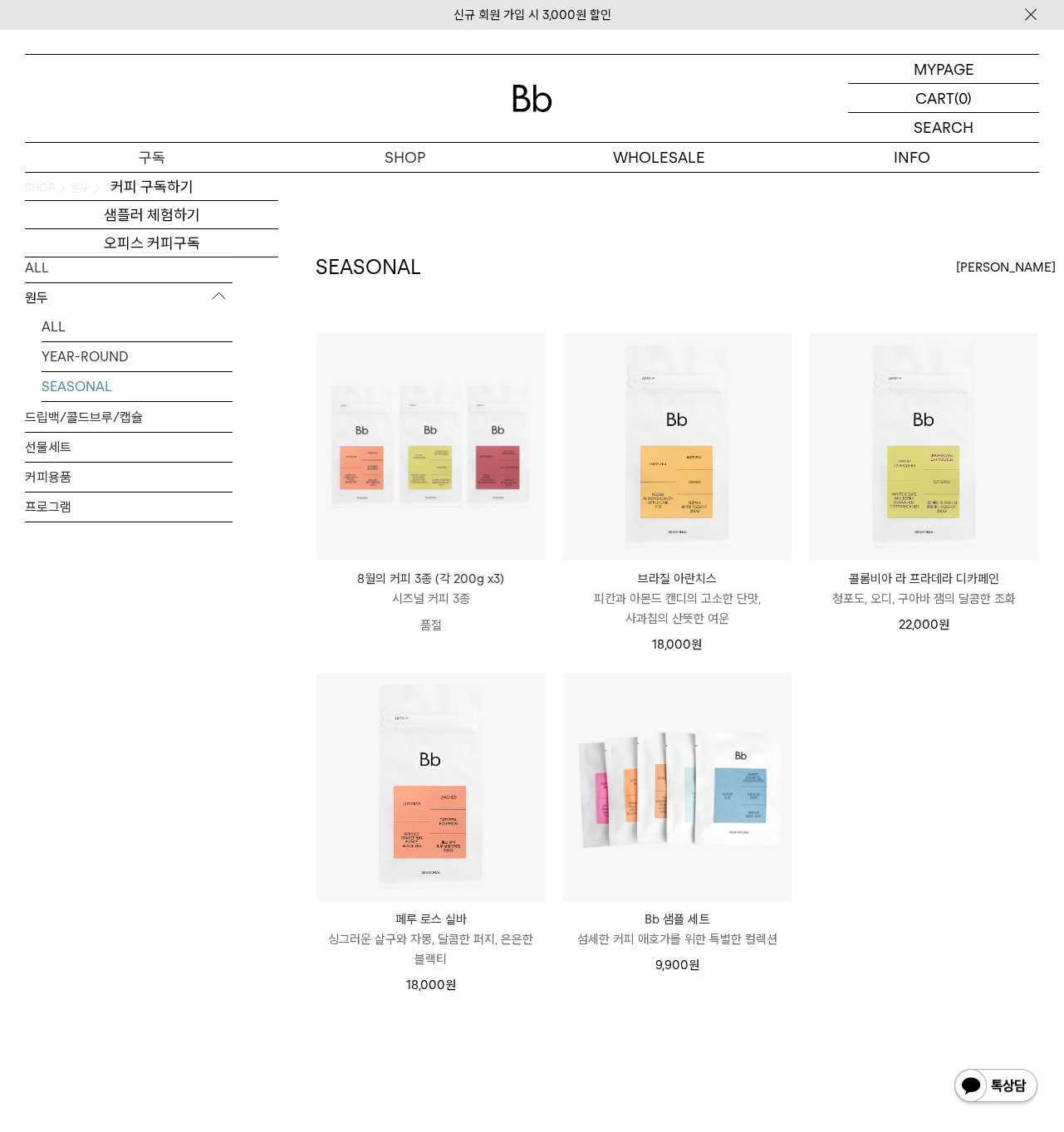
click at [74, 160] on link "SUBSCRIBE 구독" at bounding box center [151, 157] width 254 height 29
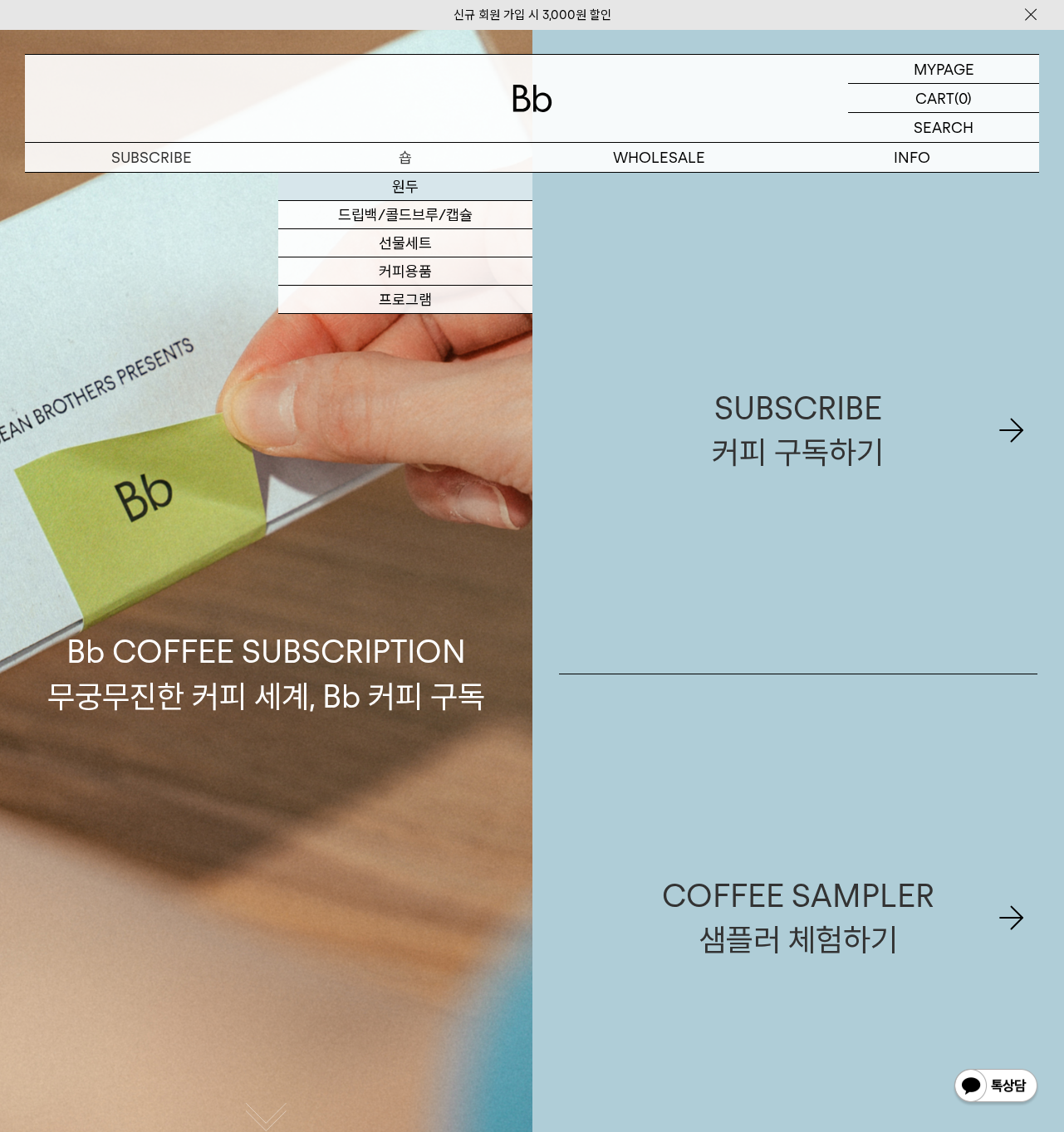
click at [403, 182] on link "원두" at bounding box center [404, 186] width 254 height 28
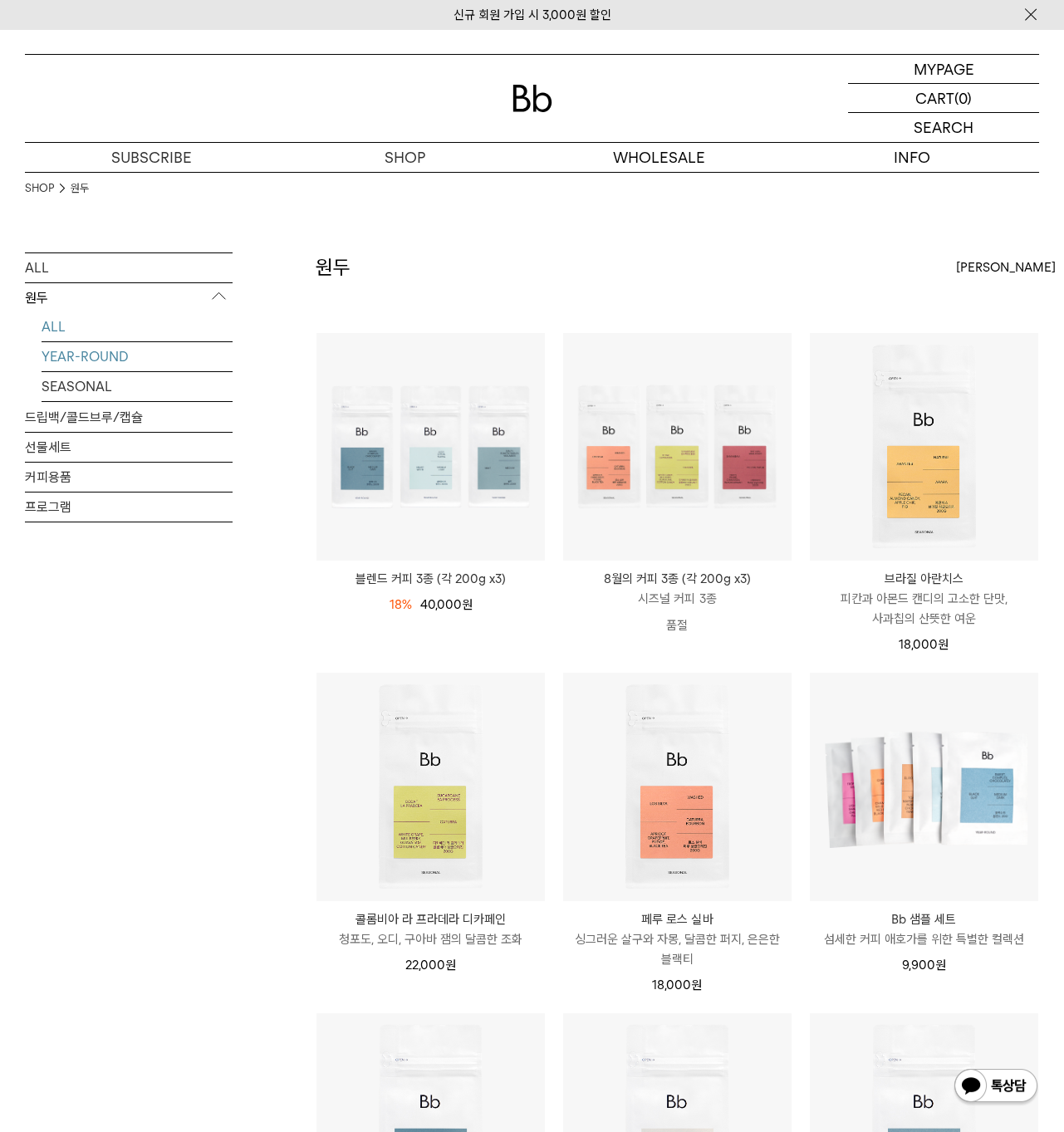
click at [73, 355] on link "YEAR-ROUND" at bounding box center [137, 357] width 191 height 29
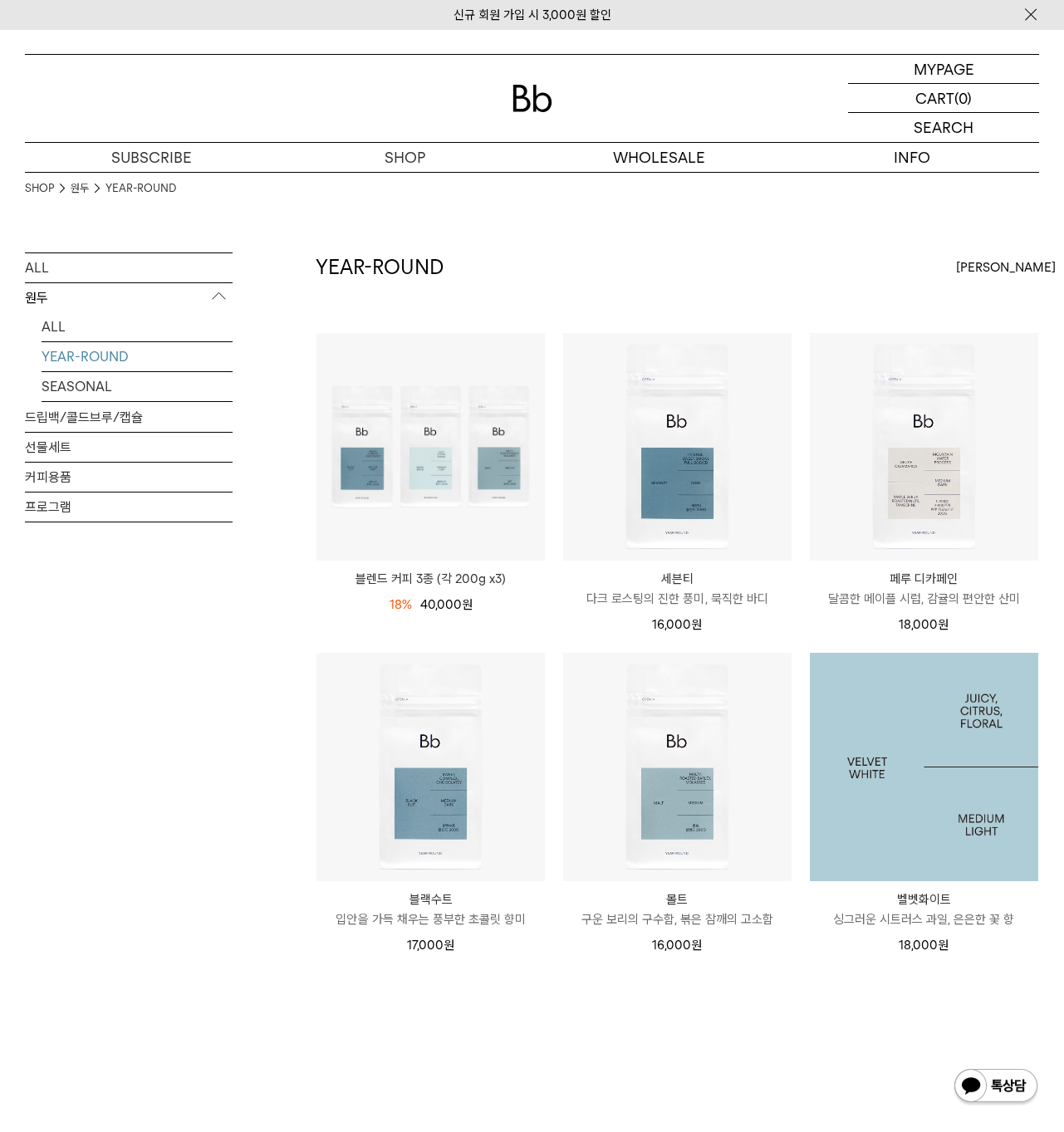
click at [922, 827] on img at bounding box center [923, 767] width 229 height 229
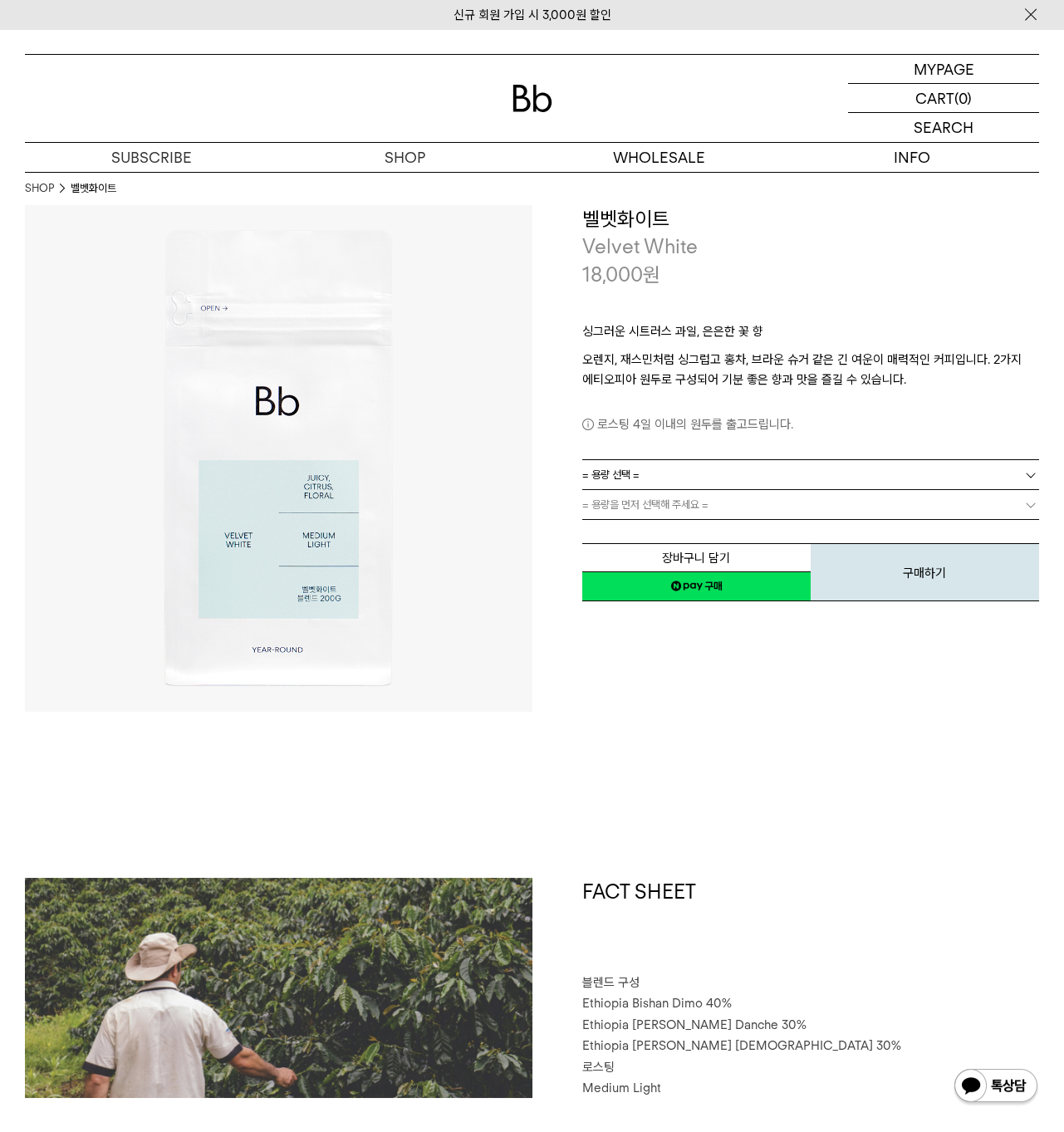
click at [700, 473] on link "= 용량 선택 =" at bounding box center [810, 475] width 457 height 29
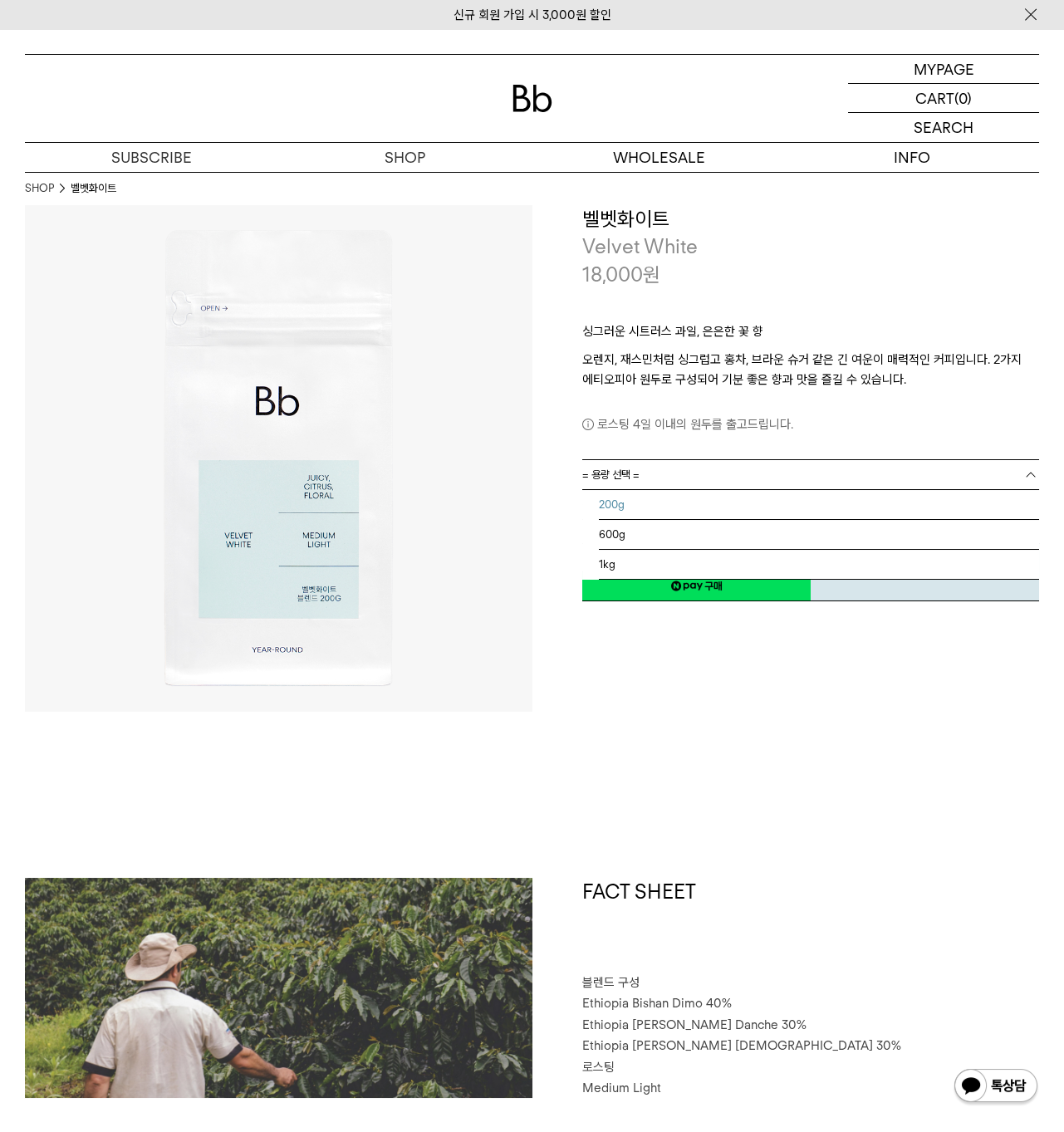
click at [669, 505] on li "200g" at bounding box center [819, 505] width 441 height 30
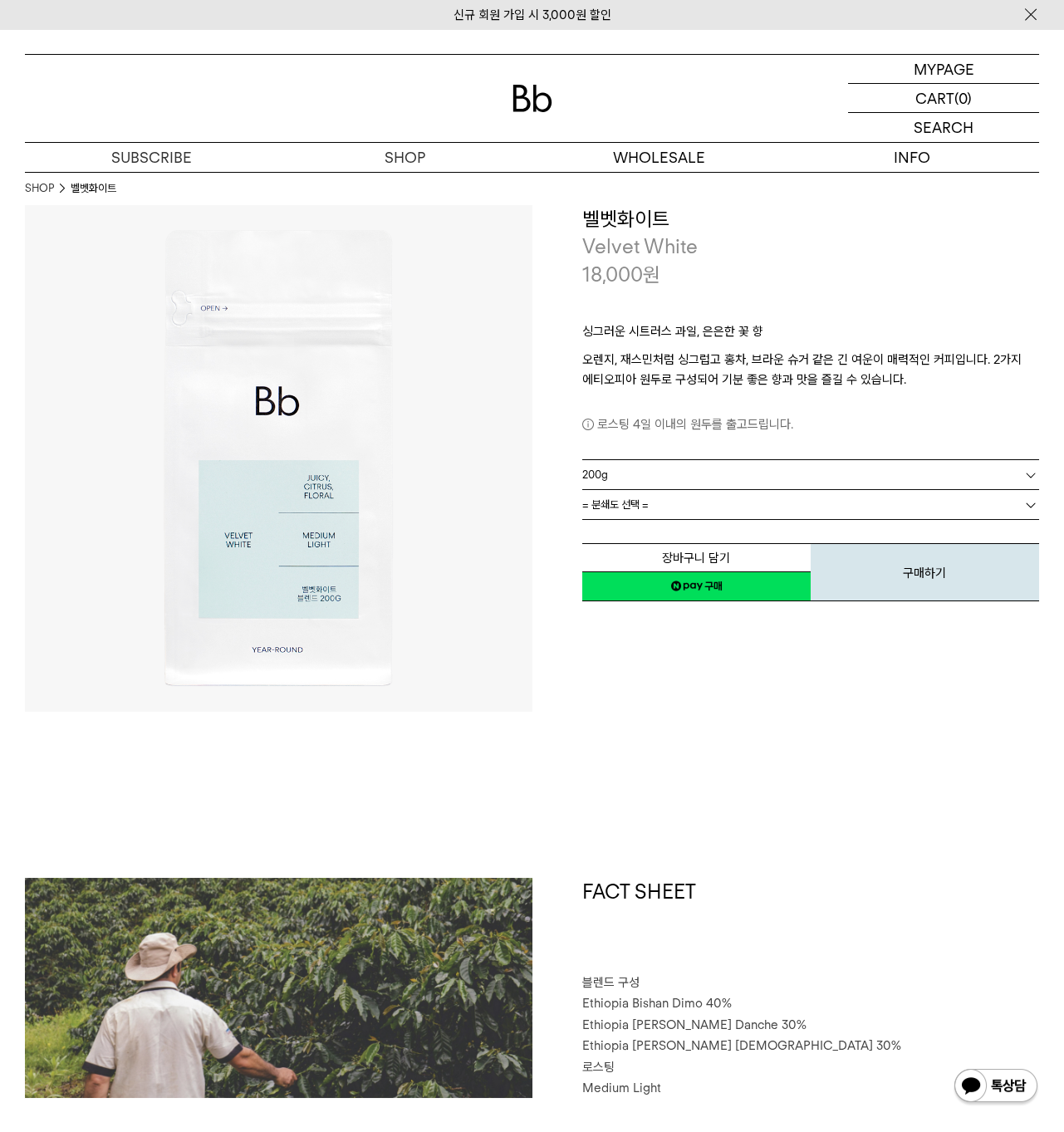
click at [665, 510] on link "= 분쇄도 선택 =" at bounding box center [810, 505] width 457 height 29
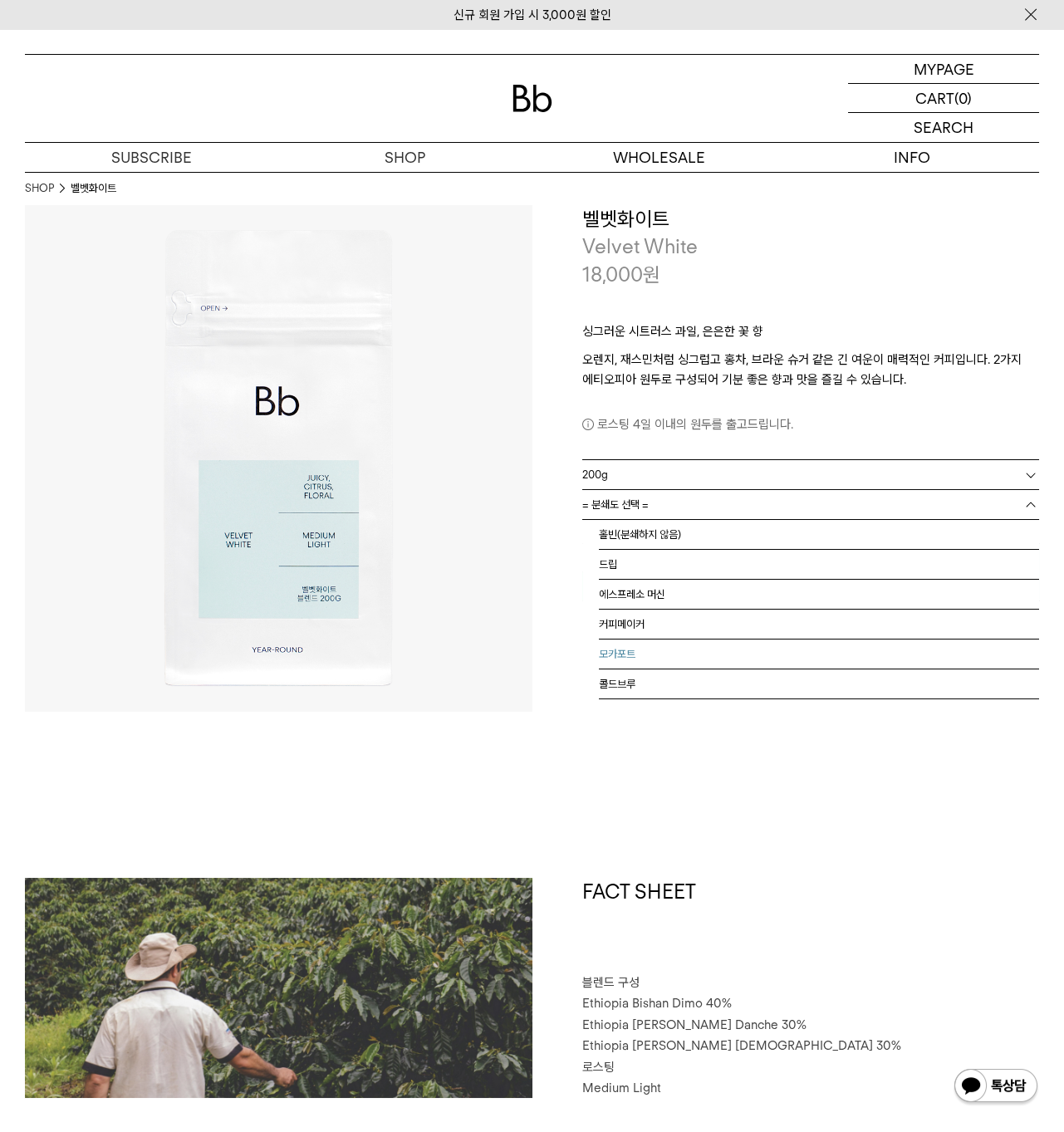
click at [627, 654] on li "모카포트" at bounding box center [819, 654] width 441 height 30
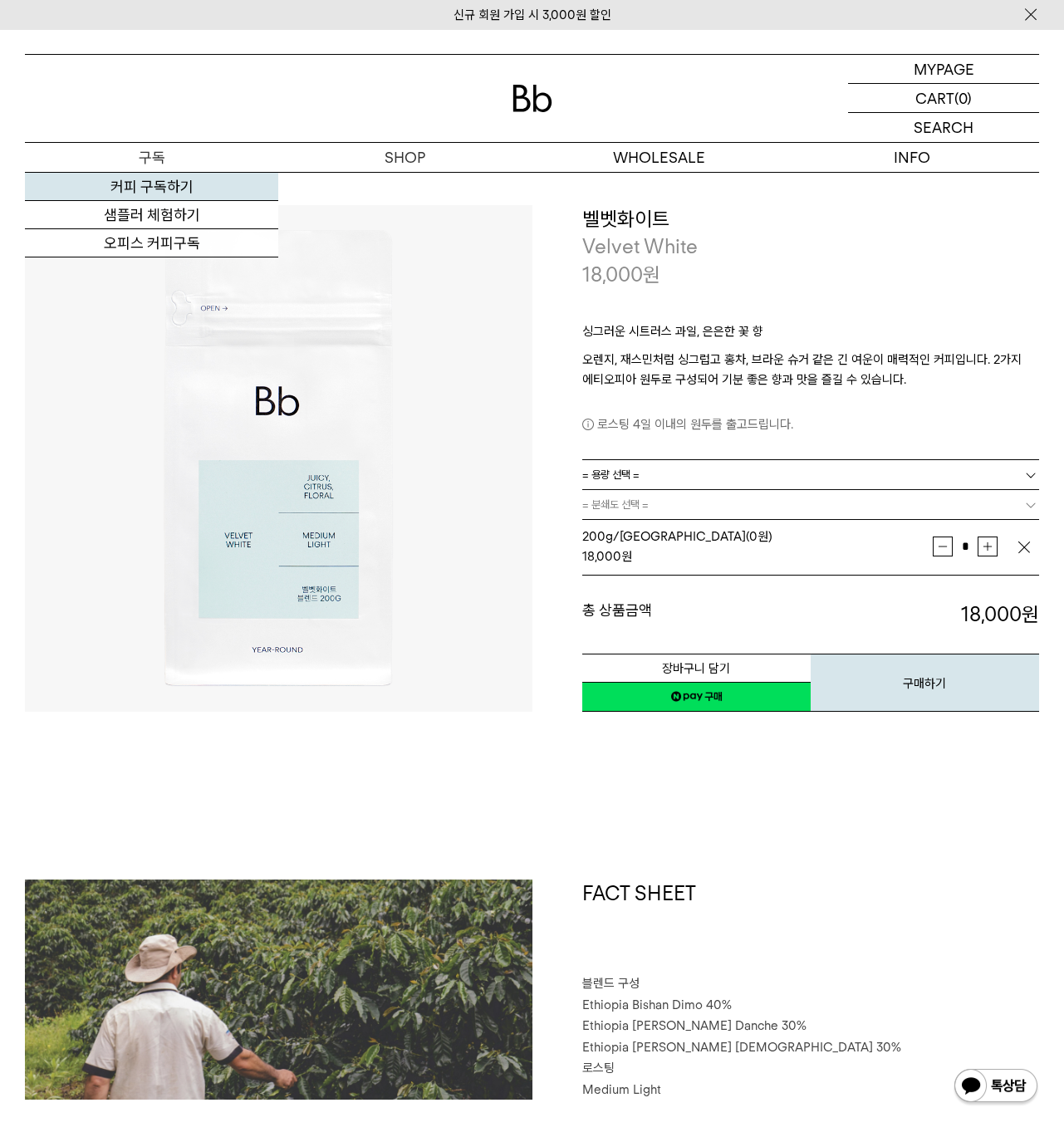
click at [143, 180] on link "커피 구독하기" at bounding box center [151, 186] width 254 height 28
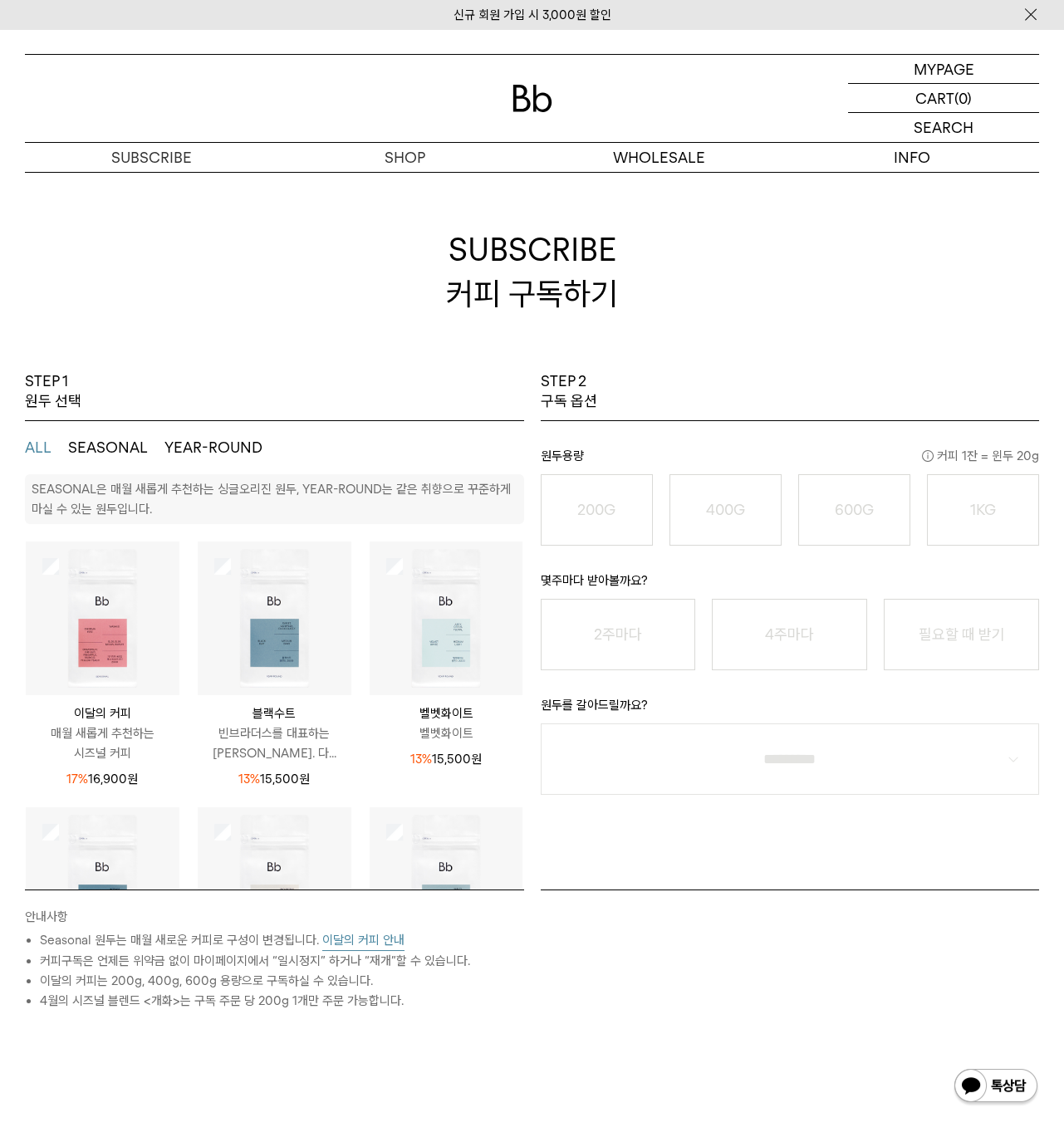
click at [238, 452] on button "YEAR-ROUND" at bounding box center [213, 448] width 98 height 20
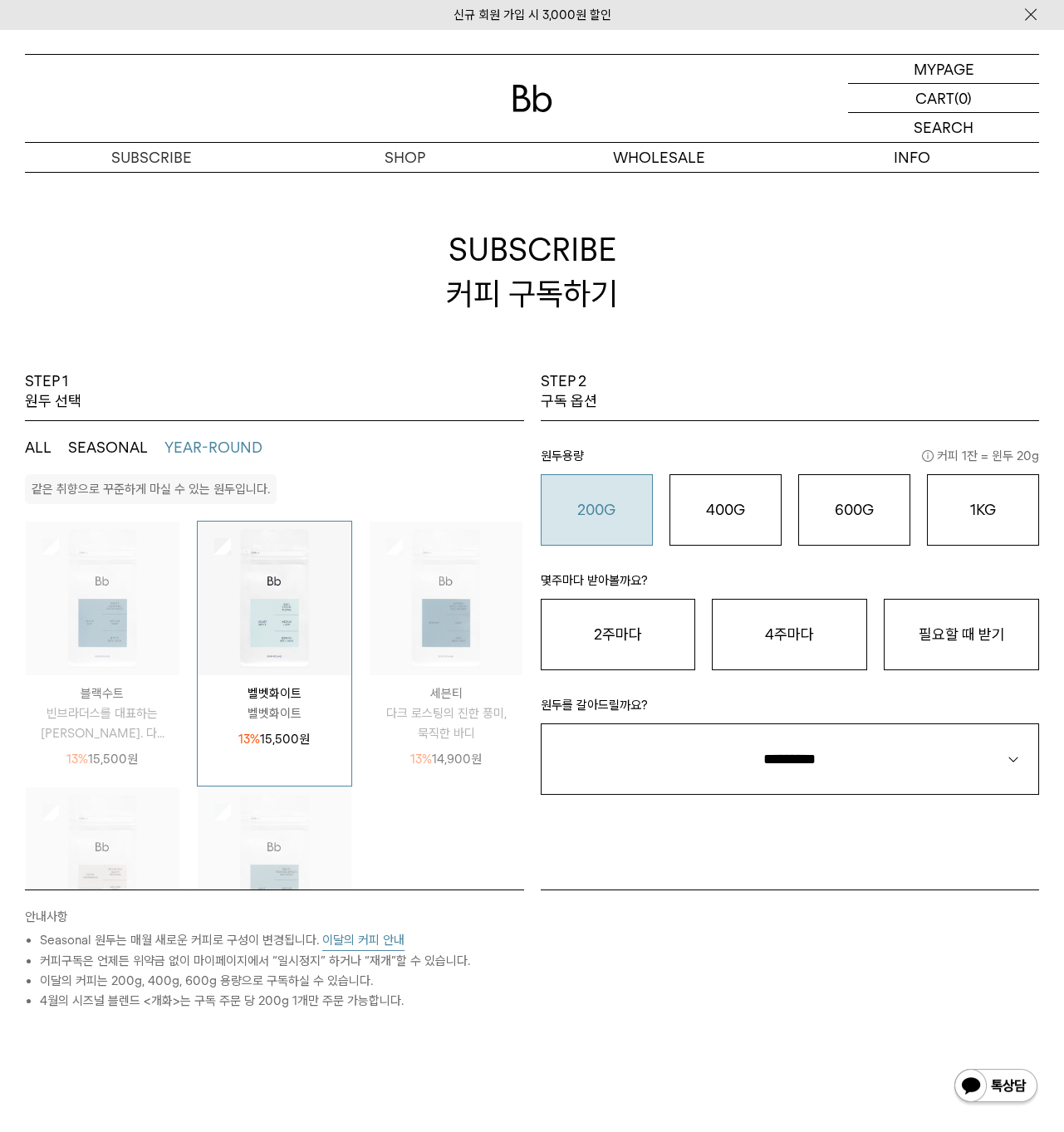
click at [594, 504] on o "200G" at bounding box center [596, 510] width 39 height 17
click at [965, 639] on button "필요할 때 받기" at bounding box center [961, 635] width 155 height 71
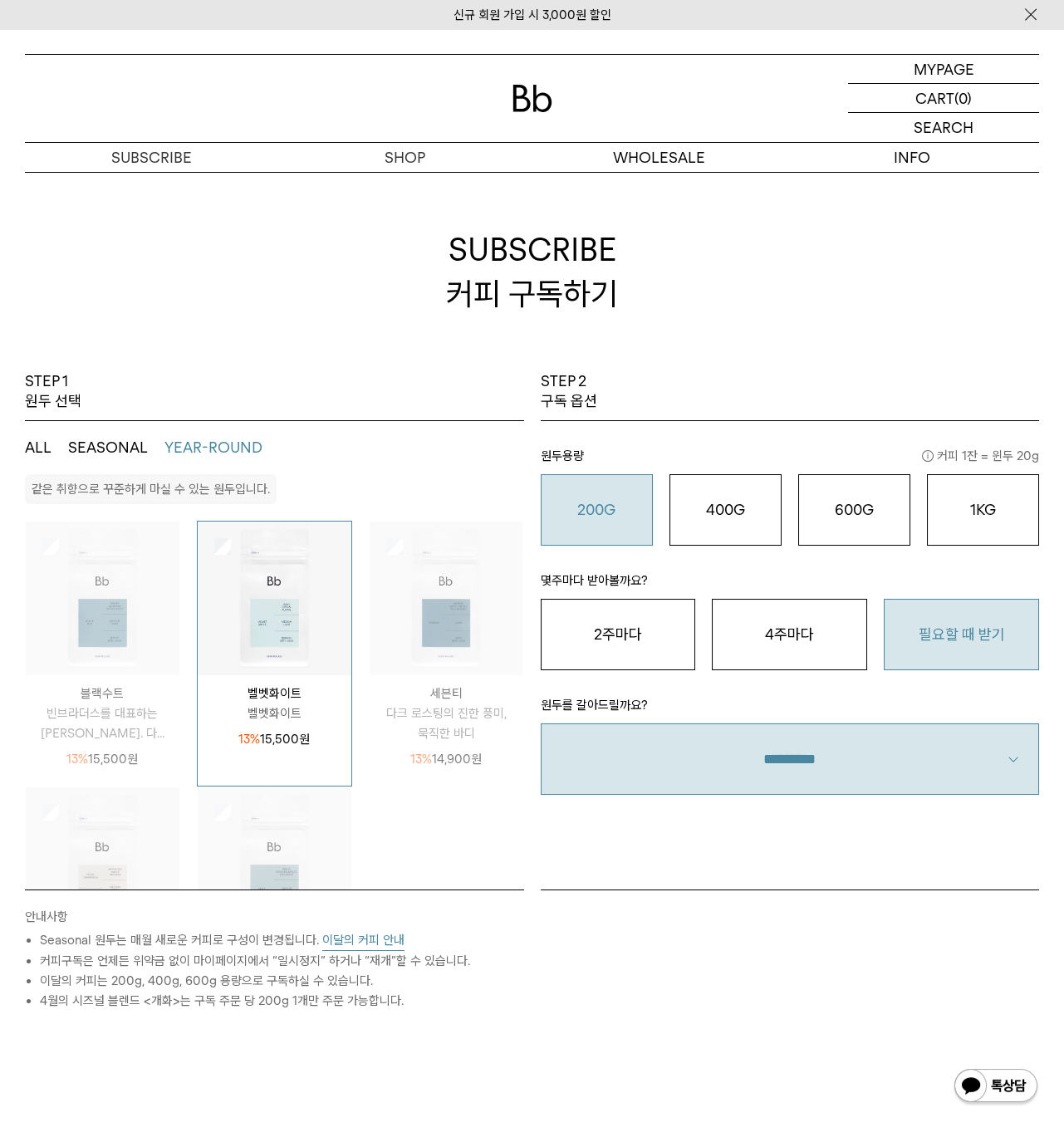
click at [808, 767] on select "**********" at bounding box center [789, 759] width 498 height 71
select select "**"
click at [540, 724] on select "**********" at bounding box center [789, 759] width 498 height 71
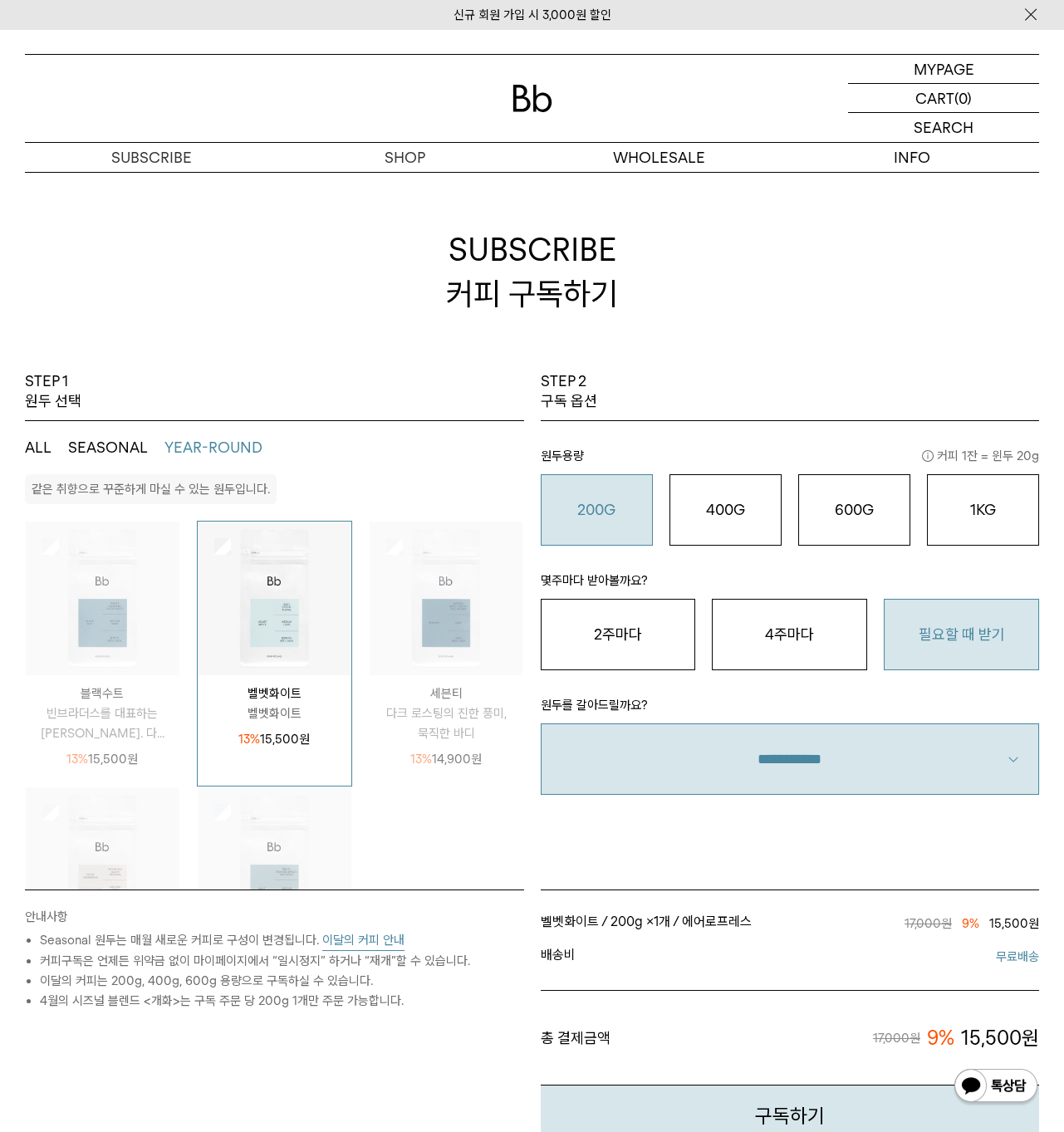
drag, startPoint x: 735, startPoint y: 844, endPoint x: 730, endPoint y: 832, distance: 13.0
click at [735, 843] on div "STEP 2 구독 옵션 원두용량 커피 1잔 = 윈두 20g 200G 16,900 원 400G 31,000 원 600G 43,000 원 1KG …" at bounding box center [790, 630] width 515 height 518
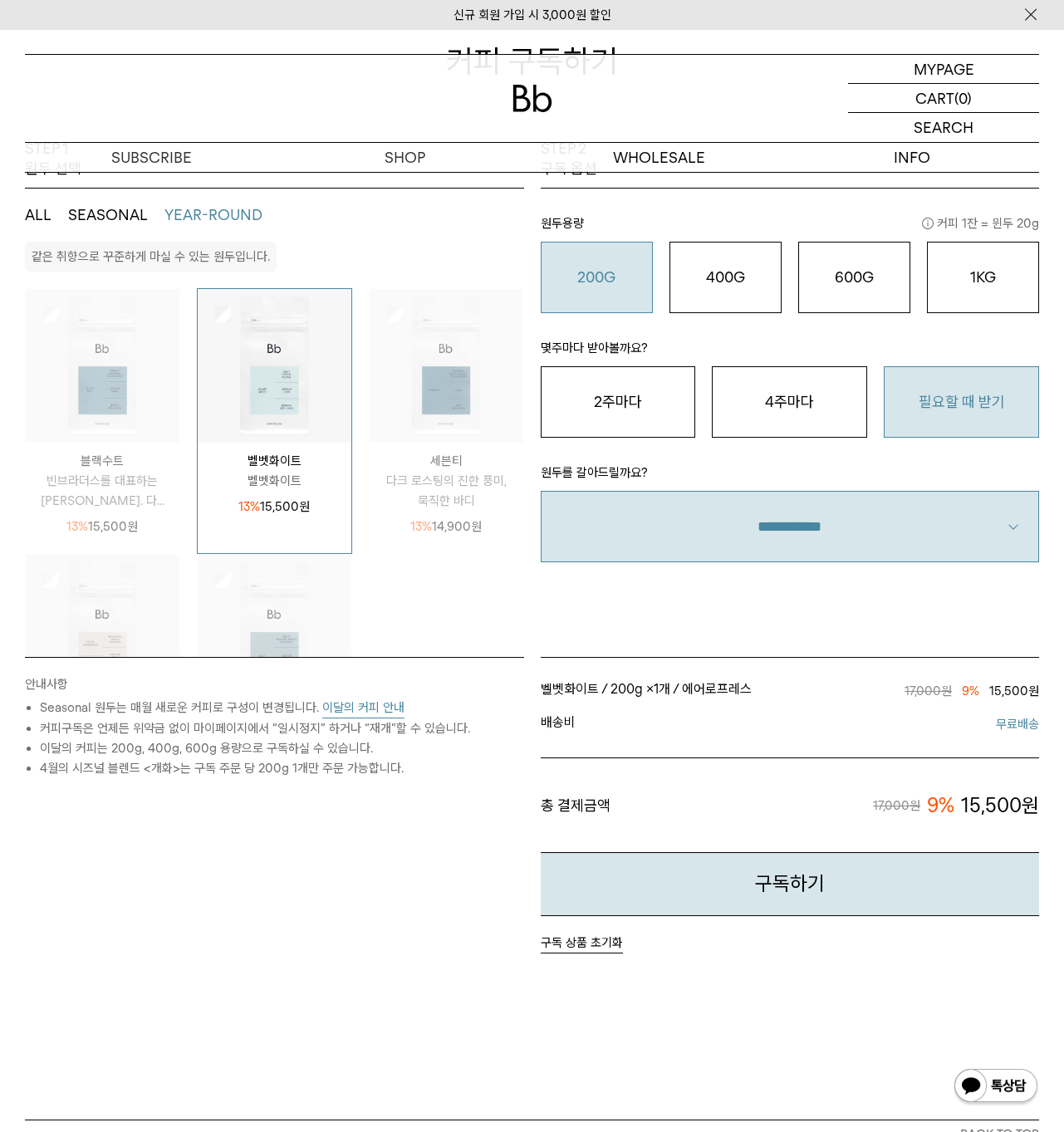
scroll to position [236, 0]
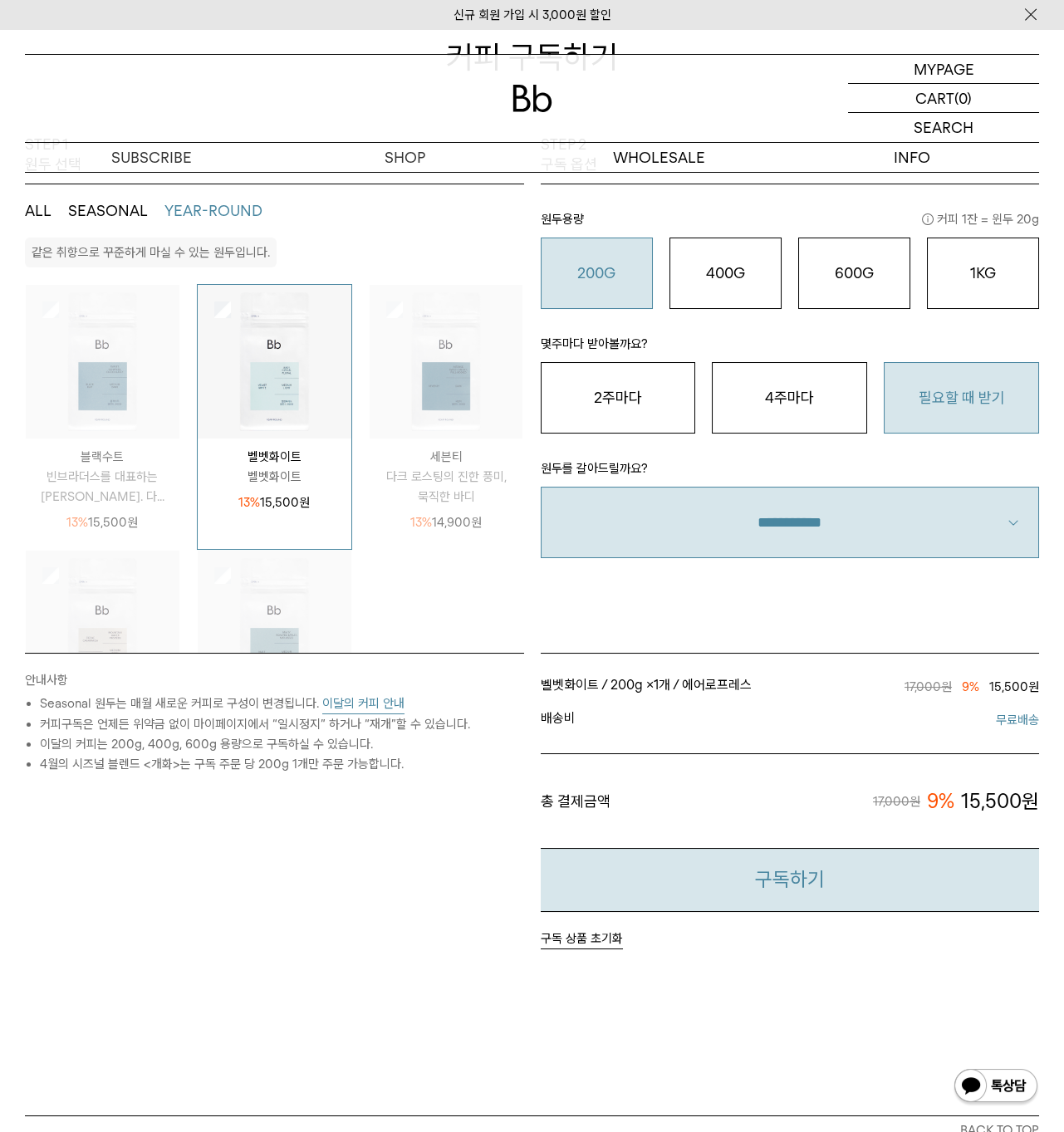
click at [778, 888] on button "구독하기" at bounding box center [789, 880] width 499 height 64
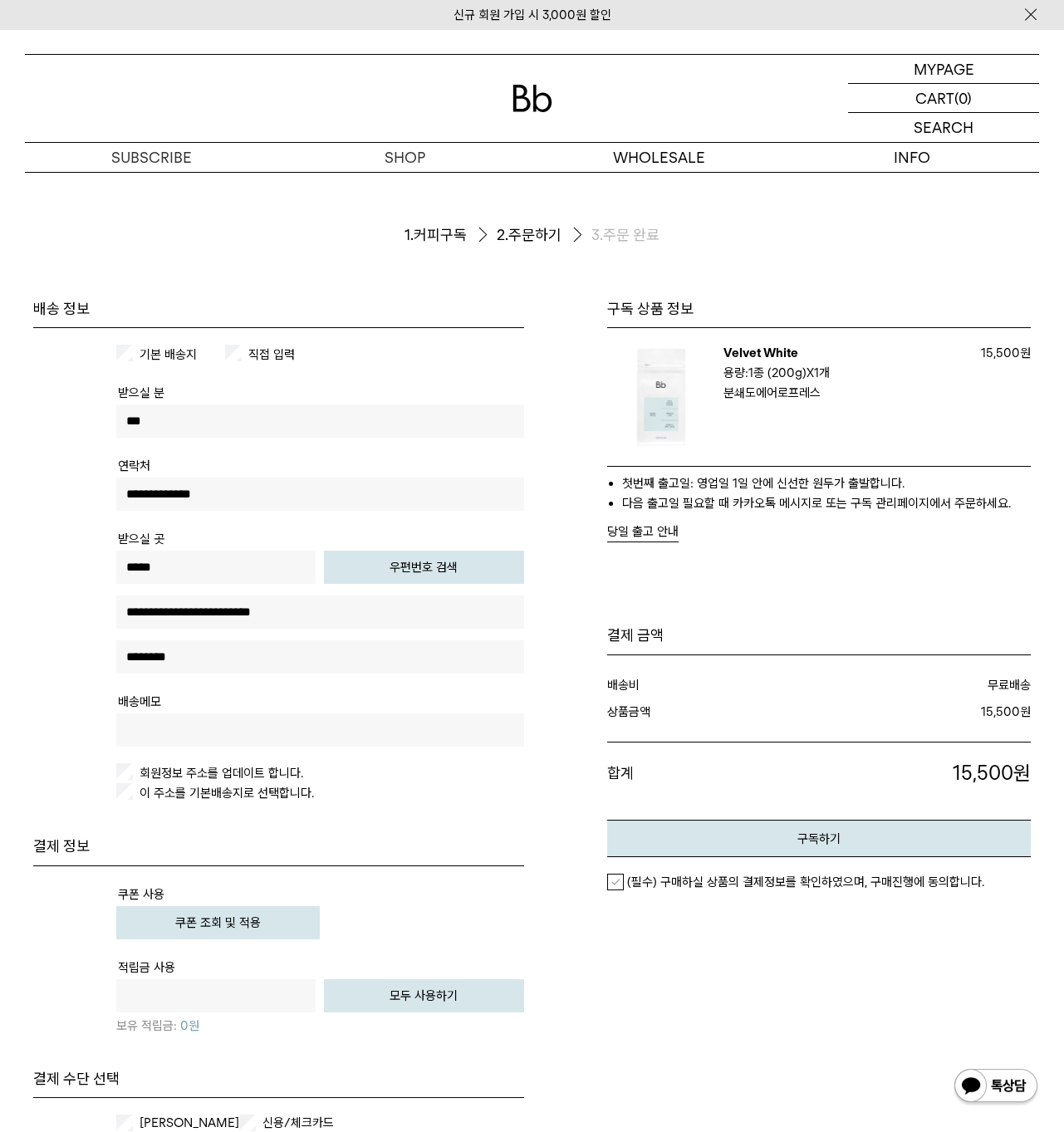
click at [230, 742] on input "text" at bounding box center [319, 730] width 408 height 33
click at [348, 737] on input "text" at bounding box center [319, 730] width 408 height 33
type input "*"
type input "**********"
click at [188, 915] on button "쿠폰 조회 및 적용" at bounding box center [217, 923] width 204 height 33
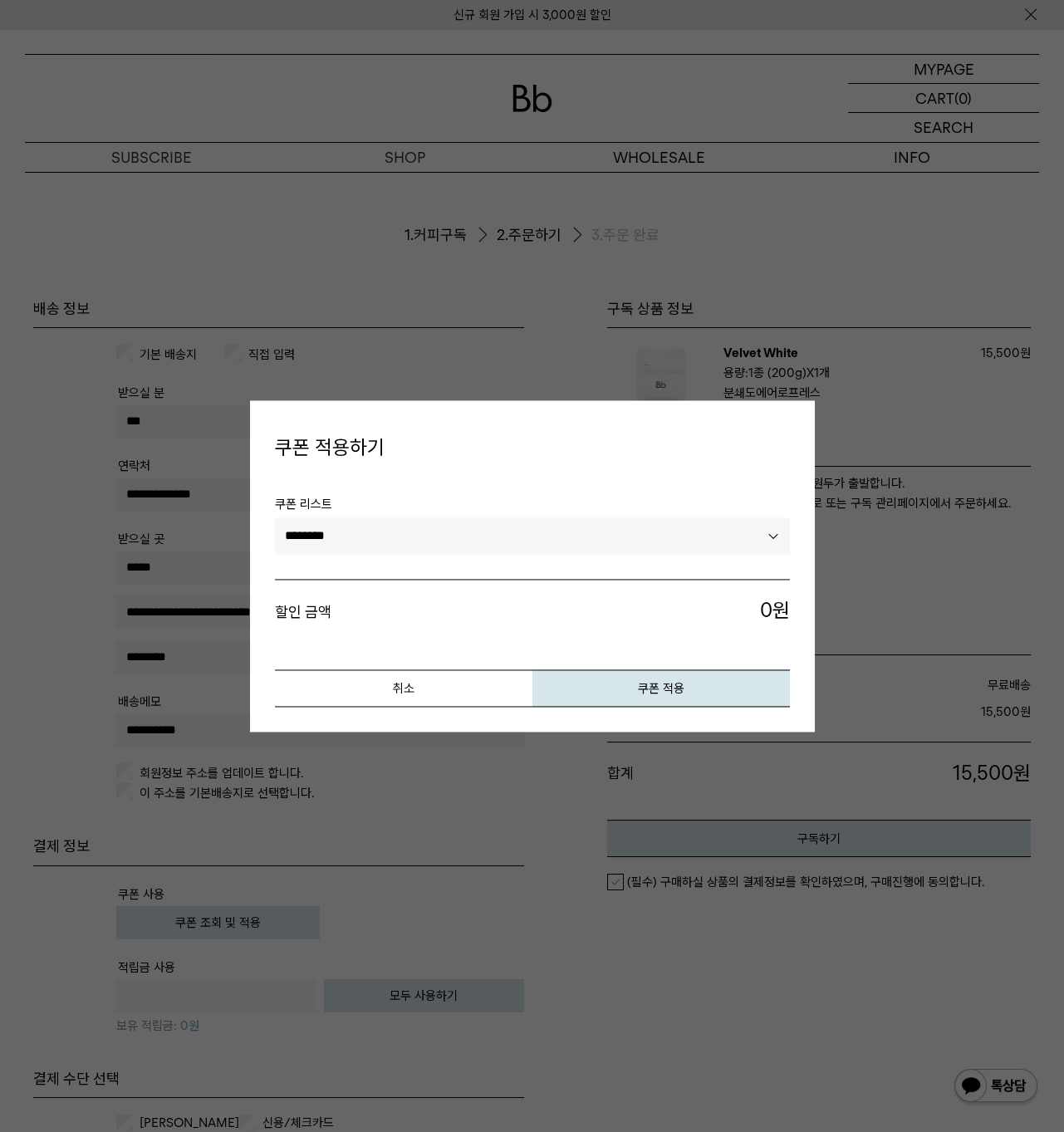
click at [495, 537] on select "********" at bounding box center [532, 537] width 515 height 37
click at [275, 518] on select "********" at bounding box center [532, 537] width 515 height 37
click at [390, 683] on button "취소" at bounding box center [403, 688] width 258 height 38
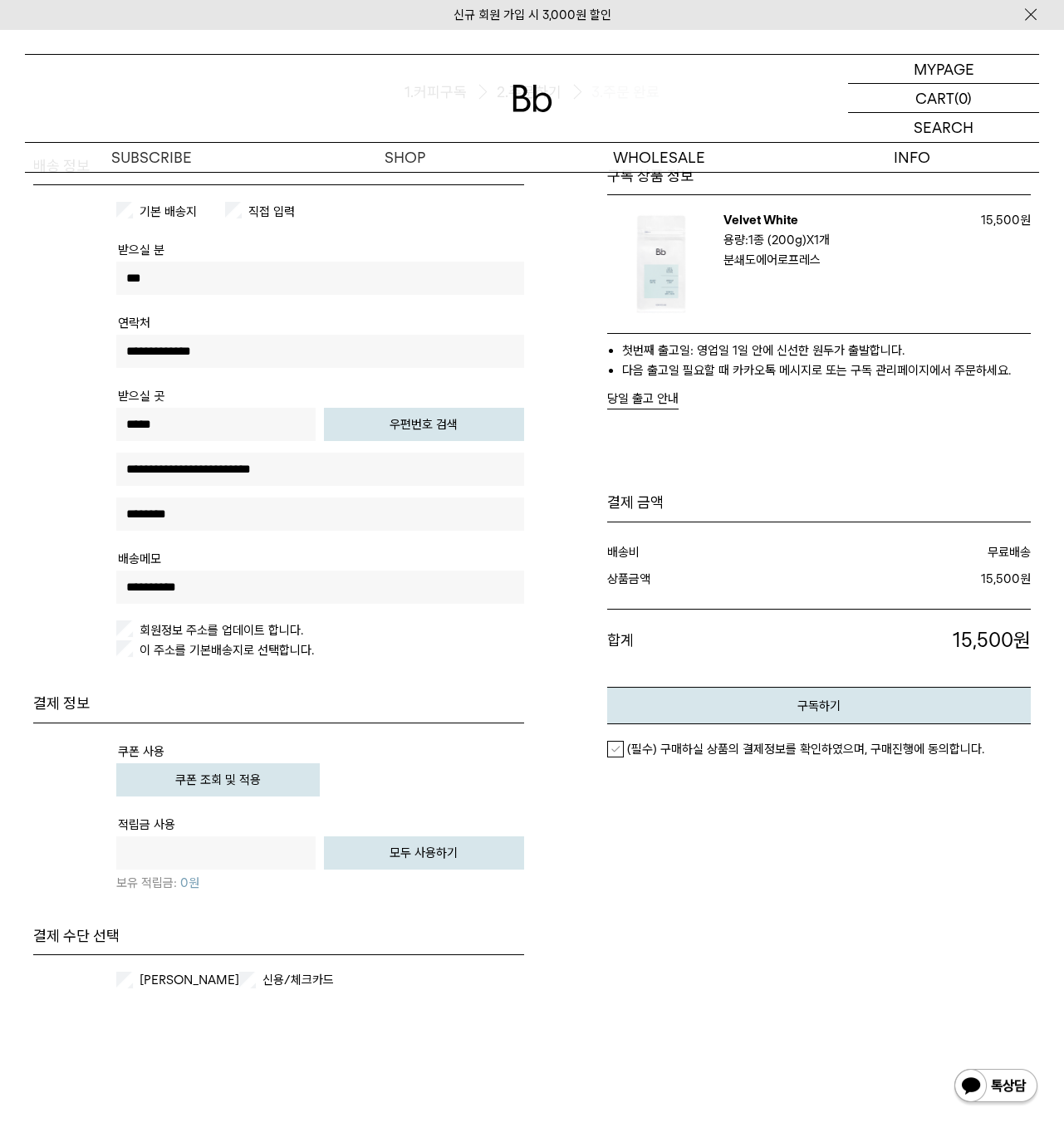
scroll to position [236, 0]
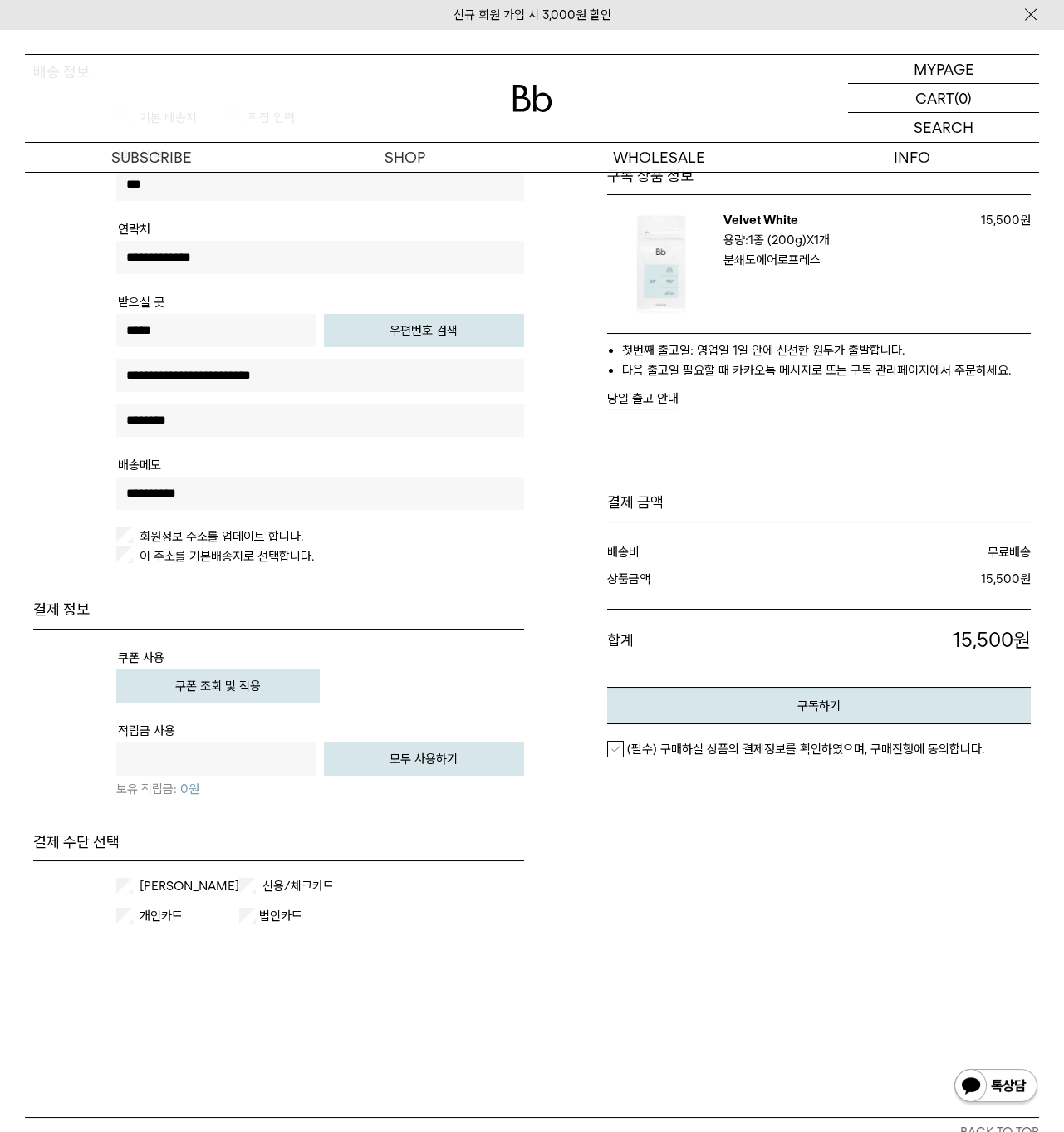
click at [611, 751] on label "(필수) 구매하실 상품의 결제정보를 확인하였으며, 구매진행에 동의합니다." at bounding box center [795, 749] width 377 height 16
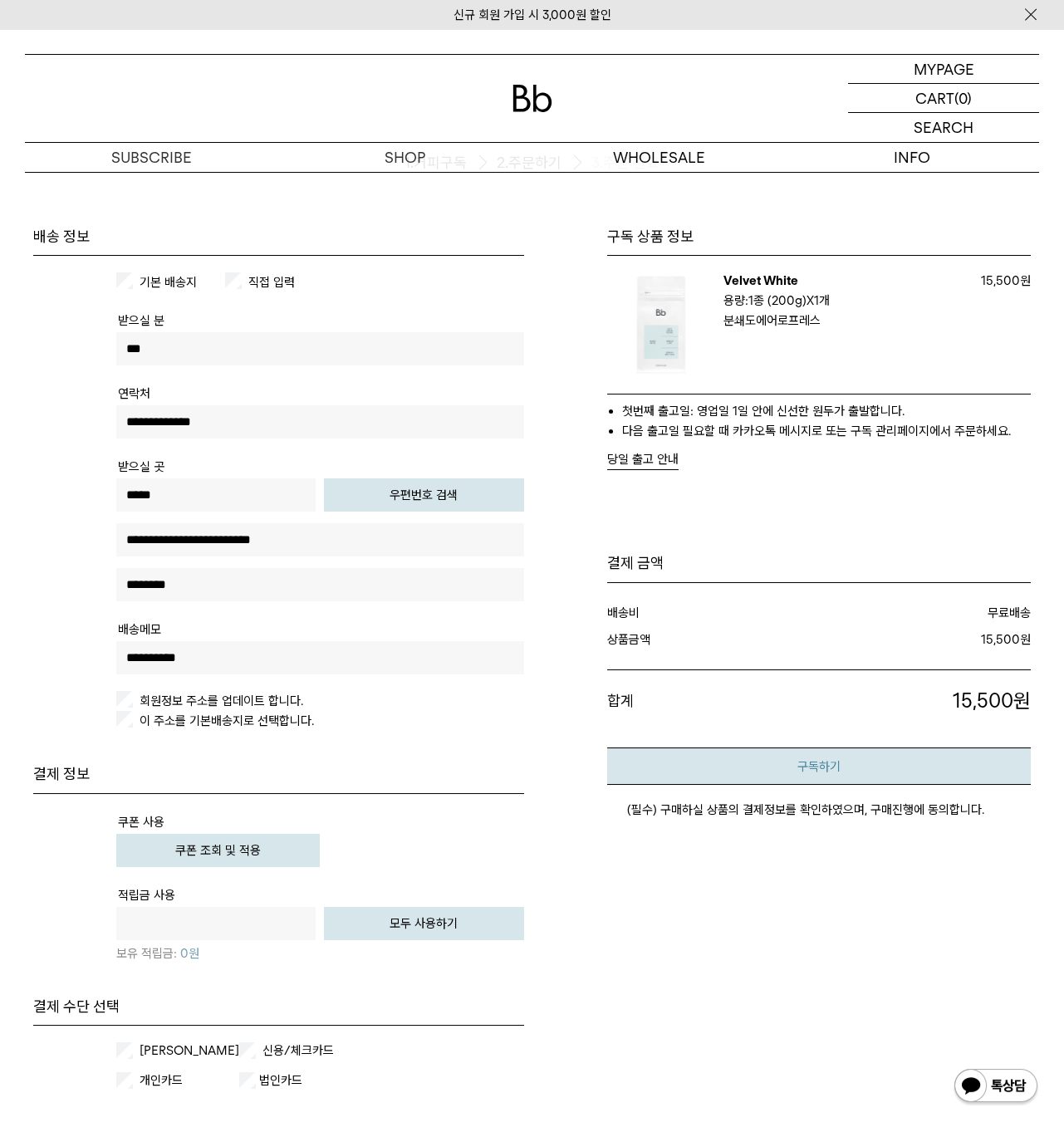
scroll to position [0, 0]
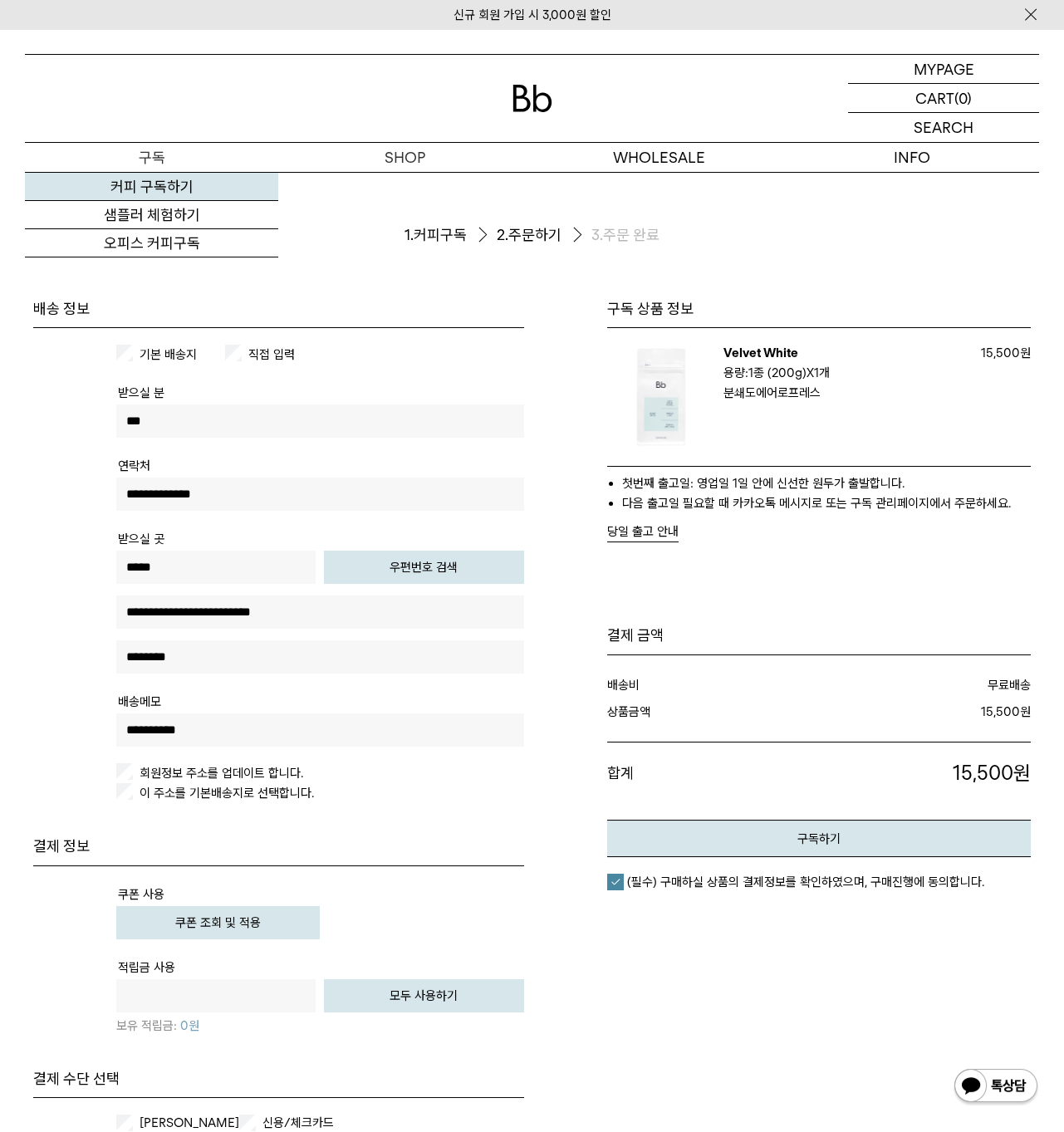
click at [145, 182] on link "커피 구독하기" at bounding box center [151, 186] width 254 height 28
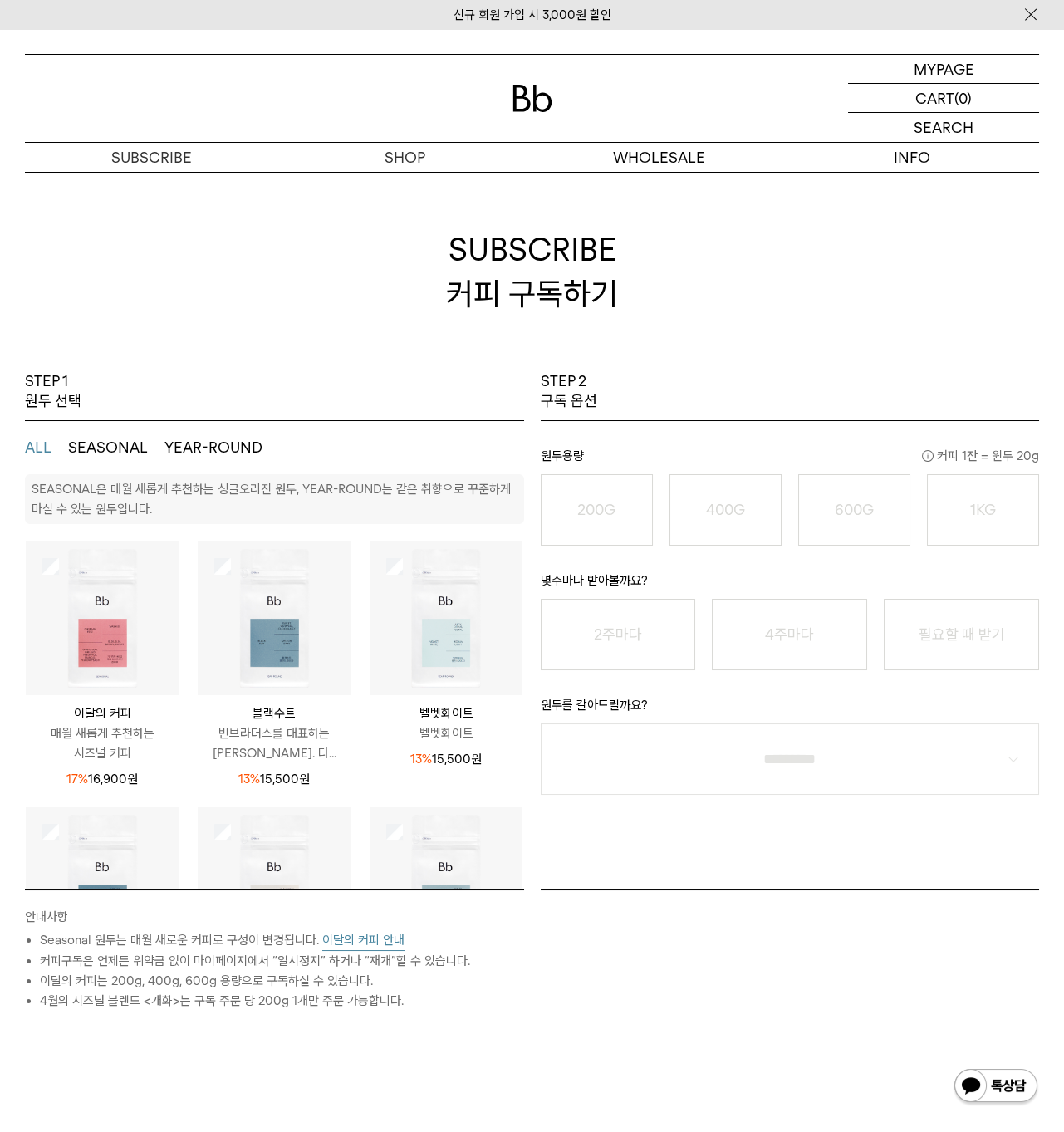
click at [396, 558] on img at bounding box center [446, 618] width 153 height 153
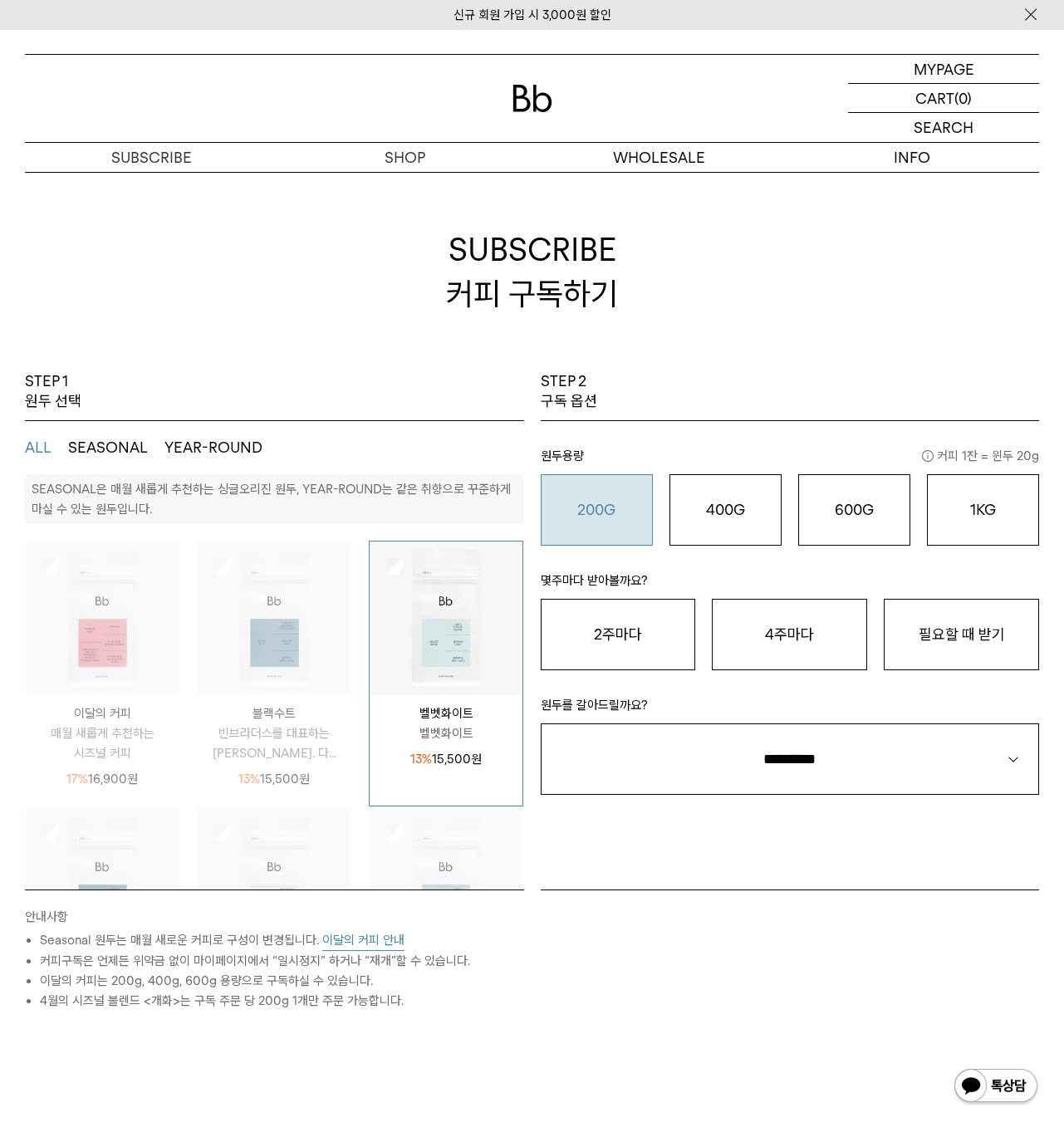
click at [604, 519] on div "200G 16,900 원" at bounding box center [596, 510] width 94 height 20
click at [968, 629] on button "필요할 때 받기" at bounding box center [961, 635] width 155 height 71
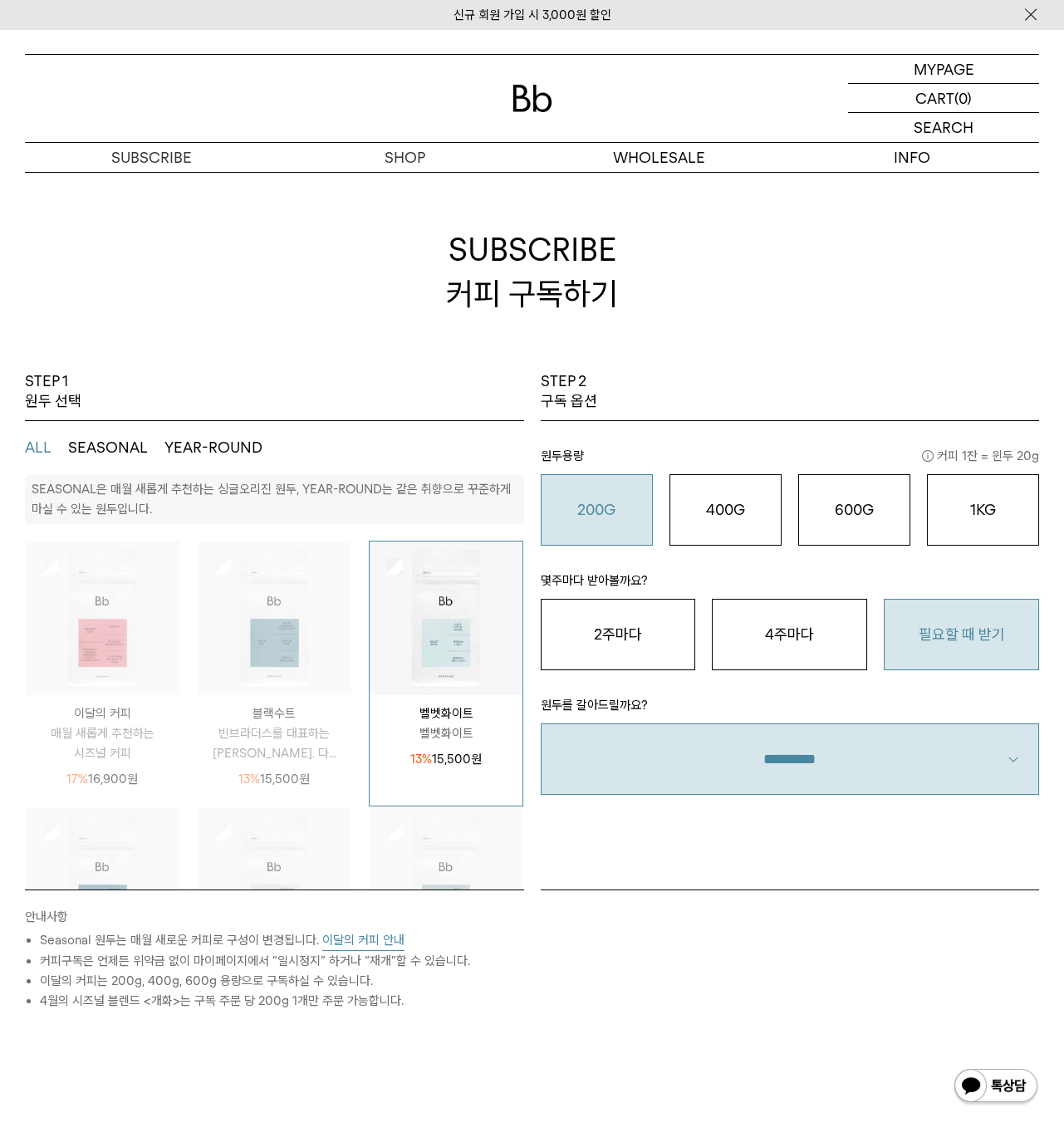
click at [802, 766] on select "**********" at bounding box center [789, 759] width 498 height 71
select select "**"
click at [540, 724] on select "**********" at bounding box center [789, 759] width 498 height 71
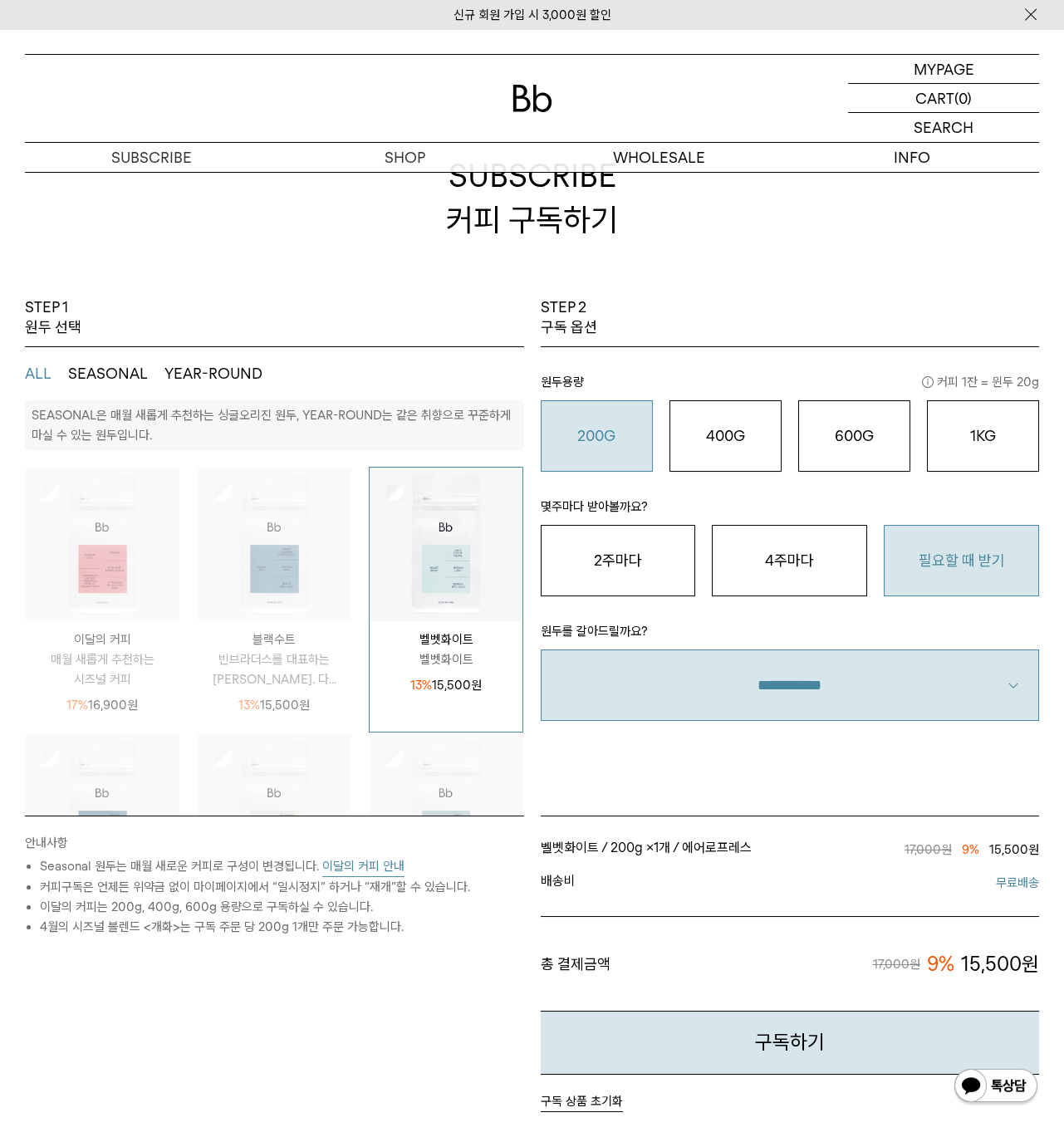
scroll to position [396, 0]
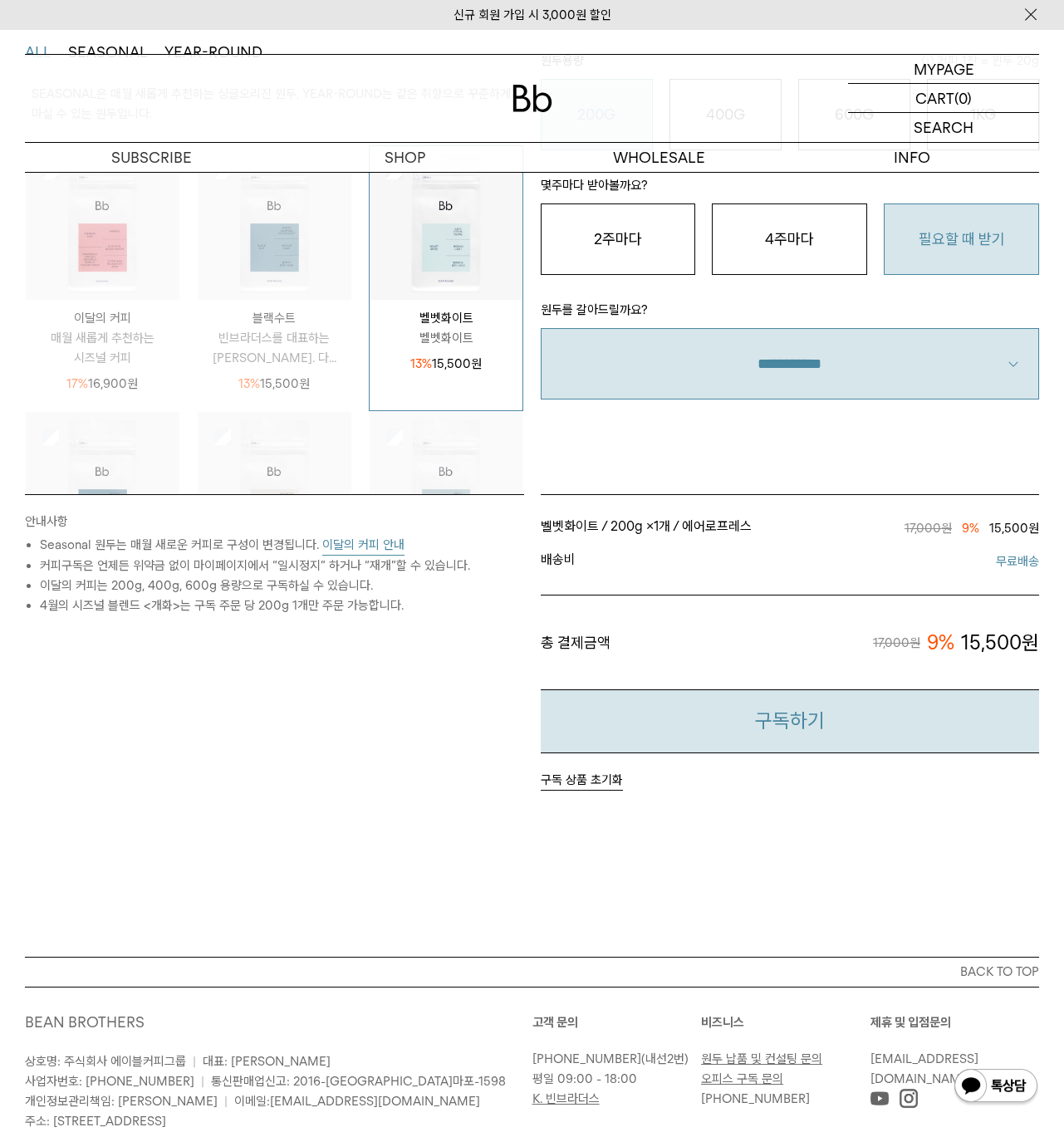
click at [786, 731] on button "구독하기" at bounding box center [789, 721] width 499 height 64
